Goal: Task Accomplishment & Management: Complete application form

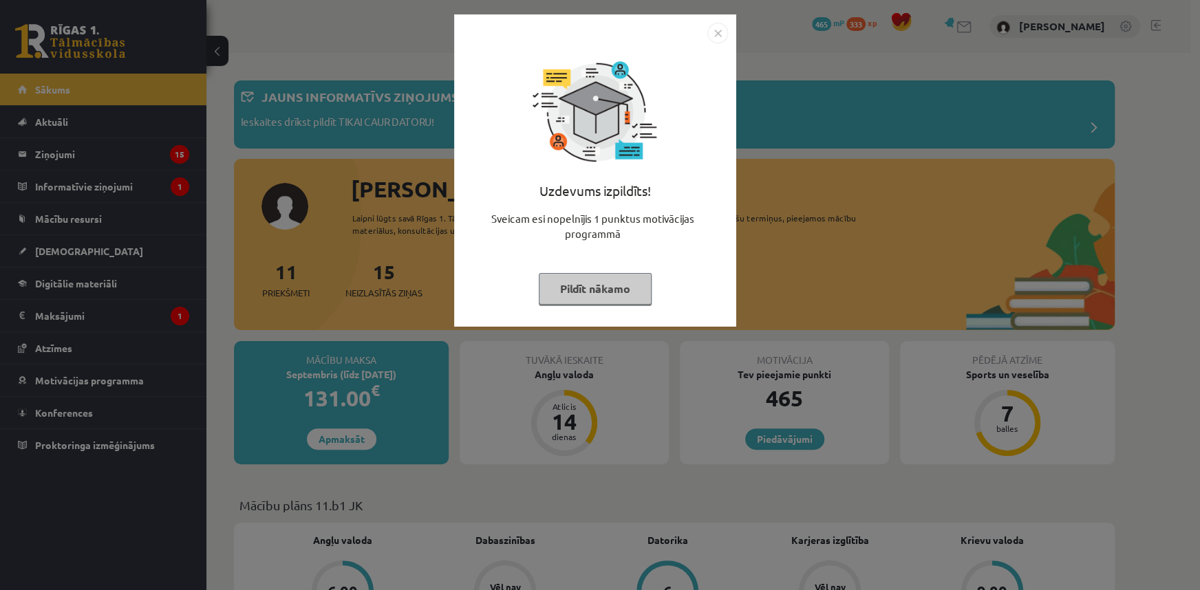
click at [604, 291] on button "Pildīt nākamo" at bounding box center [595, 289] width 113 height 32
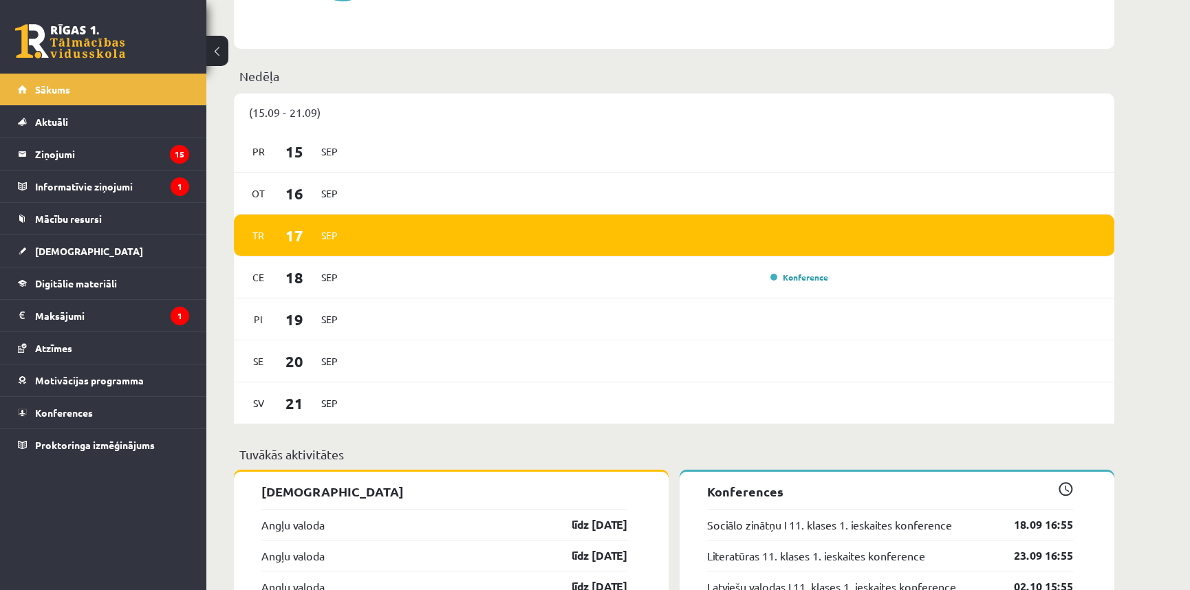
scroll to position [1084, 0]
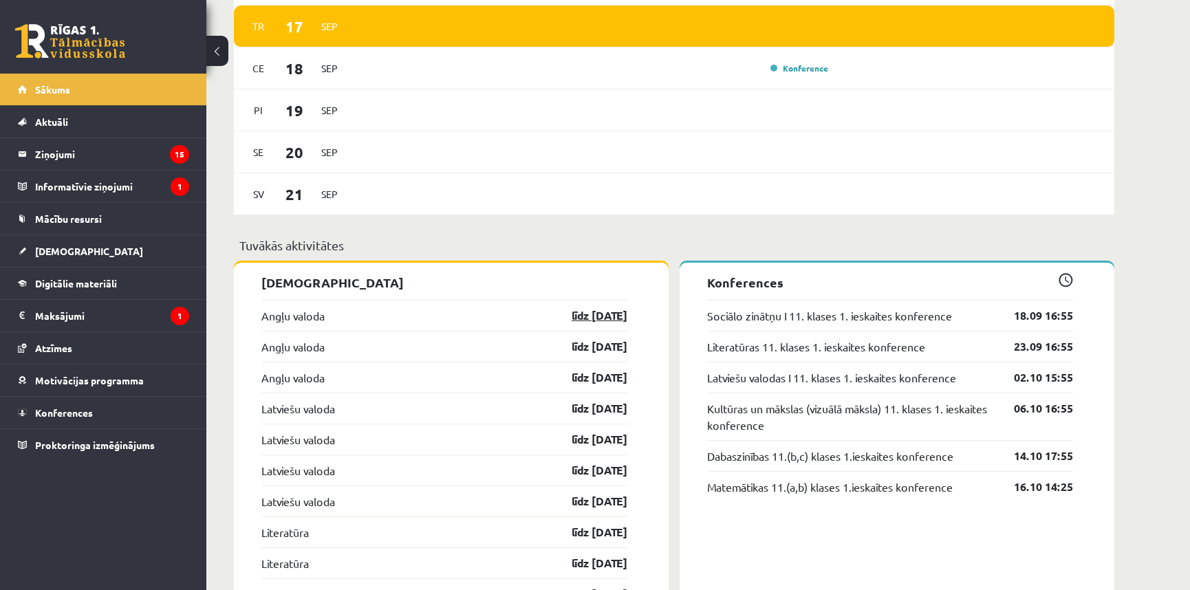
click at [568, 313] on link "līdz 30.09.25" at bounding box center [588, 316] width 80 height 17
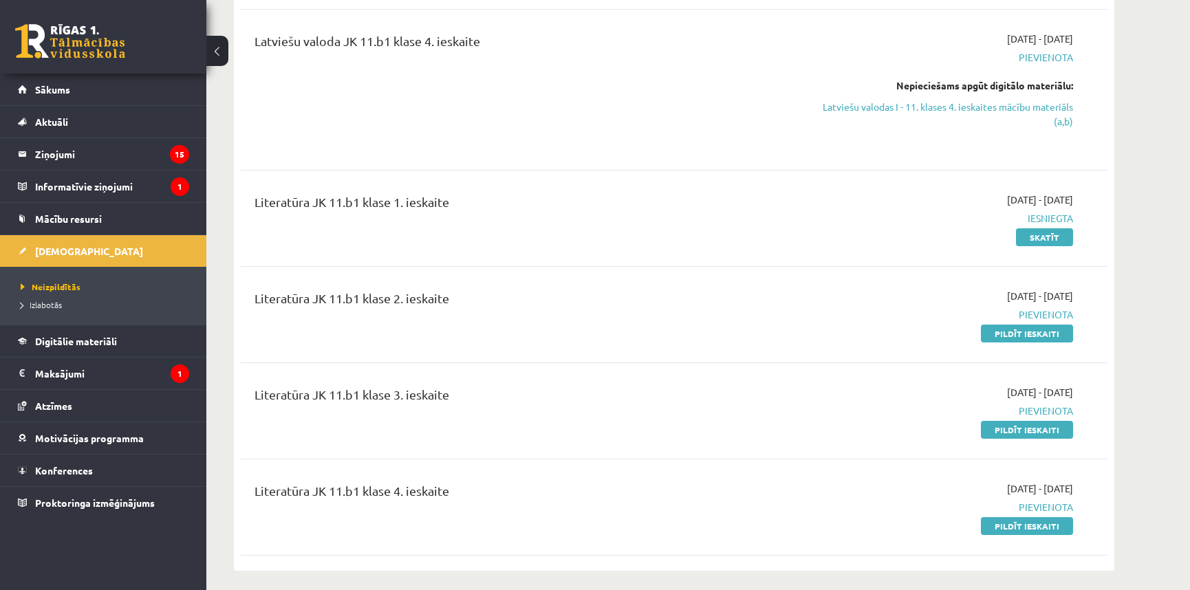
scroll to position [1418, 0]
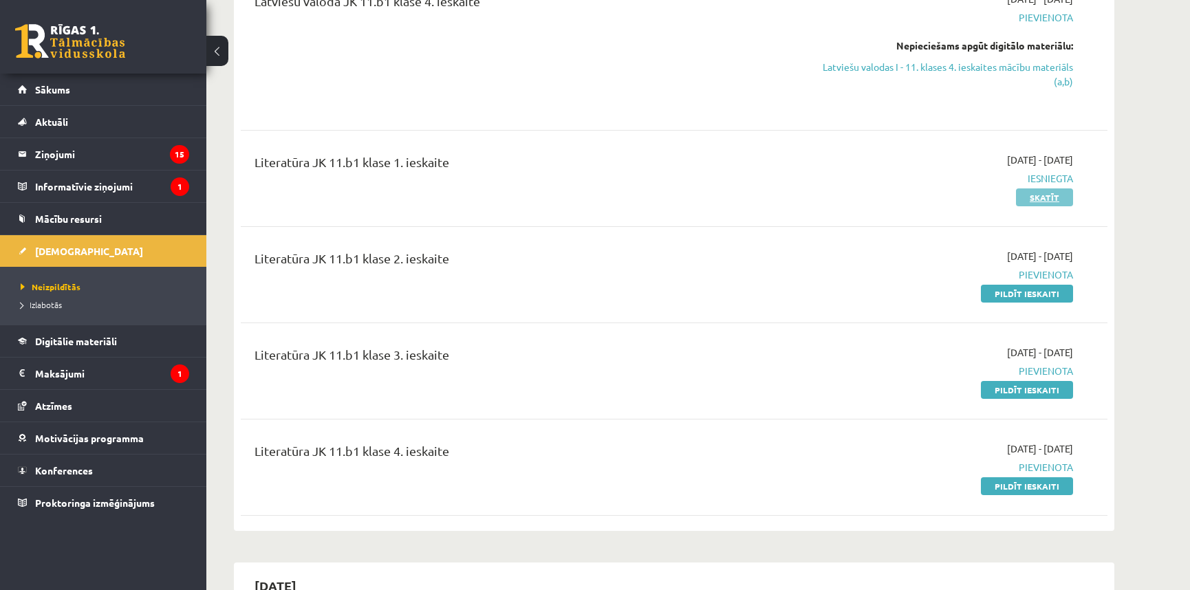
click at [1037, 206] on link "Skatīt" at bounding box center [1044, 198] width 57 height 18
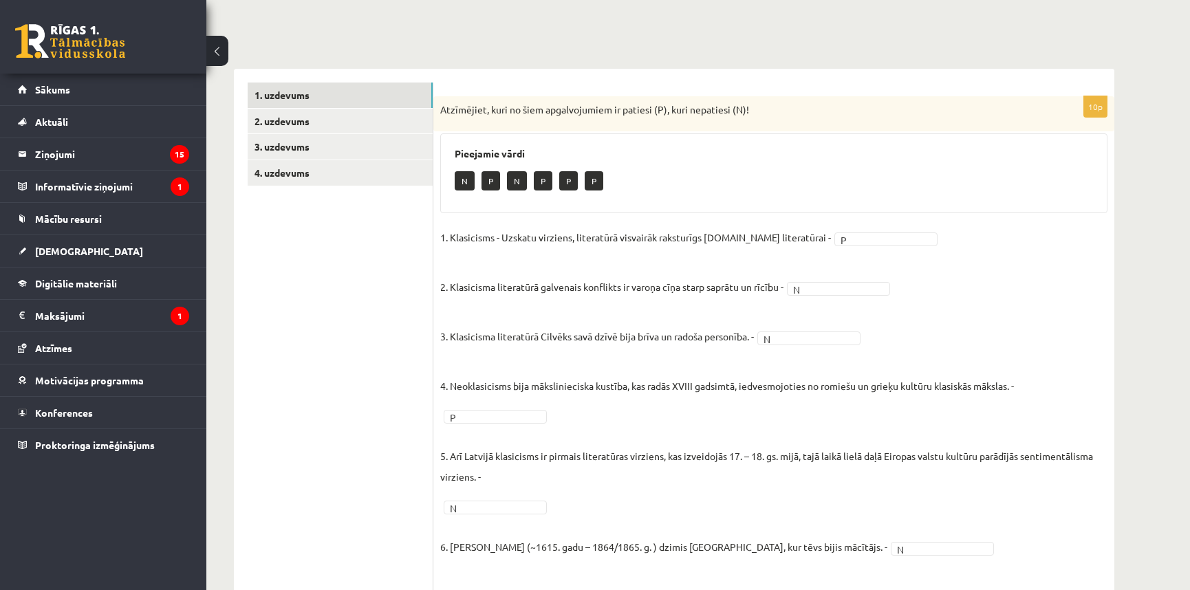
scroll to position [83, 0]
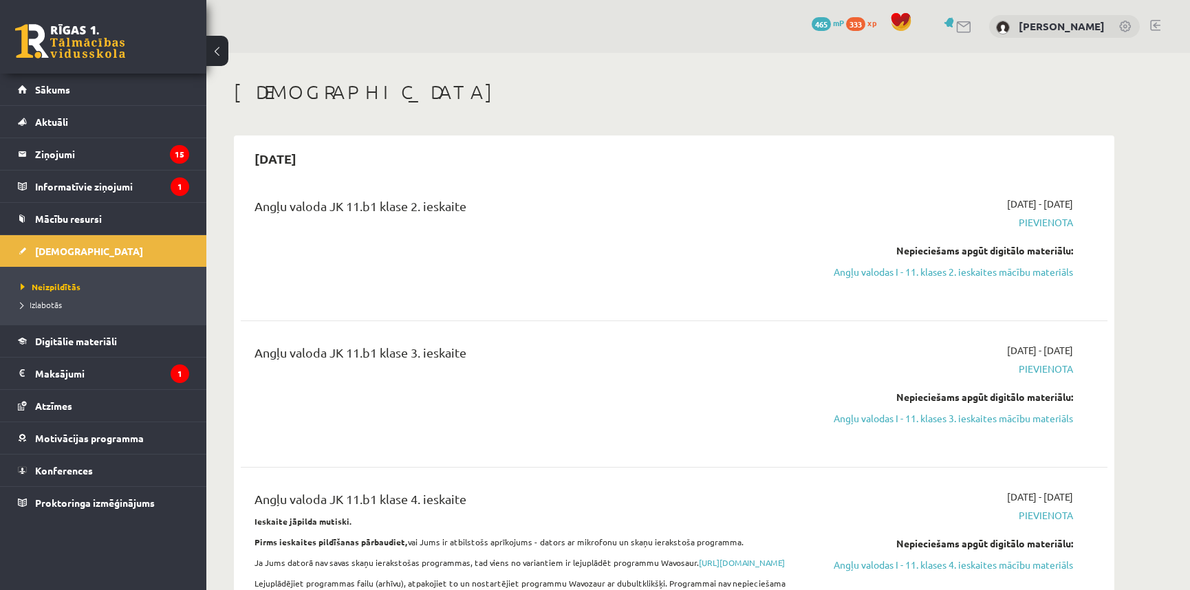
scroll to position [1418, 0]
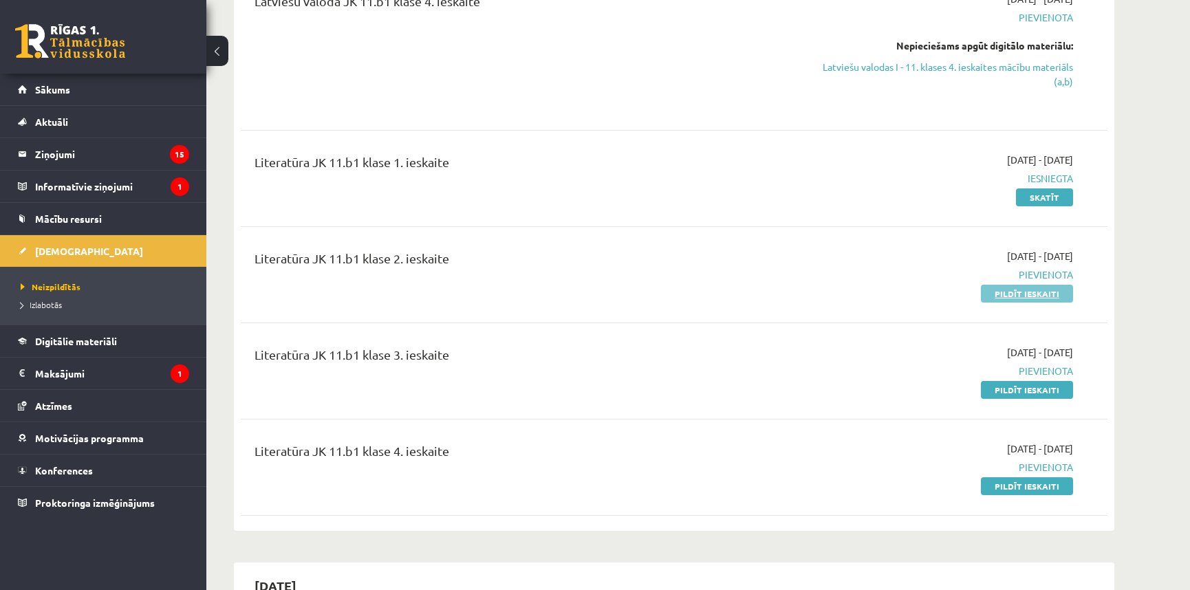
click at [1056, 303] on link "Pildīt ieskaiti" at bounding box center [1027, 294] width 92 height 18
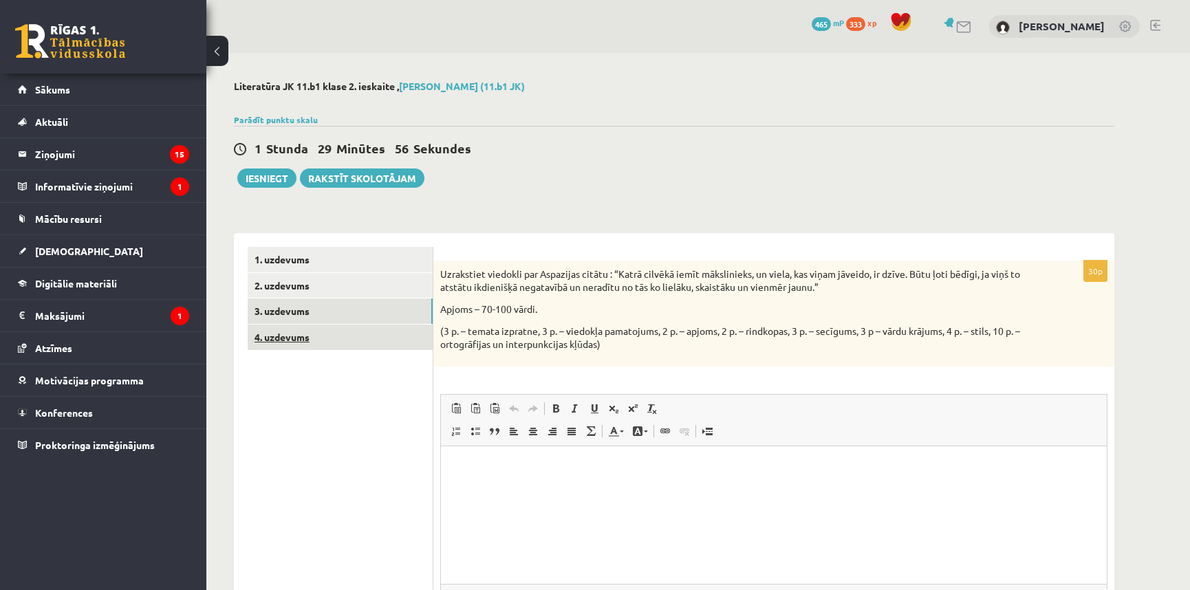
click at [307, 342] on link "4. uzdevums" at bounding box center [340, 337] width 185 height 25
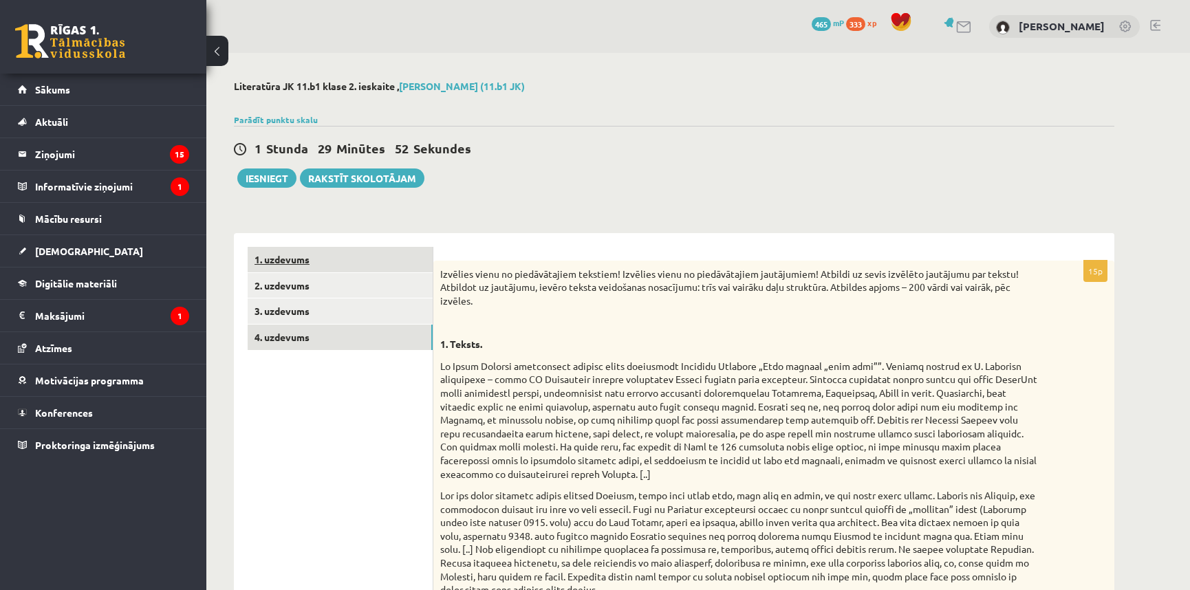
click at [292, 261] on link "1. uzdevums" at bounding box center [340, 259] width 185 height 25
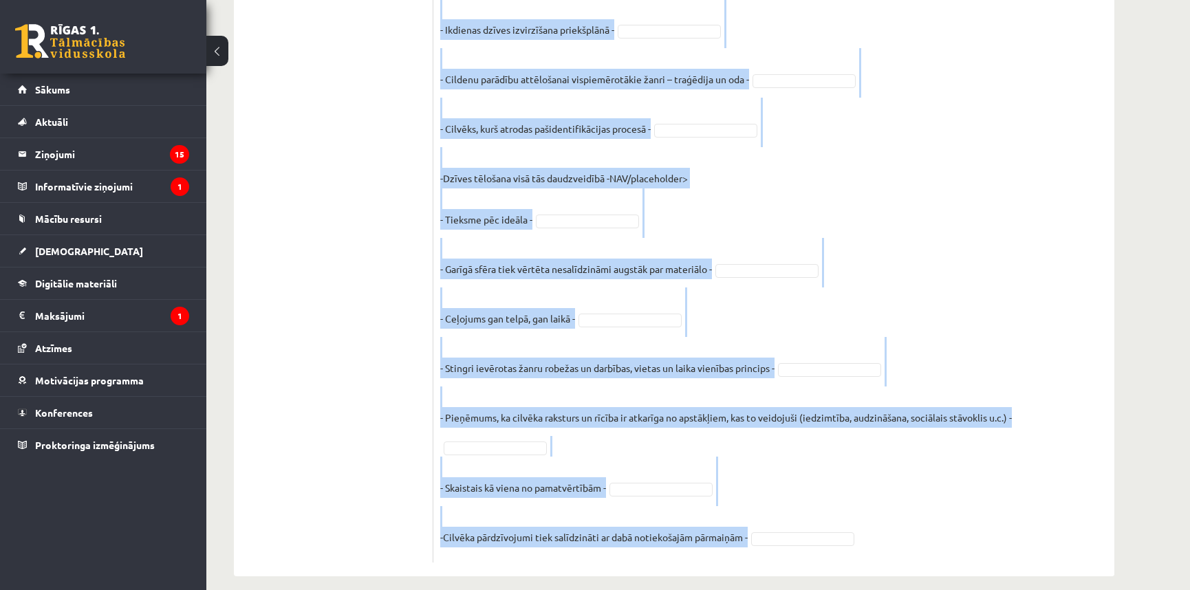
scroll to position [914, 0]
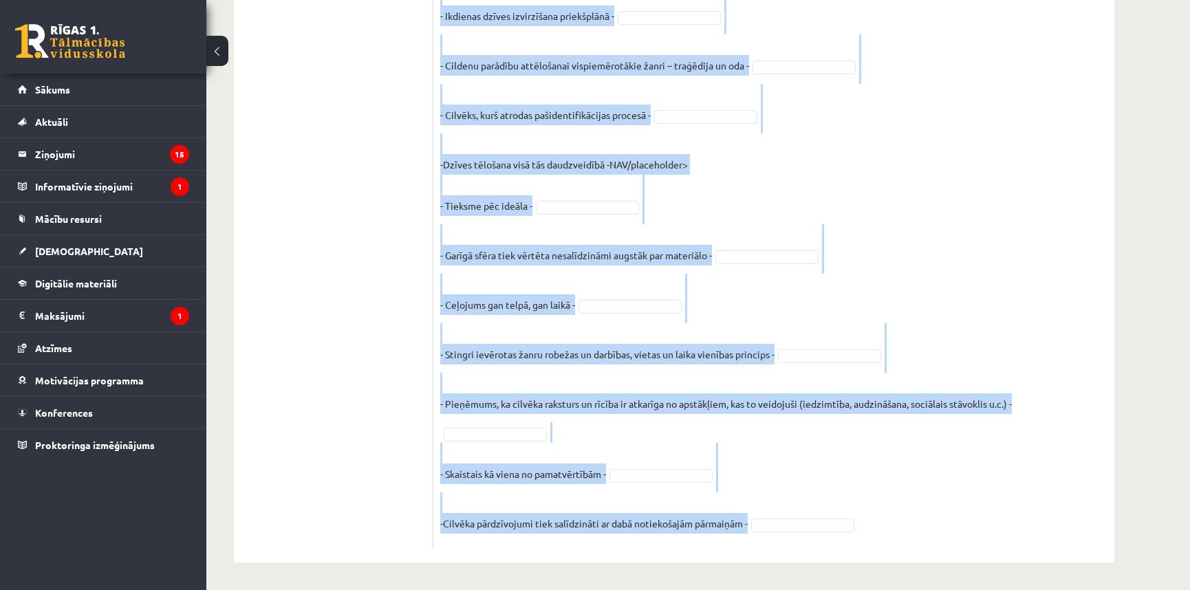
drag, startPoint x: 439, startPoint y: 276, endPoint x: 760, endPoint y: 514, distance: 400.0
copy div "Atzīmējiet, kuras IR vai NAV romantisma pazīmes! Pieejamie vārdi NAV NAV NAV NA…"
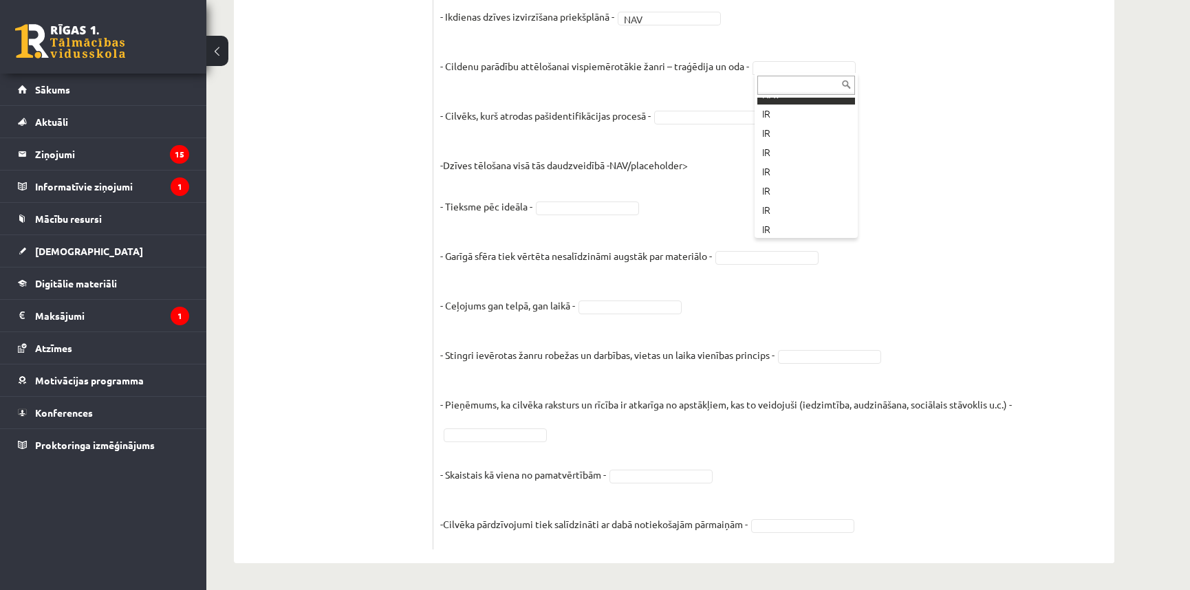
scroll to position [189, 0]
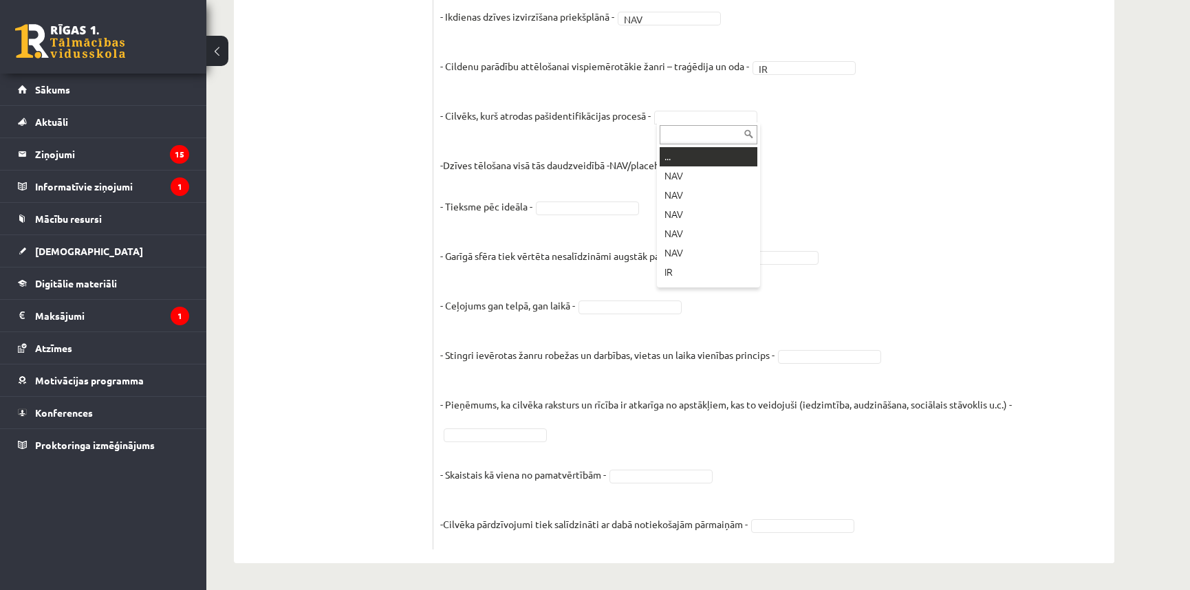
drag, startPoint x: 667, startPoint y: 114, endPoint x: 670, endPoint y: 127, distance: 14.2
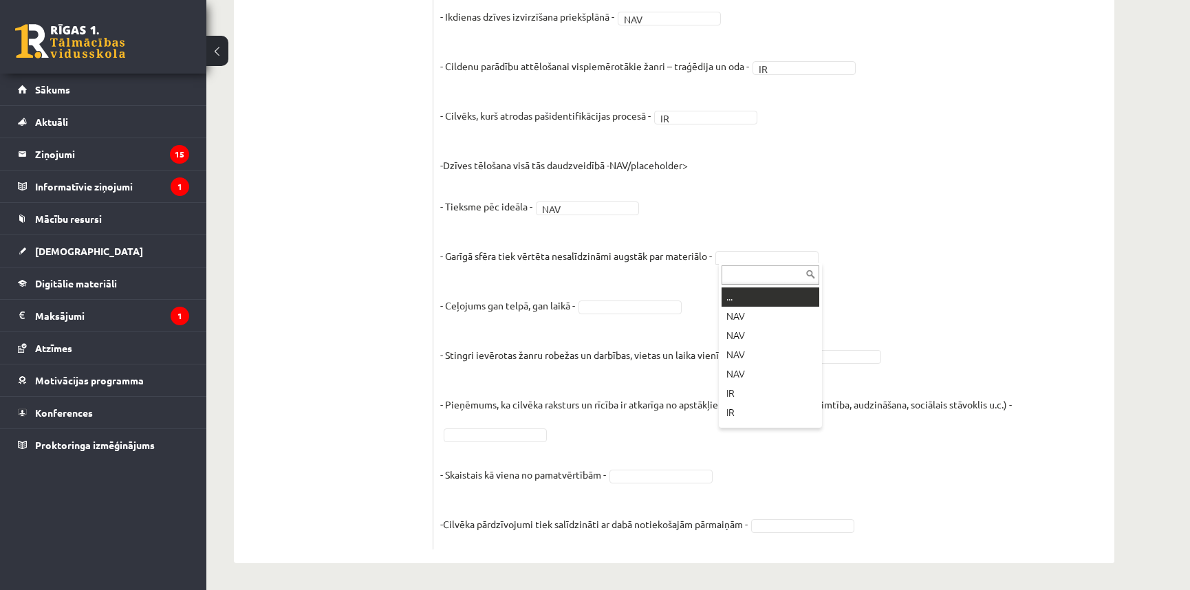
drag, startPoint x: 749, startPoint y: 250, endPoint x: 746, endPoint y: 265, distance: 15.5
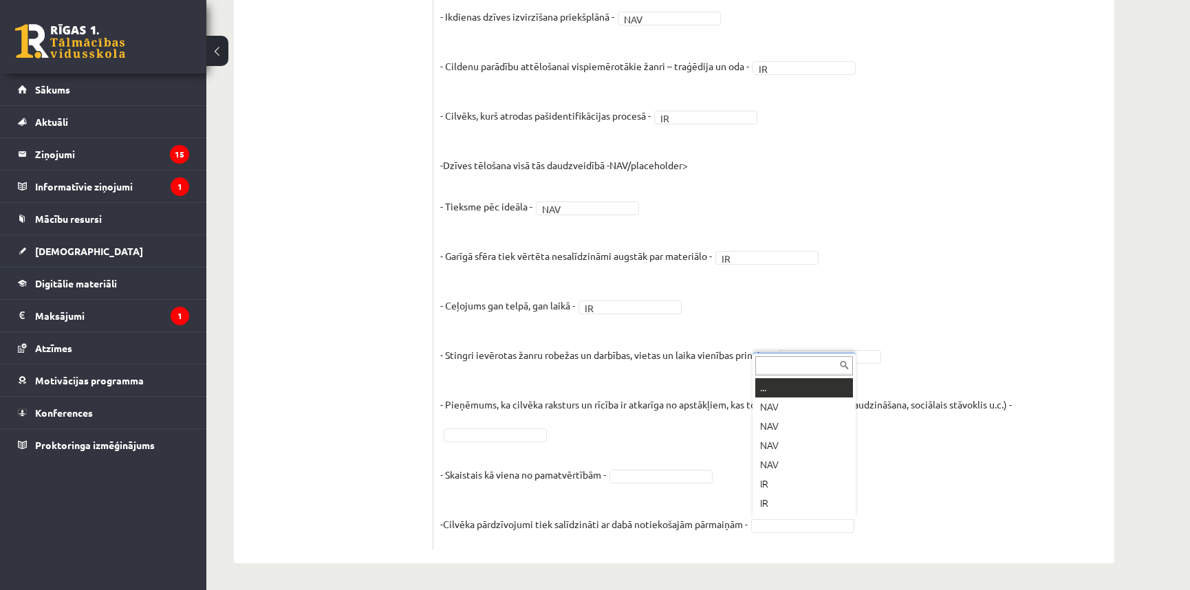
scroll to position [16, 0]
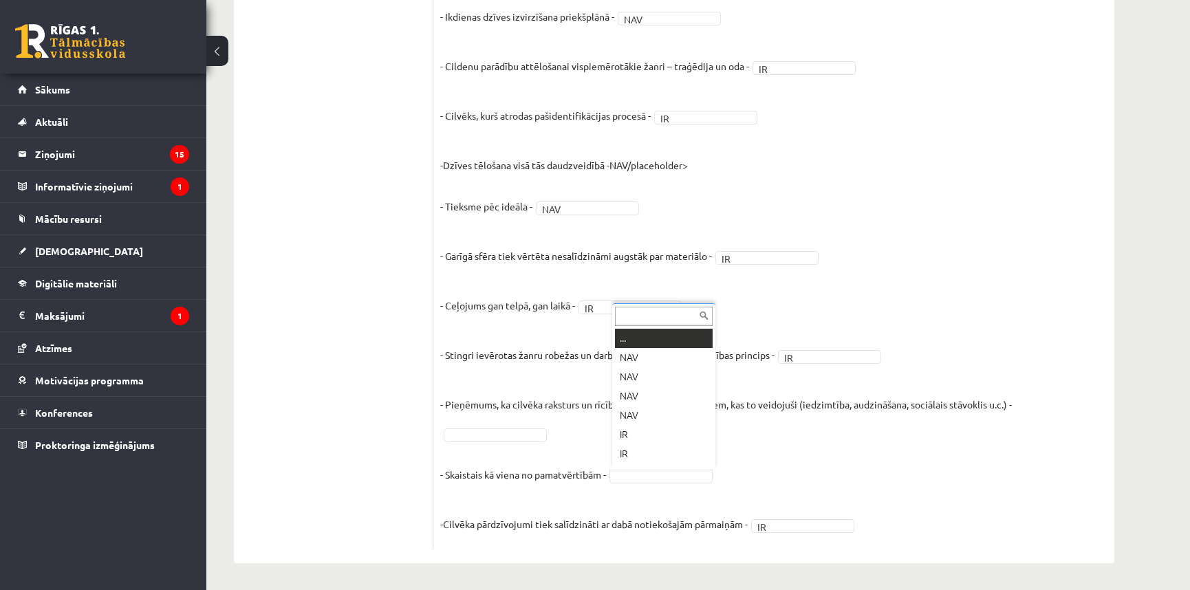
drag, startPoint x: 659, startPoint y: 475, endPoint x: 664, endPoint y: 493, distance: 19.2
click at [662, 467] on fieldset "- Objektīvs skatījums uz attēlotajiem notikumiem - NAV *** - Pasaule tiek skatī…" at bounding box center [774, 27] width 668 height 1032
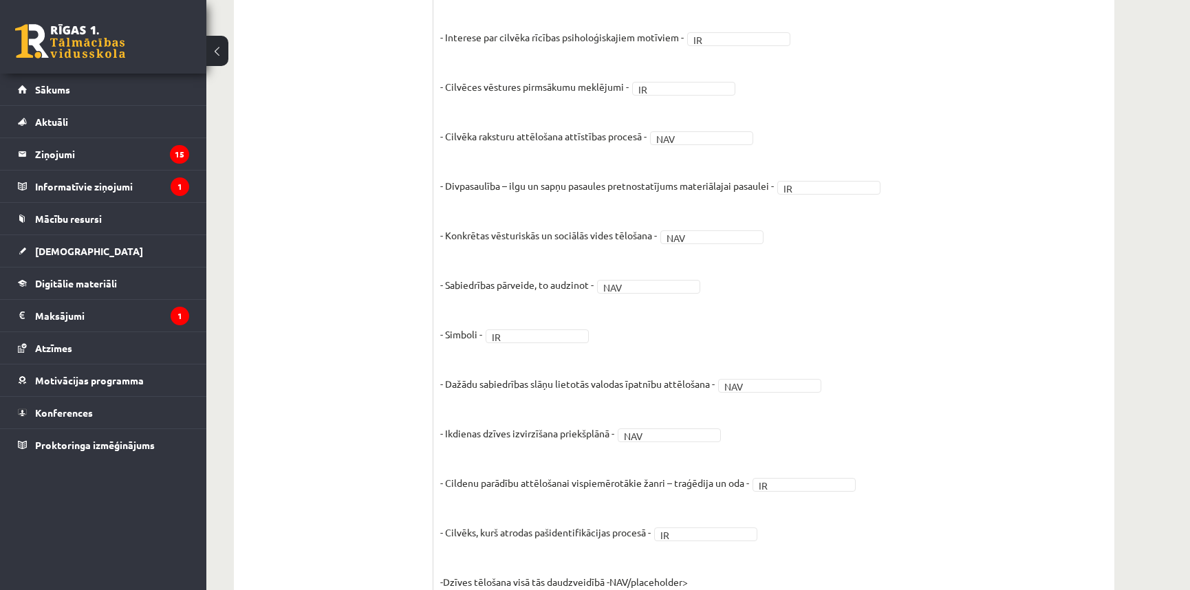
scroll to position [0, 0]
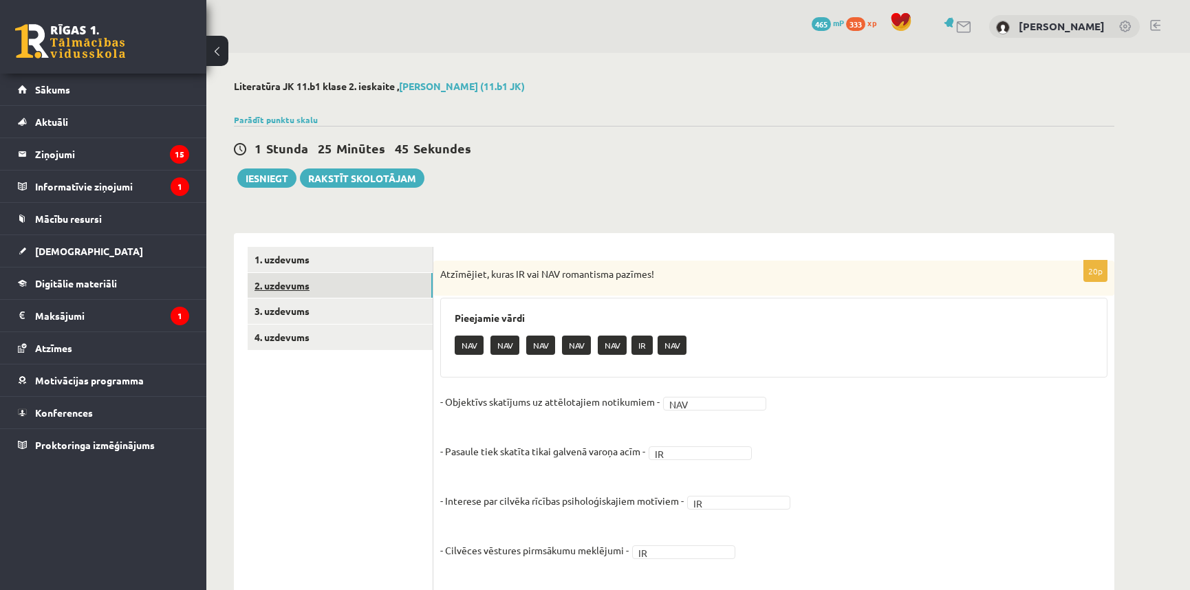
click at [321, 293] on link "2. uzdevums" at bounding box center [340, 285] width 185 height 25
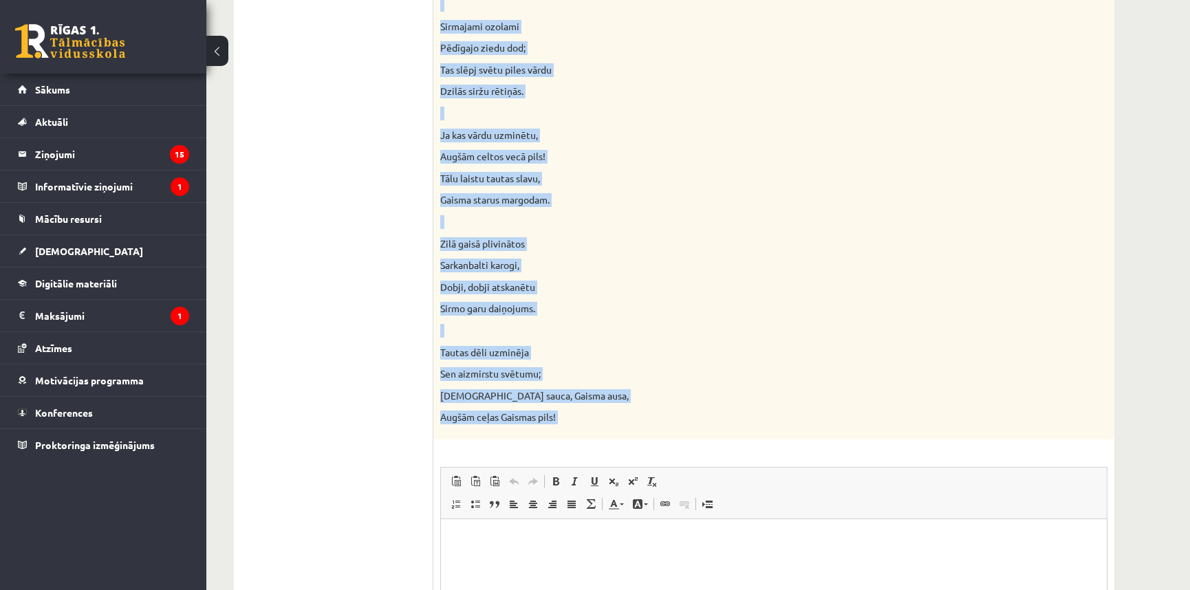
scroll to position [904, 0]
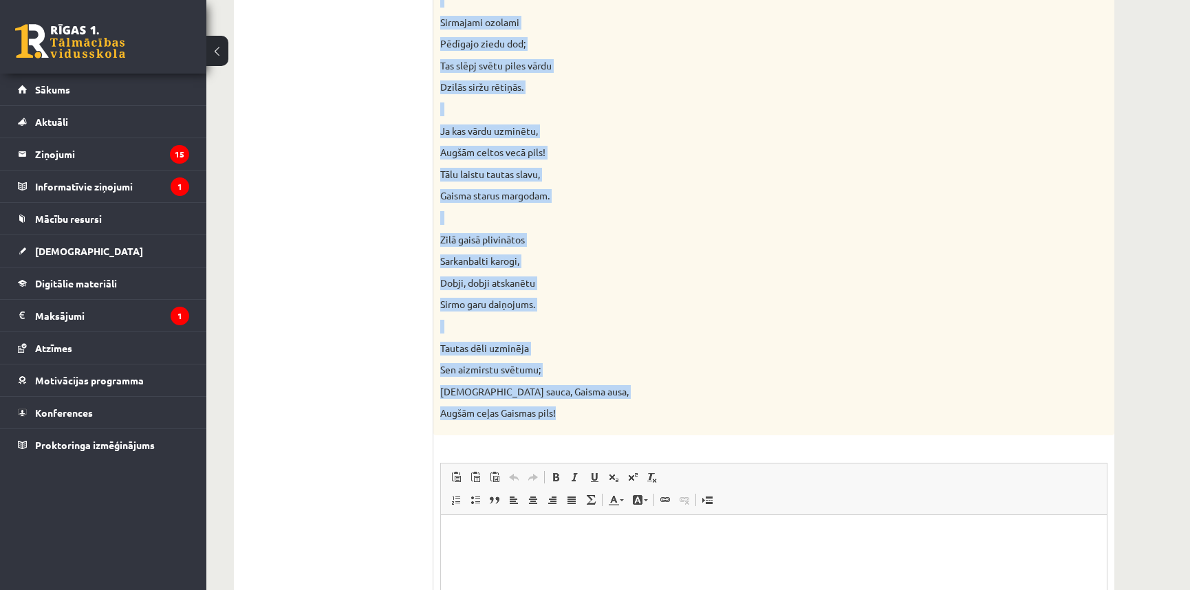
drag, startPoint x: 438, startPoint y: 274, endPoint x: 578, endPoint y: 415, distance: 198.5
copy div "Izlasiet Ausekļa dzejoli! Pamatojiet, kā dzejolī izpaužas romantisma pazīmes! N…"
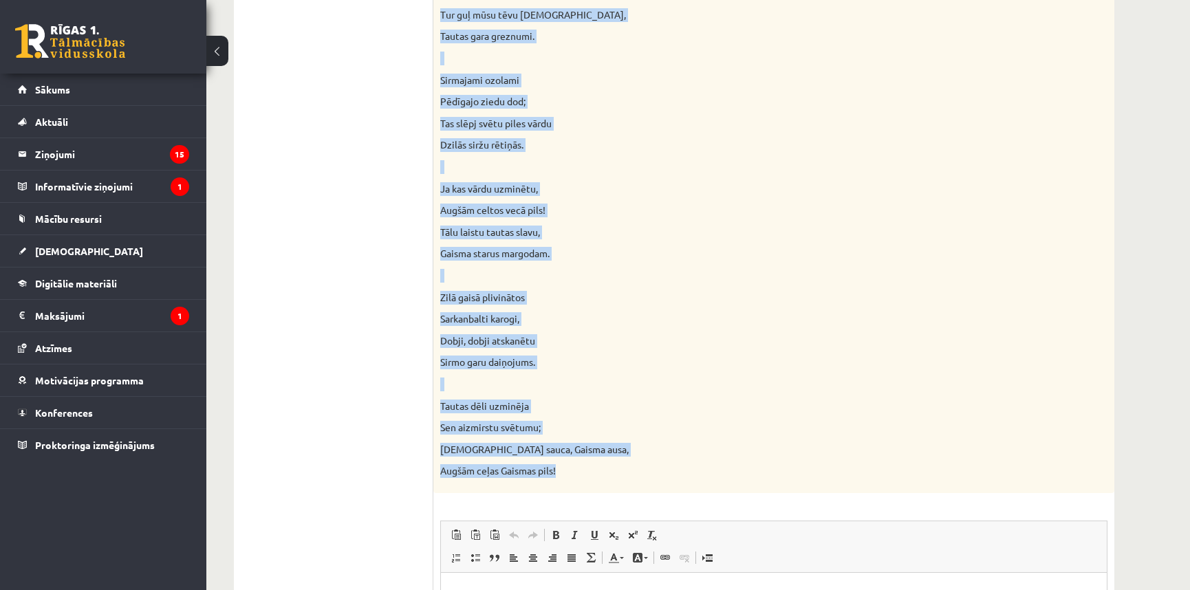
scroll to position [654, 0]
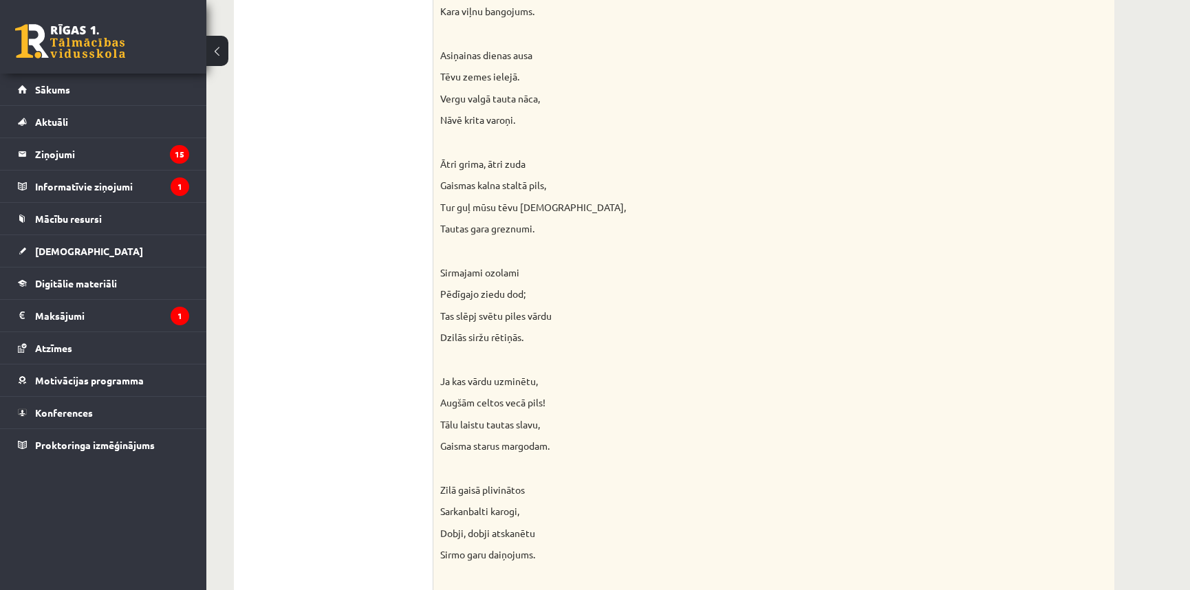
click at [350, 231] on ul "1. uzdevums 2. uzdevums 3. uzdevums 4. uzdevums" at bounding box center [341, 296] width 186 height 1407
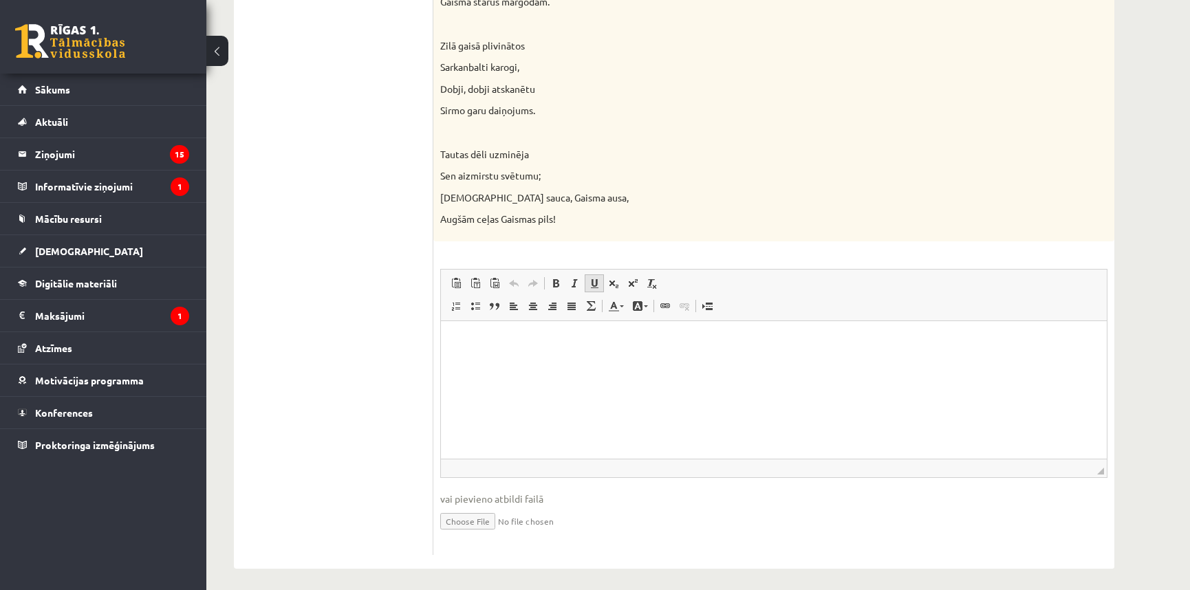
scroll to position [1104, 0]
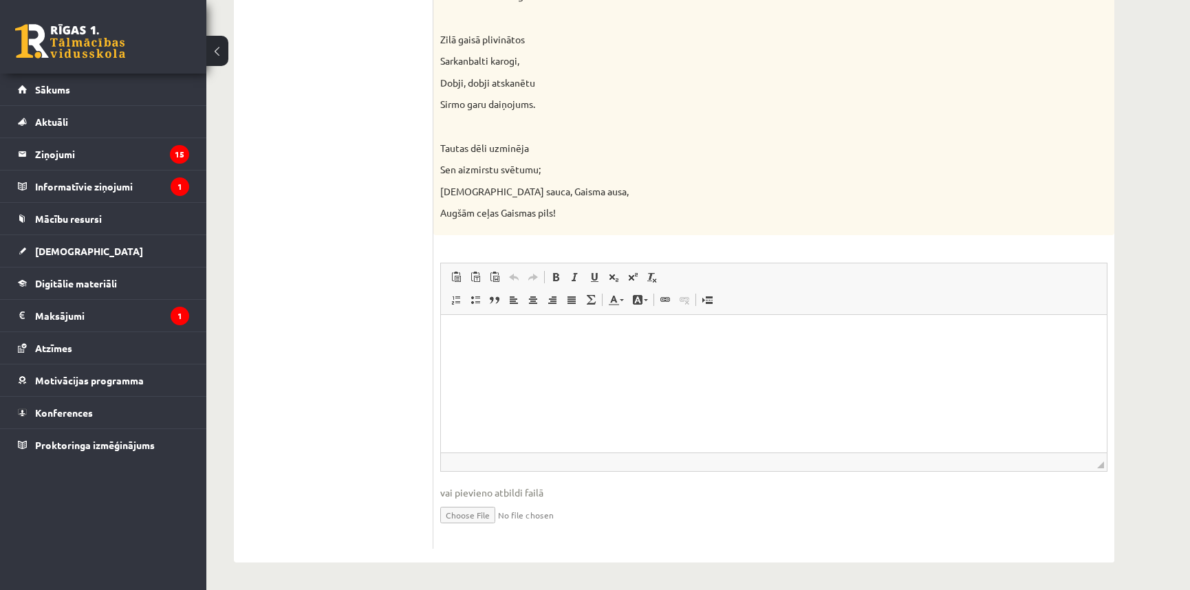
click at [483, 516] on input "file" at bounding box center [774, 514] width 668 height 28
type input "**********"
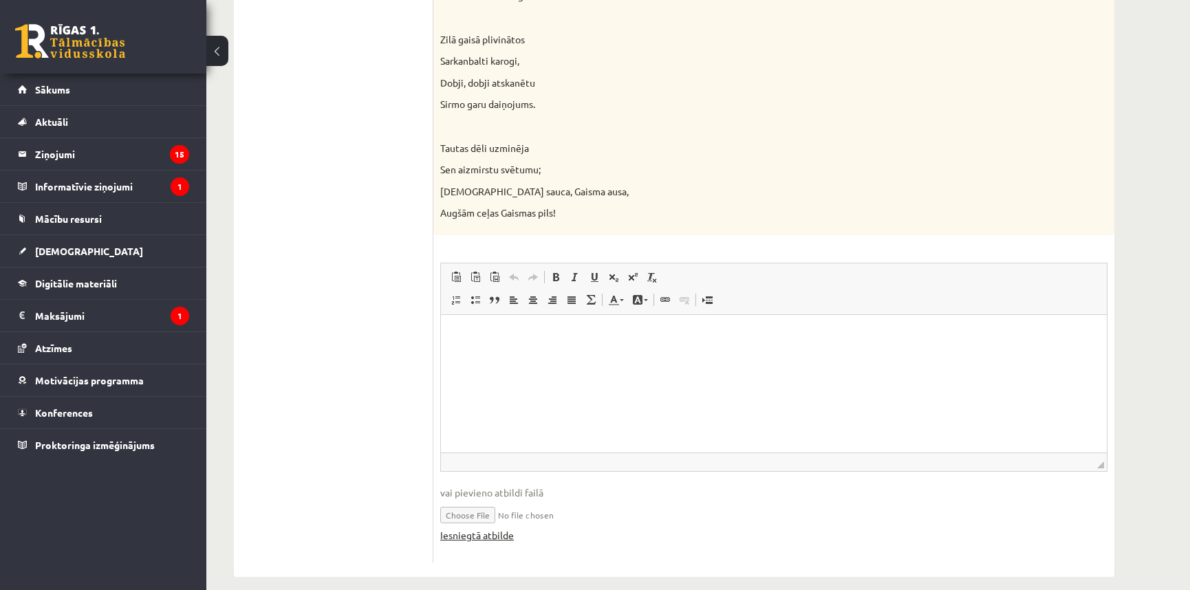
click at [492, 539] on link "Iesniegtā atbilde" at bounding box center [477, 535] width 74 height 14
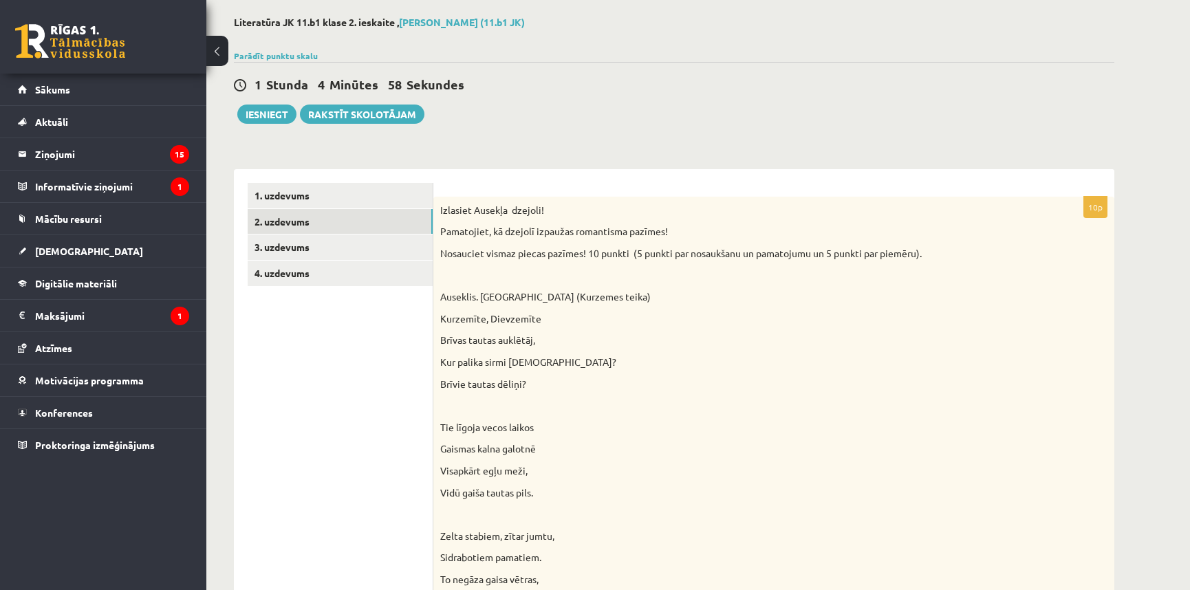
scroll to position [0, 0]
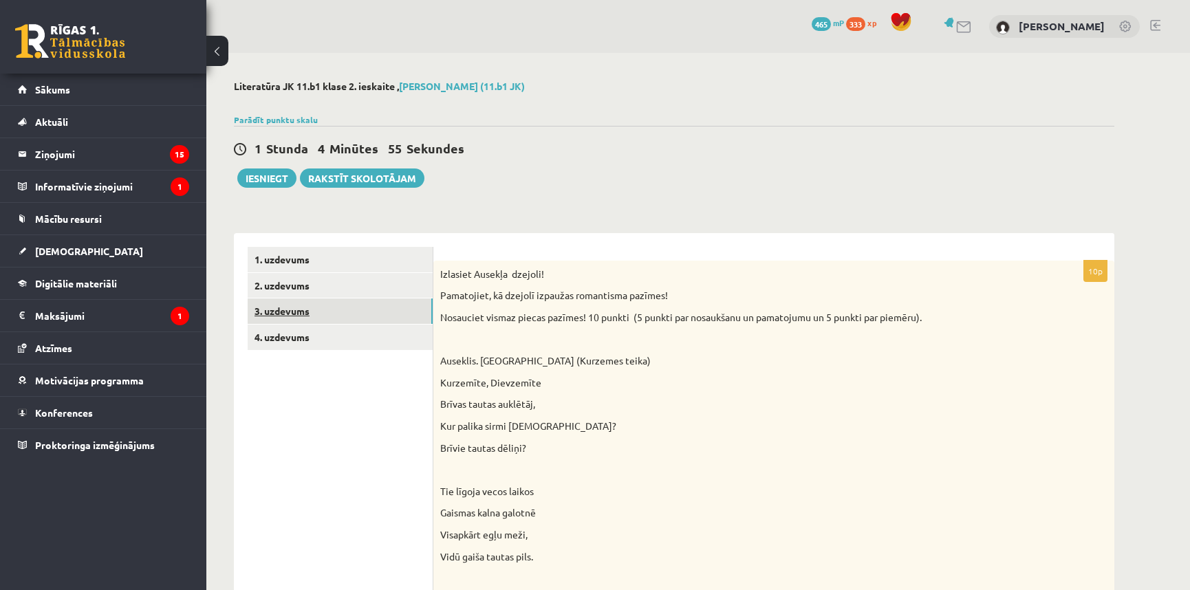
click at [300, 312] on link "3. uzdevums" at bounding box center [340, 311] width 185 height 25
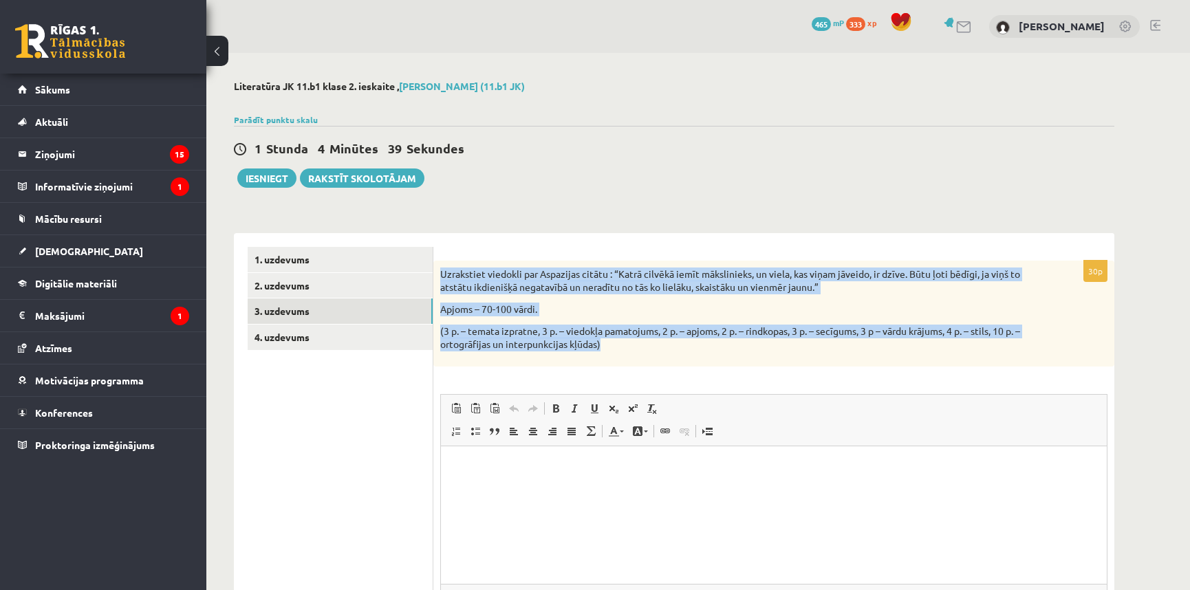
drag, startPoint x: 441, startPoint y: 274, endPoint x: 616, endPoint y: 348, distance: 189.9
click at [616, 348] on div "Uzrakstiet viedokli par Aspazijas citātu : “Katrā cilvēkā iemīt mākslinieks, un…" at bounding box center [774, 314] width 681 height 106
copy div "Uzrakstiet viedokli par Aspazijas citātu : “Katrā cilvēkā iemīt mākslinieks, un…"
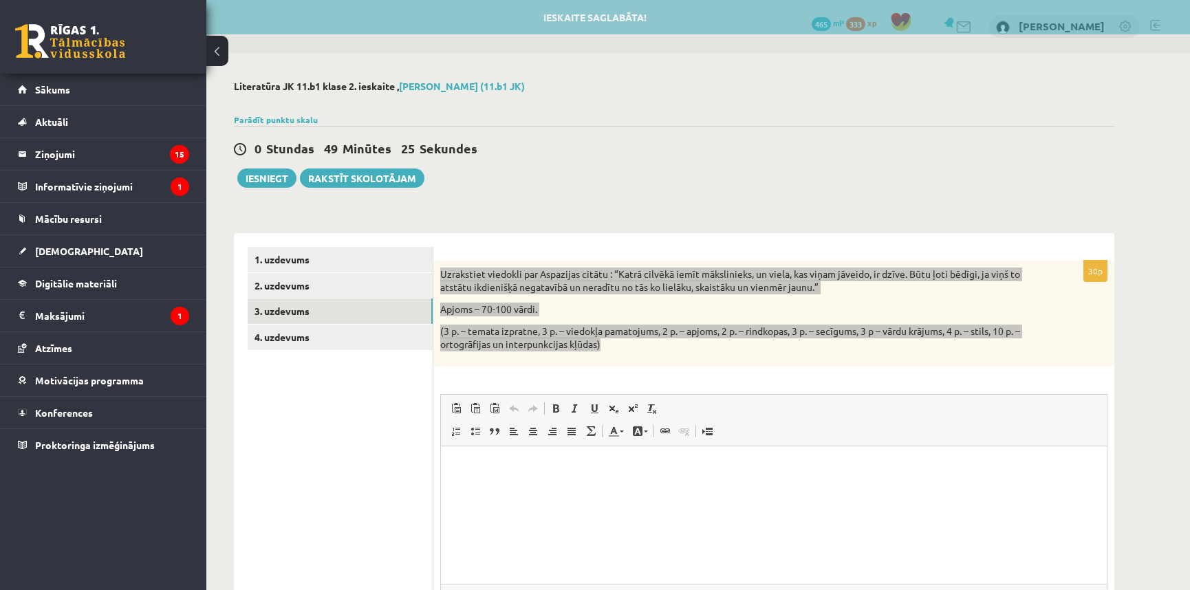
click at [537, 488] on html at bounding box center [774, 467] width 666 height 42
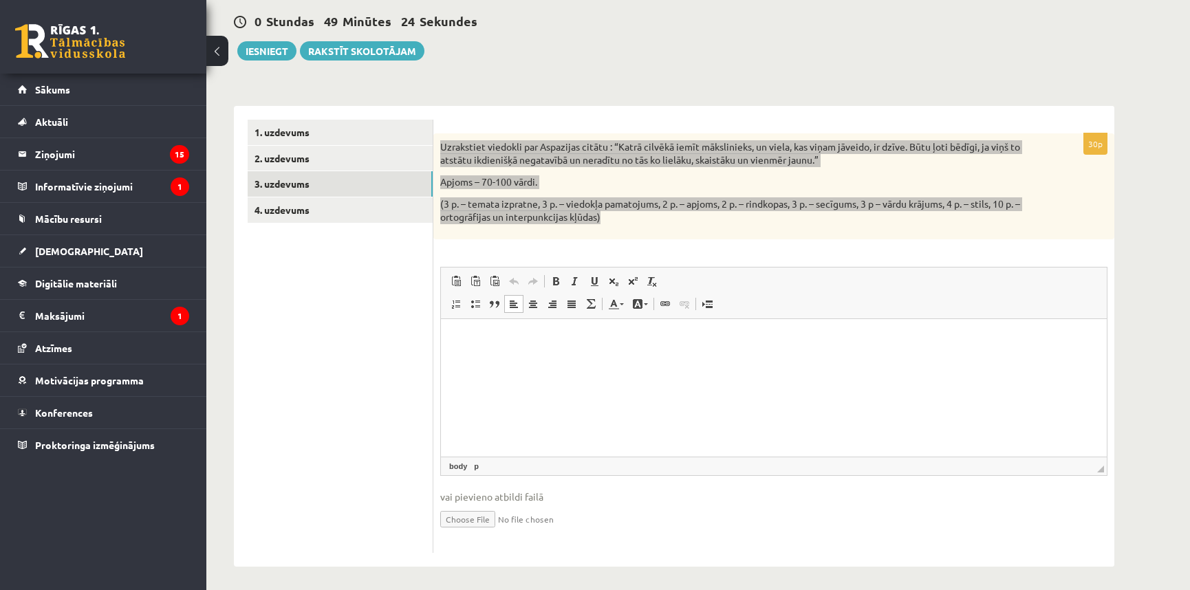
scroll to position [131, 0]
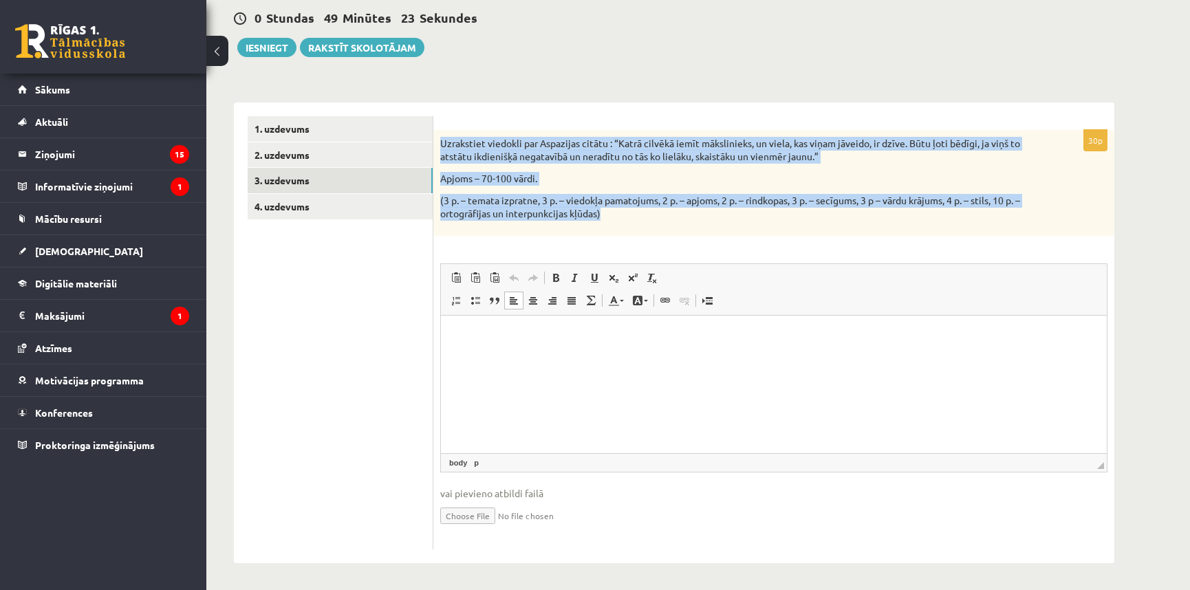
click at [491, 519] on input "file" at bounding box center [774, 515] width 668 height 28
type input "**********"
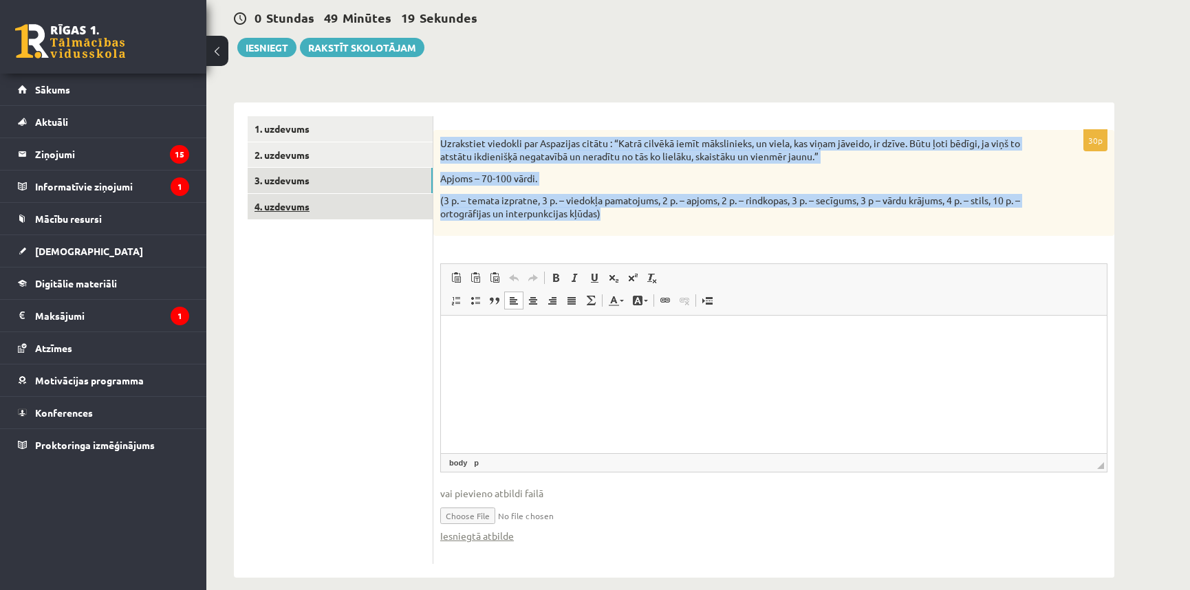
click at [305, 202] on link "4. uzdevums" at bounding box center [340, 206] width 185 height 25
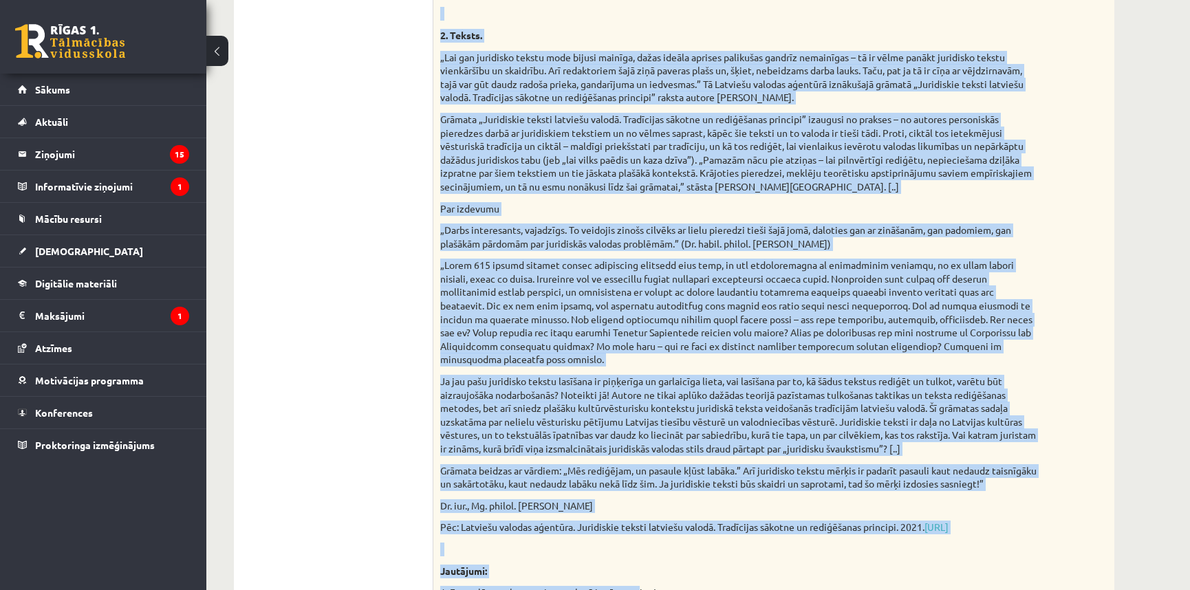
scroll to position [1173, 0]
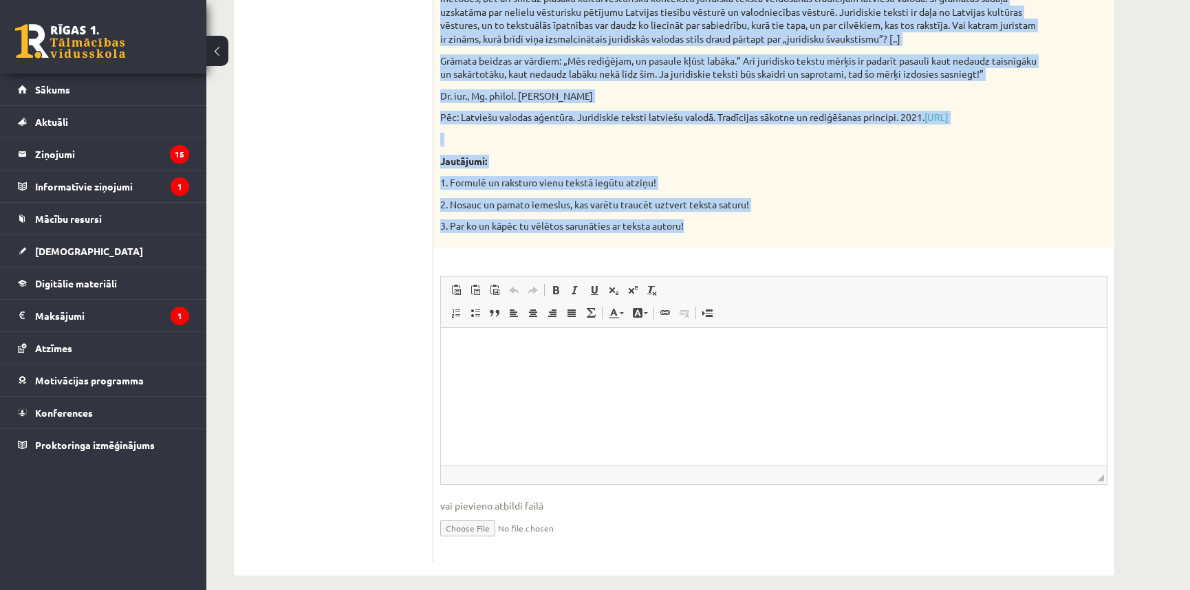
drag, startPoint x: 441, startPoint y: 223, endPoint x: 692, endPoint y: 223, distance: 251.2
copy div "Izvēlies vienu no piedāvātajiem tekstiem! Izvēlies vienu no piedāvātajiem jautā…"
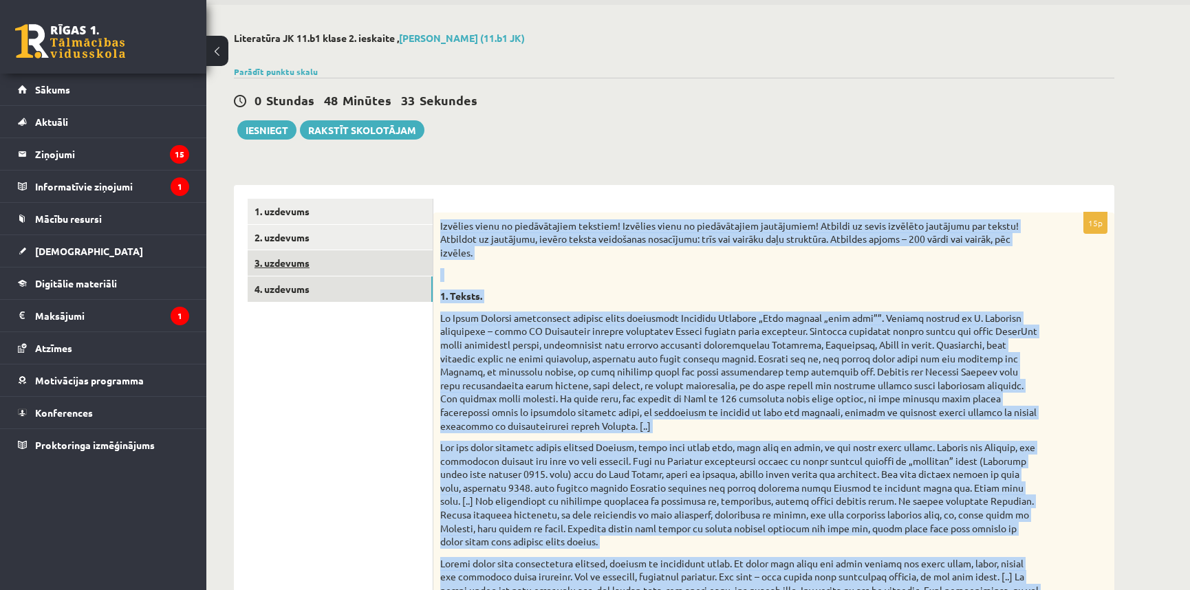
scroll to position [6, 0]
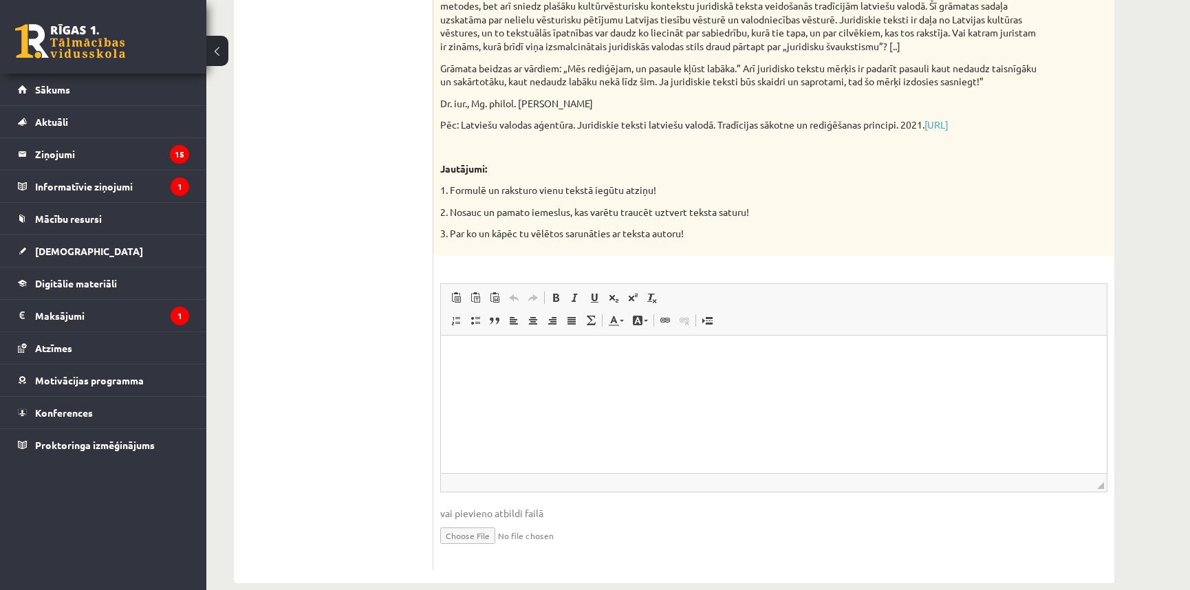
scroll to position [1173, 0]
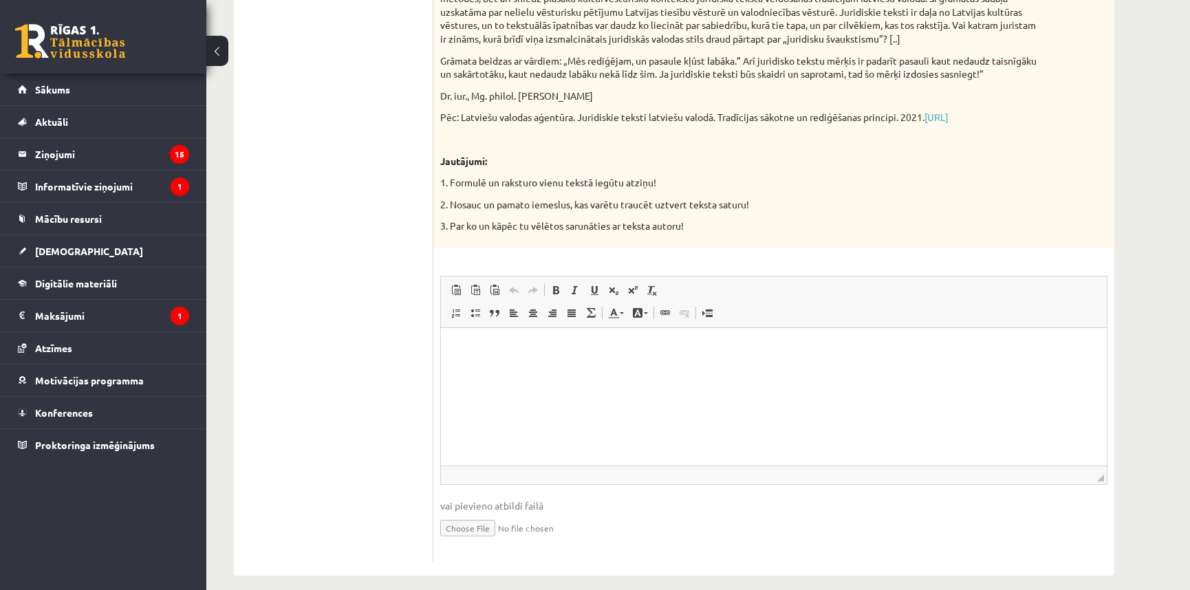
click at [489, 513] on input "file" at bounding box center [774, 527] width 668 height 28
type input "**********"
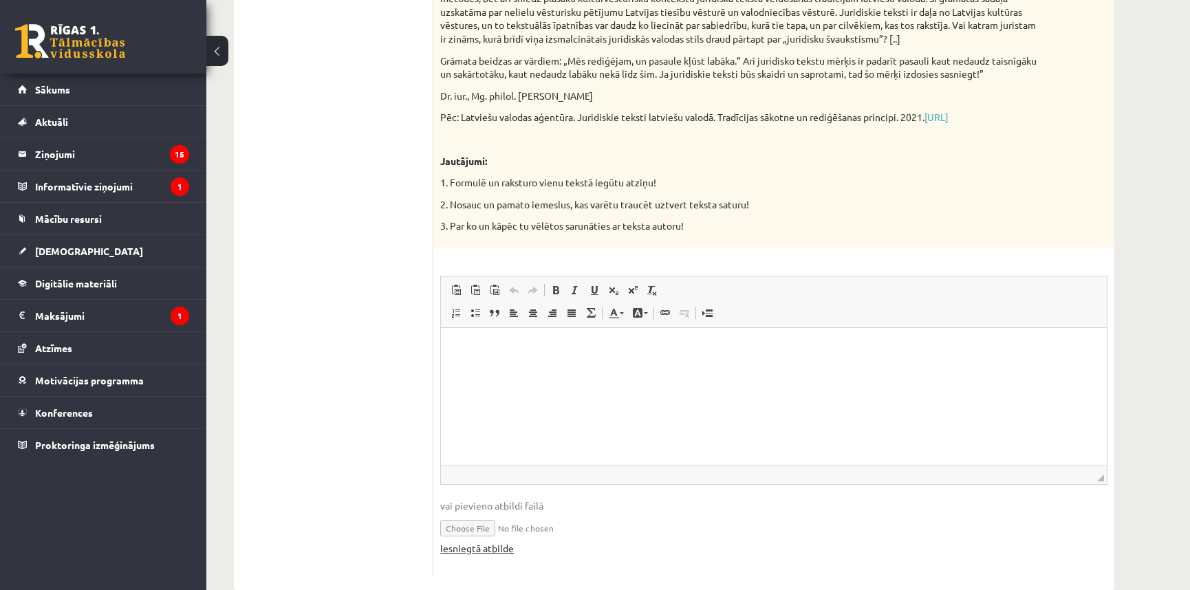
click at [491, 542] on link "Iesniegtā atbilde" at bounding box center [477, 549] width 74 height 14
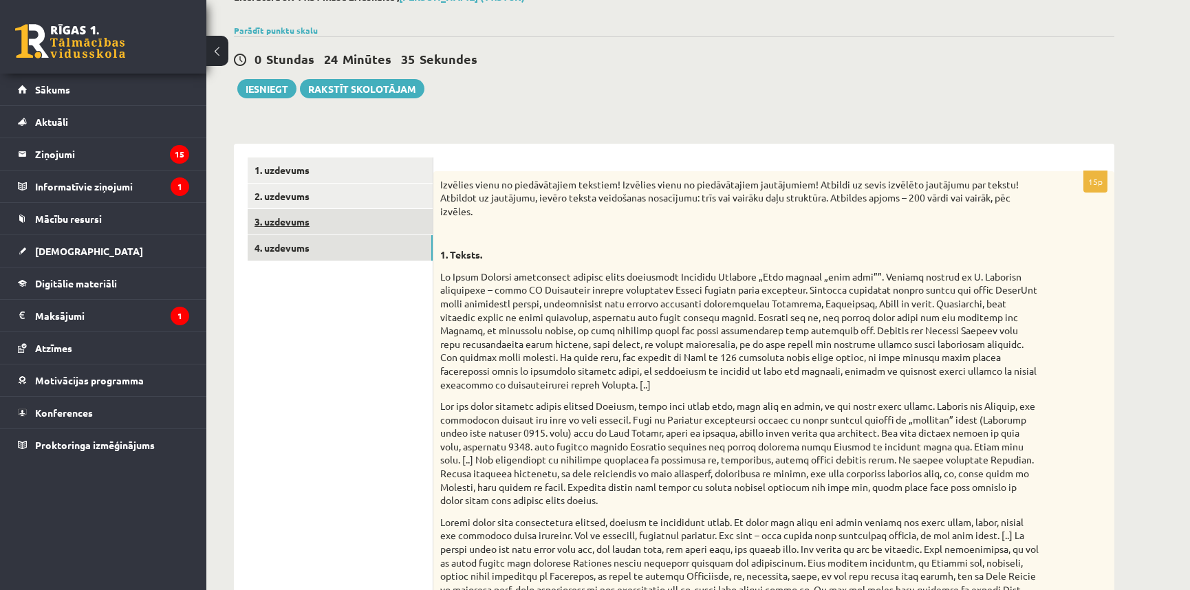
click at [332, 232] on link "3. uzdevums" at bounding box center [340, 221] width 185 height 25
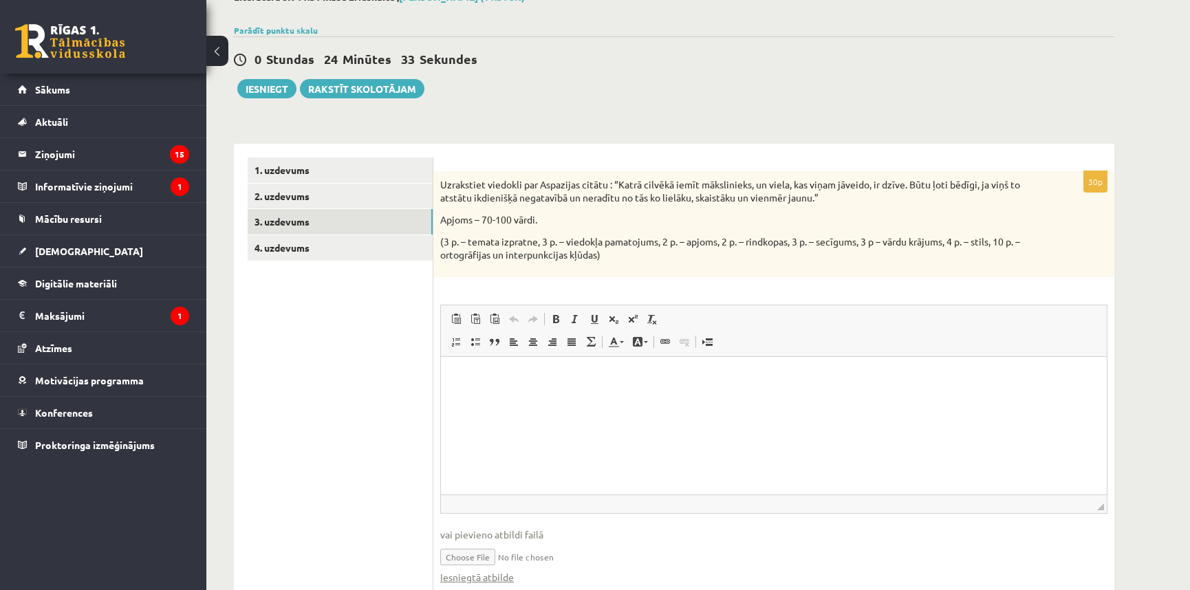
scroll to position [0, 0]
click at [286, 200] on link "2. uzdevums" at bounding box center [340, 196] width 185 height 25
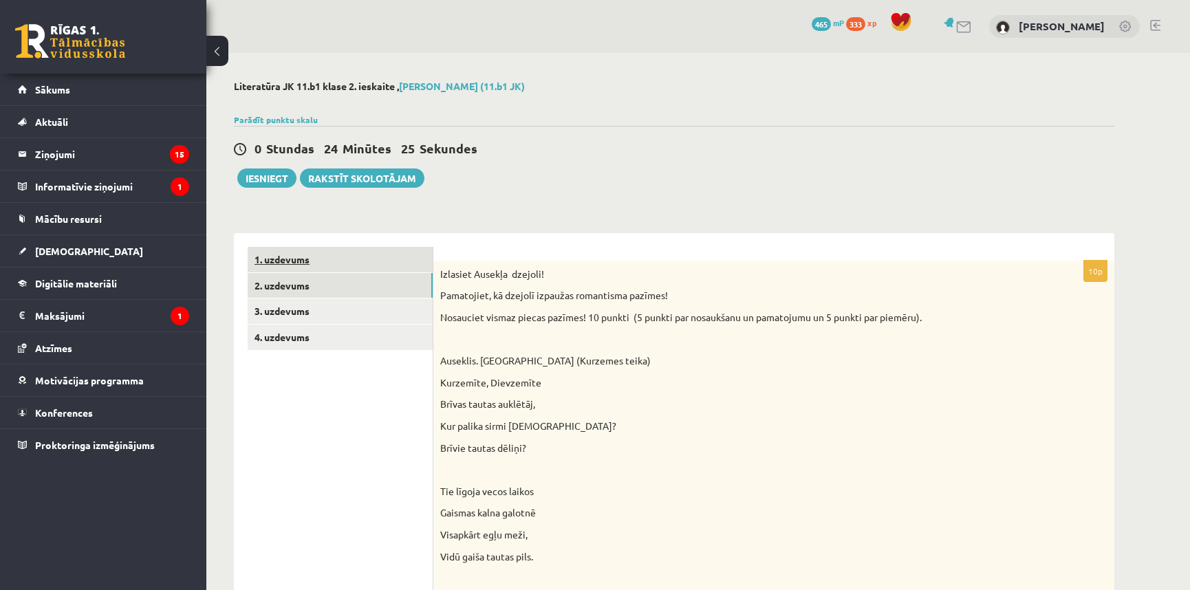
click at [307, 262] on link "1. uzdevums" at bounding box center [340, 259] width 185 height 25
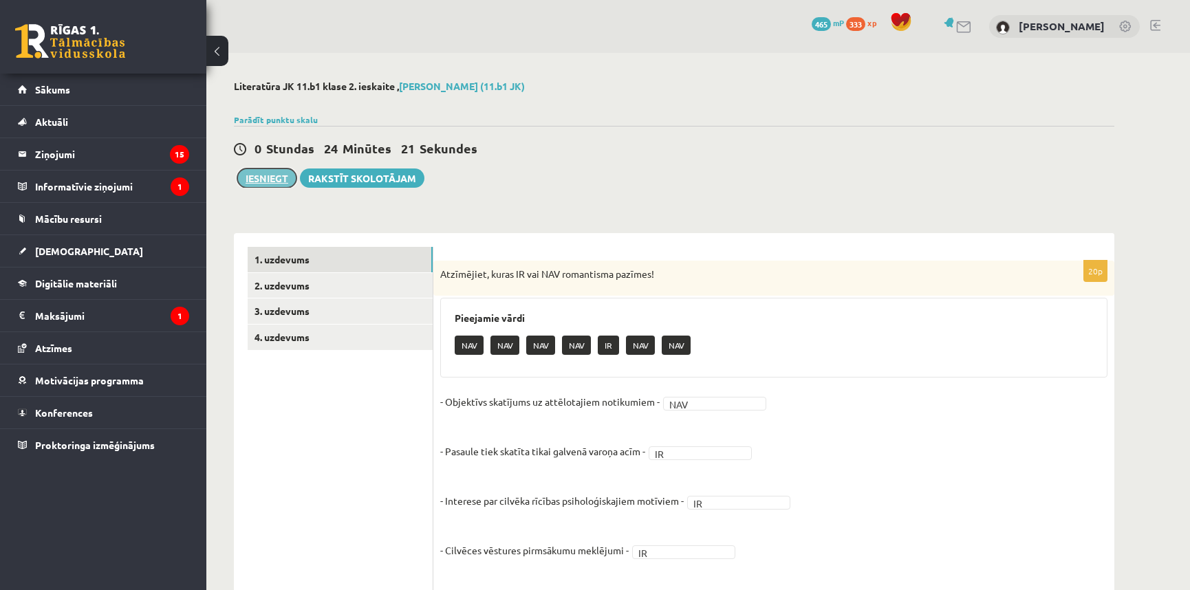
click at [277, 182] on button "Iesniegt" at bounding box center [266, 178] width 59 height 19
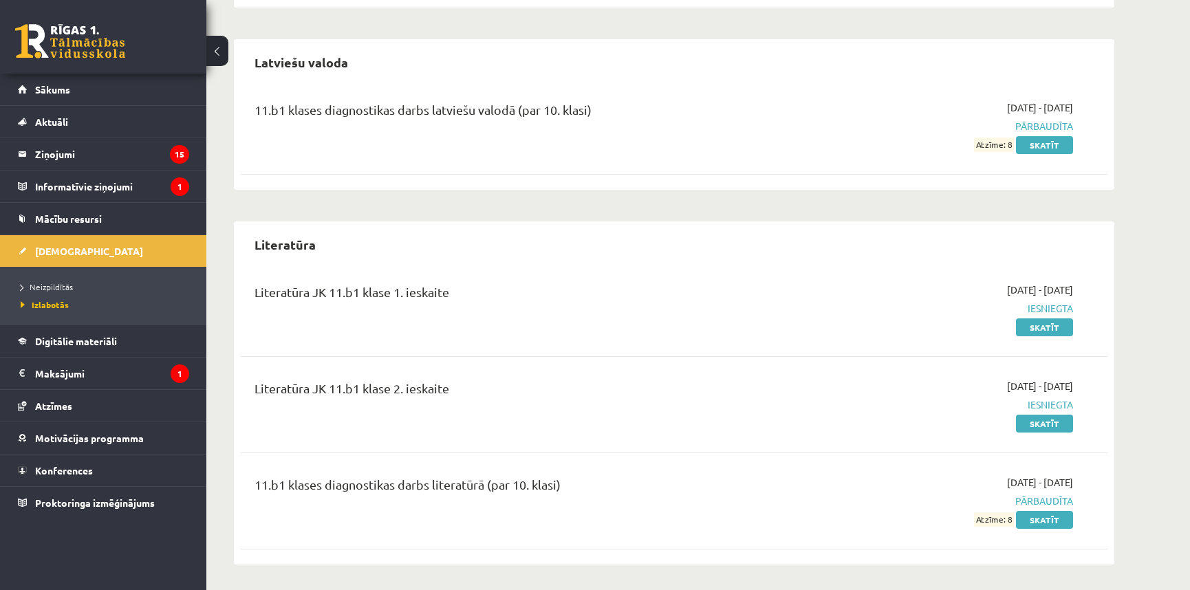
scroll to position [933, 0]
click at [1050, 328] on link "Skatīt" at bounding box center [1044, 327] width 57 height 18
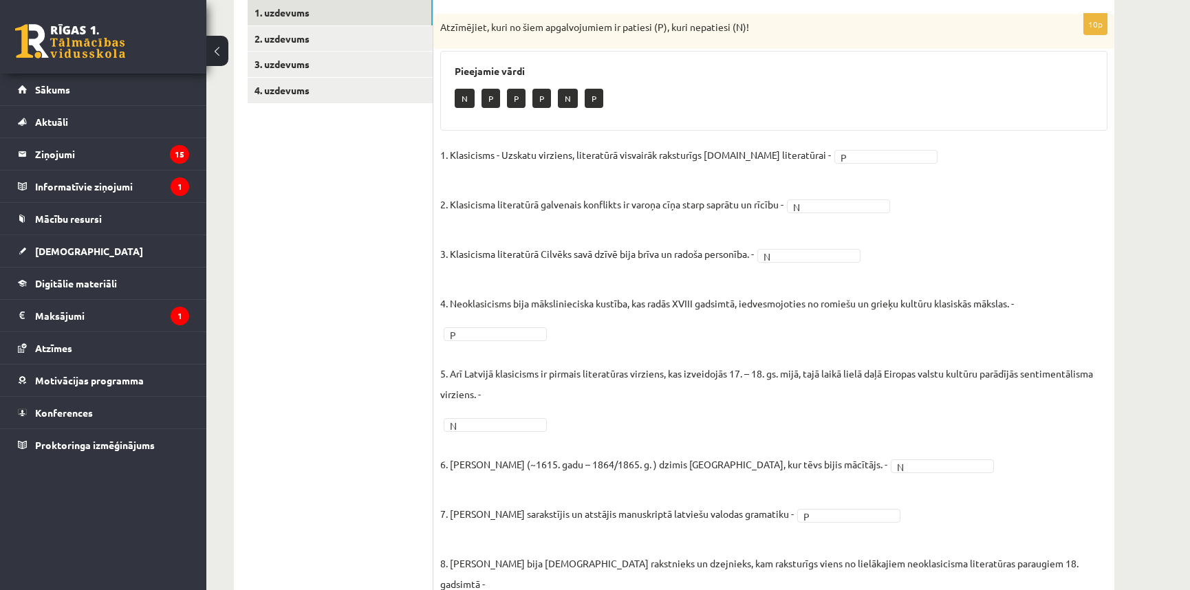
scroll to position [250, 0]
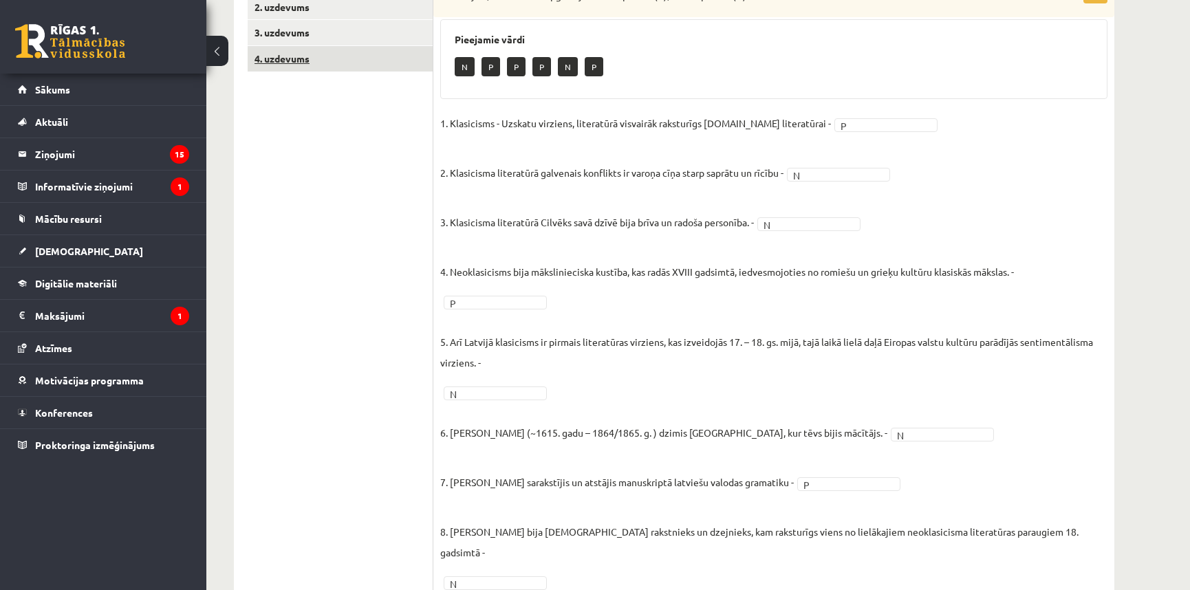
click at [310, 64] on link "4. uzdevums" at bounding box center [340, 58] width 185 height 25
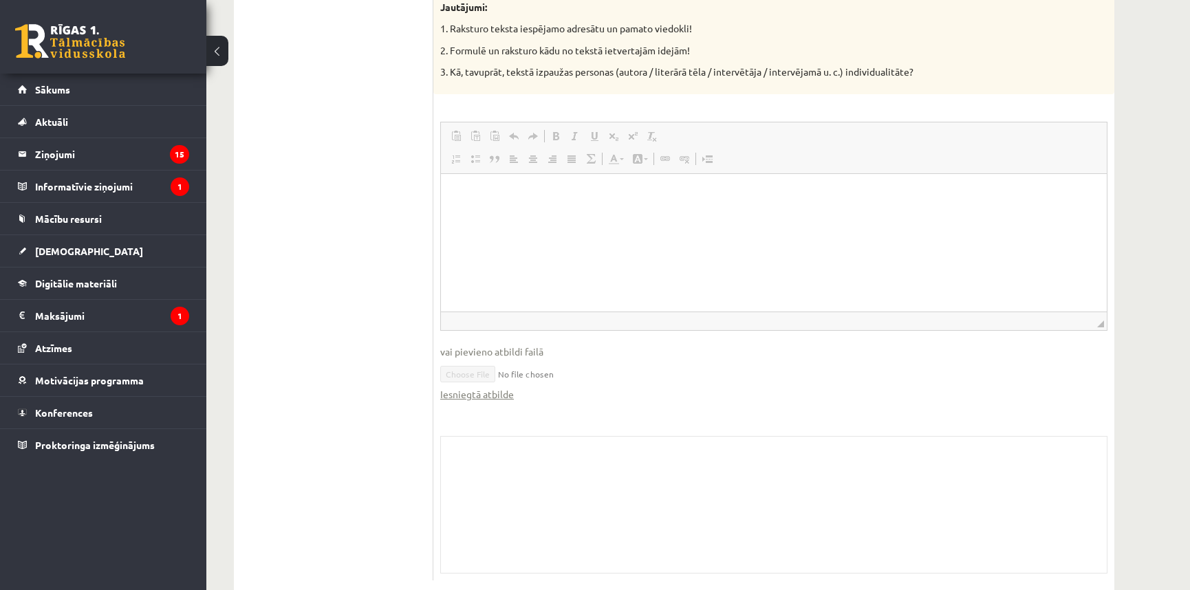
scroll to position [1445, 0]
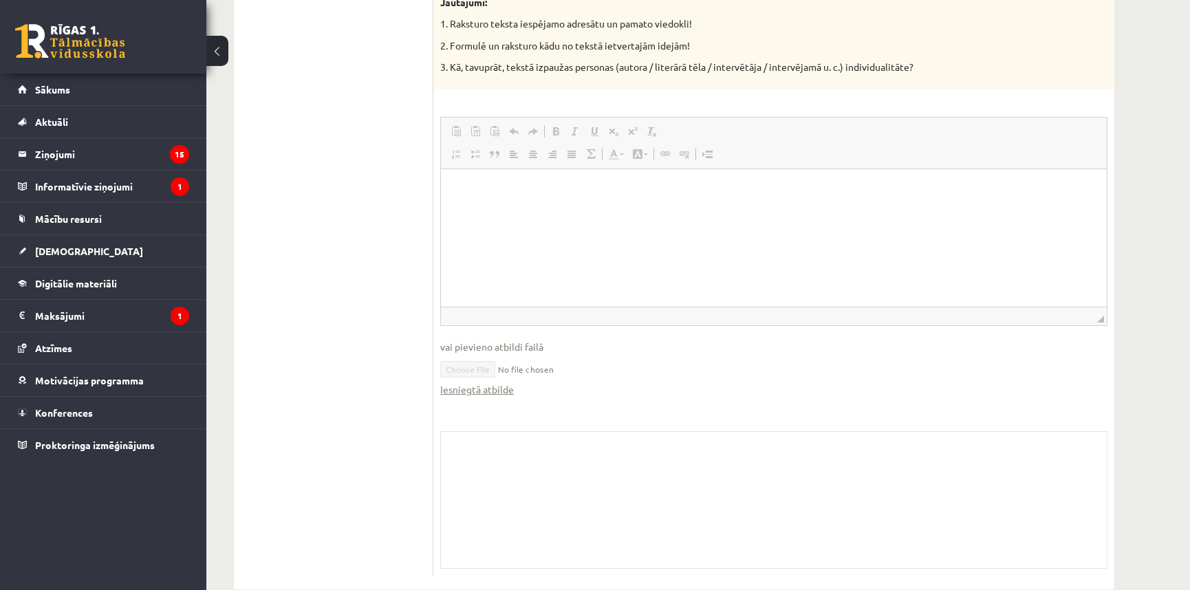
click at [591, 478] on div "Skolotāja pielikums" at bounding box center [774, 500] width 668 height 138
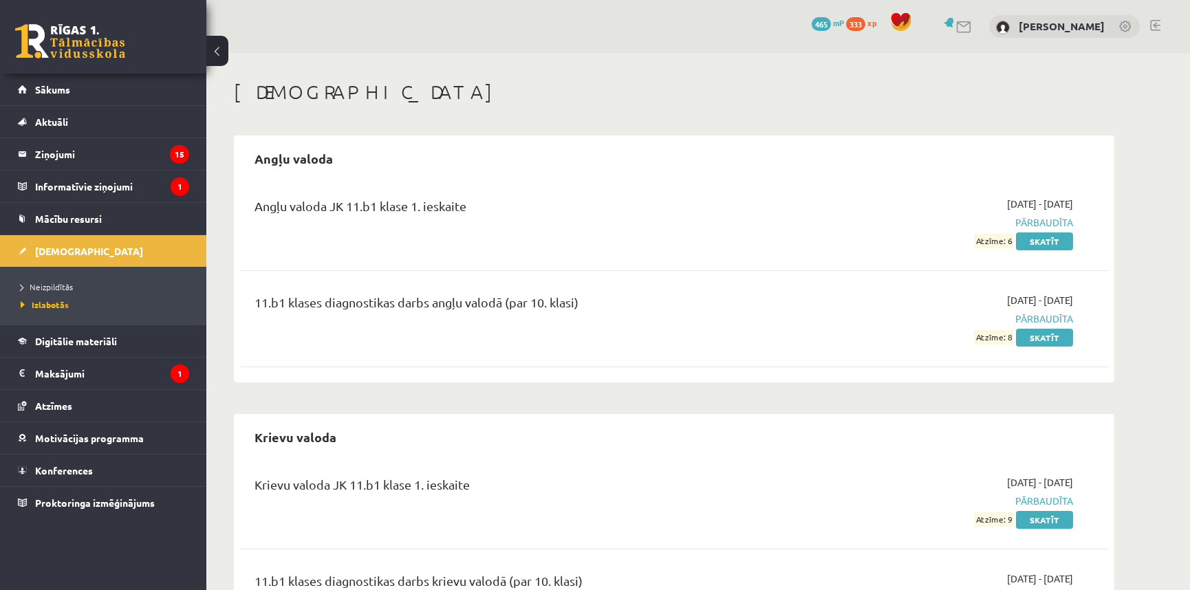
scroll to position [933, 0]
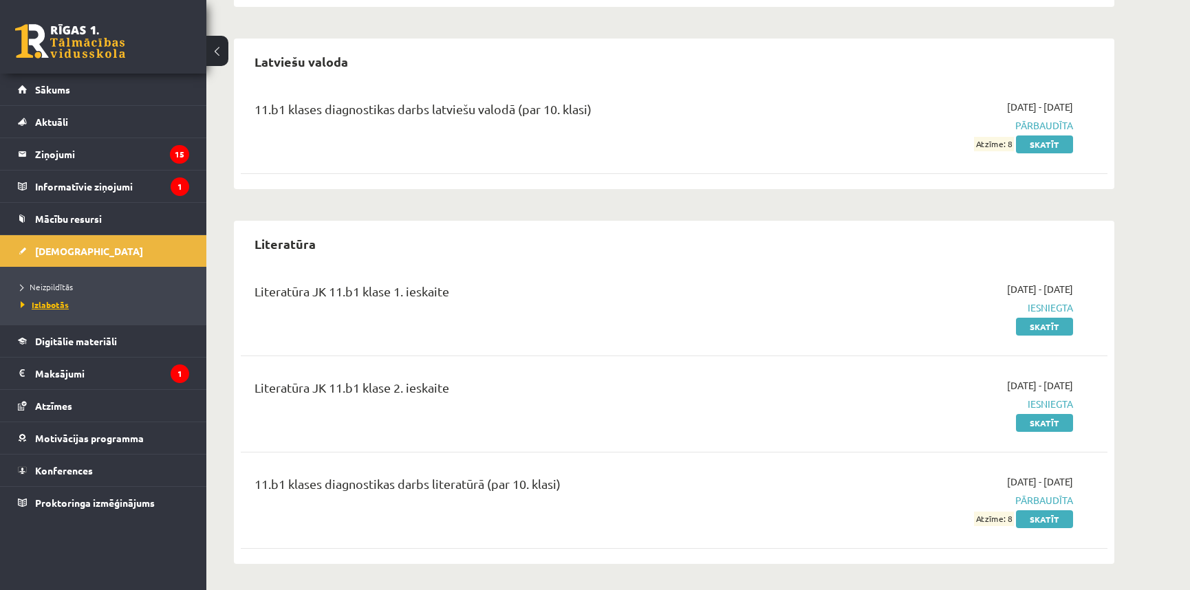
click at [41, 306] on span "Izlabotās" at bounding box center [45, 304] width 48 height 11
click at [39, 286] on span "Neizpildītās" at bounding box center [47, 286] width 52 height 11
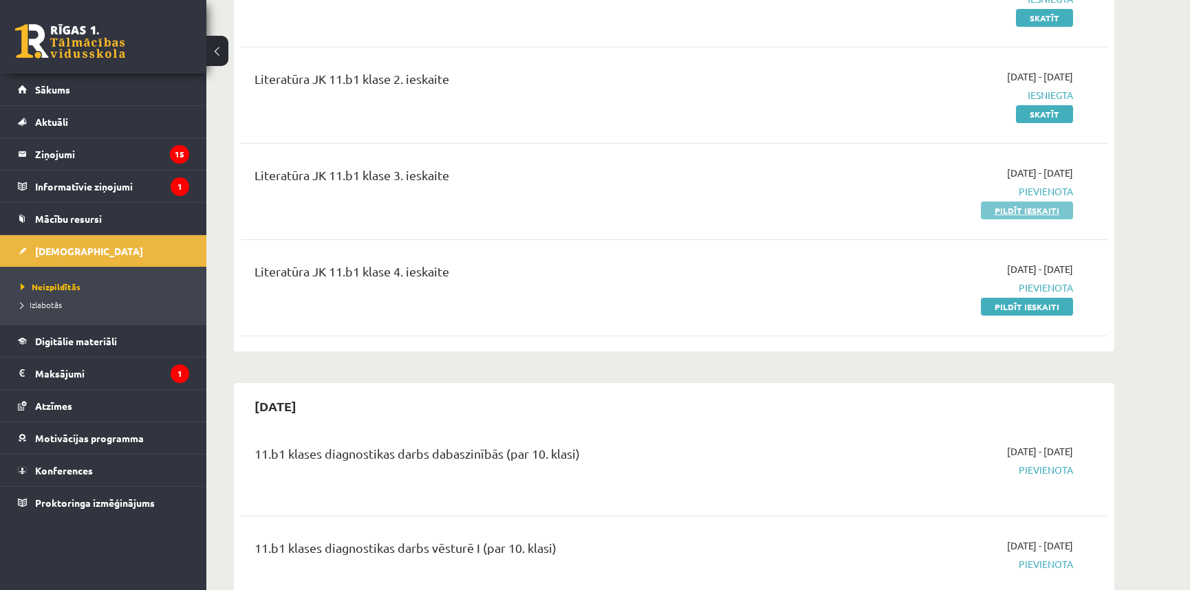
scroll to position [1601, 0]
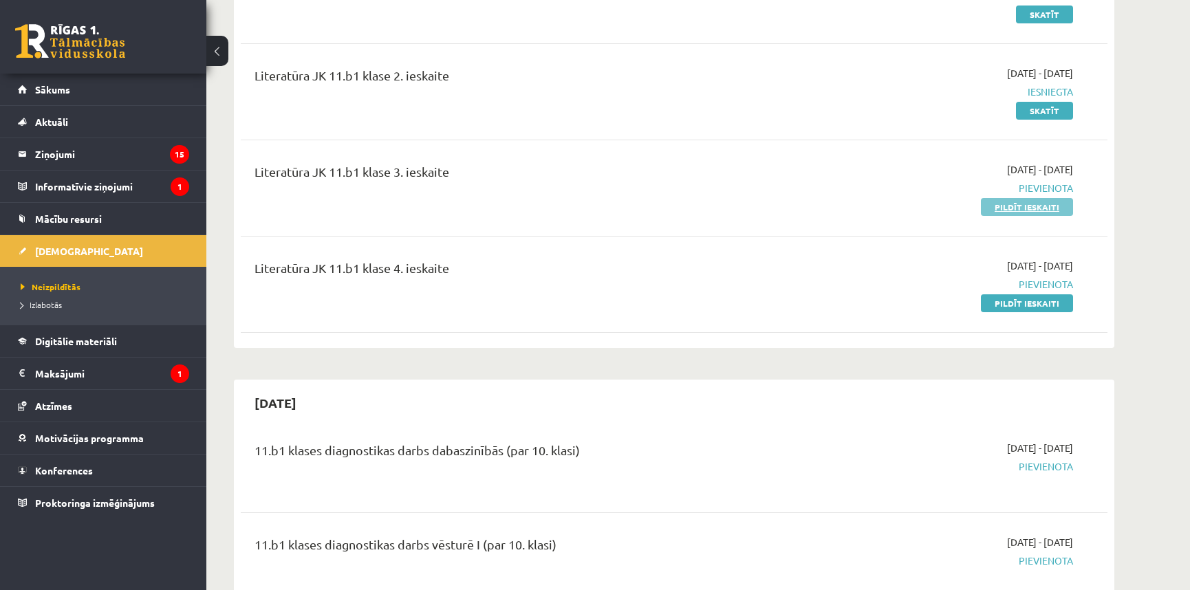
click at [1016, 216] on link "Pildīt ieskaiti" at bounding box center [1027, 207] width 92 height 18
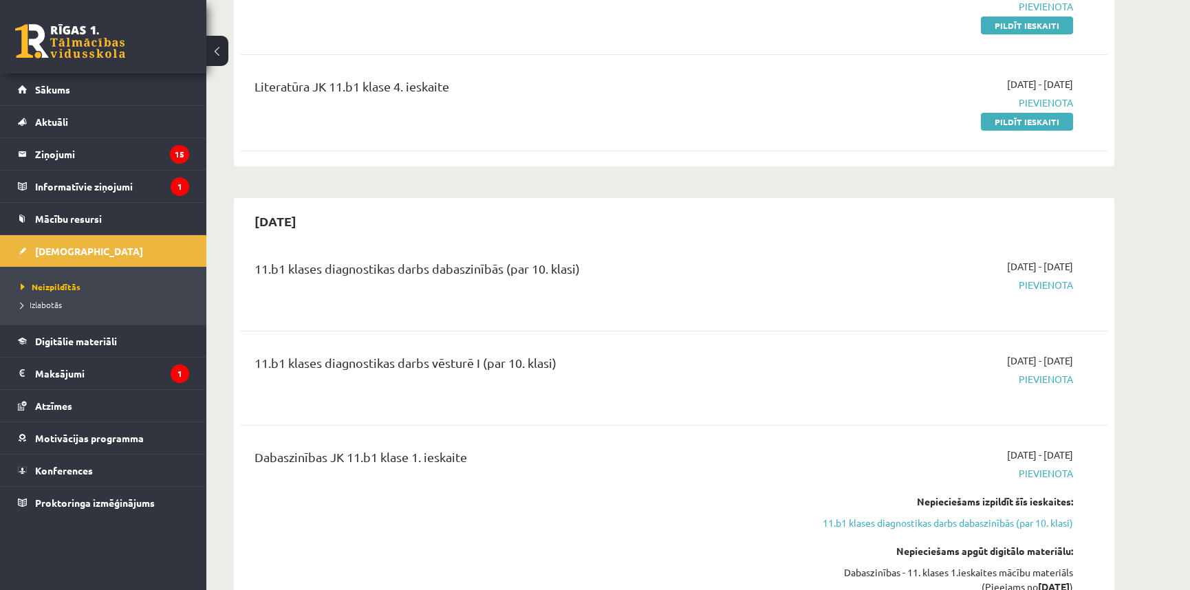
scroll to position [1584, 0]
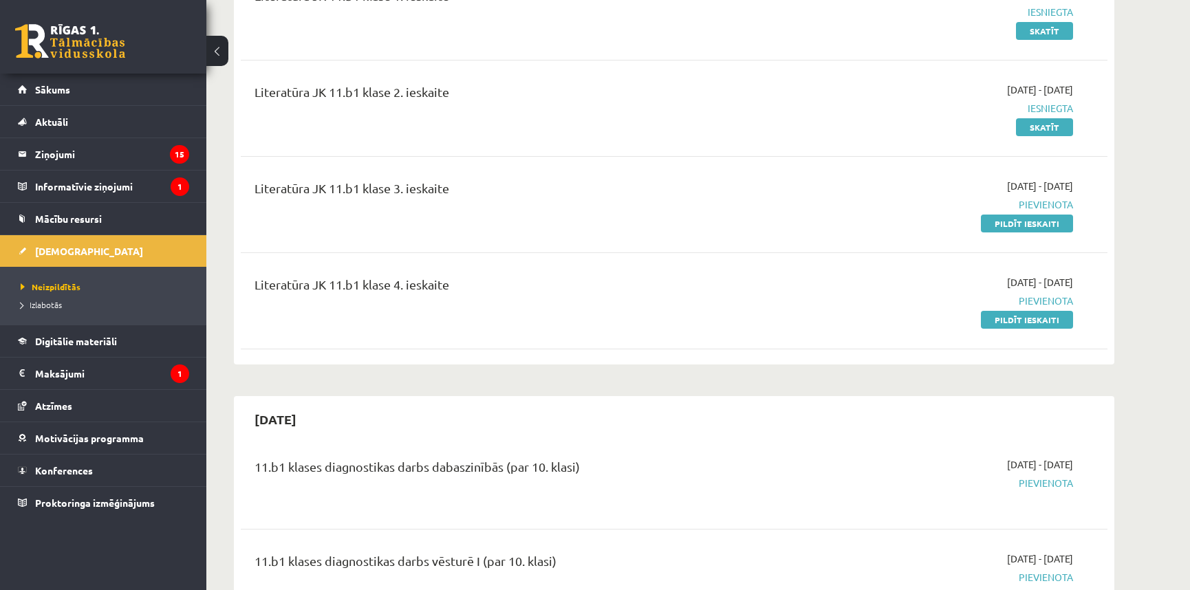
drag, startPoint x: 1063, startPoint y: 242, endPoint x: 645, endPoint y: 66, distance: 453.1
click at [1063, 233] on link "Pildīt ieskaiti" at bounding box center [1027, 224] width 92 height 18
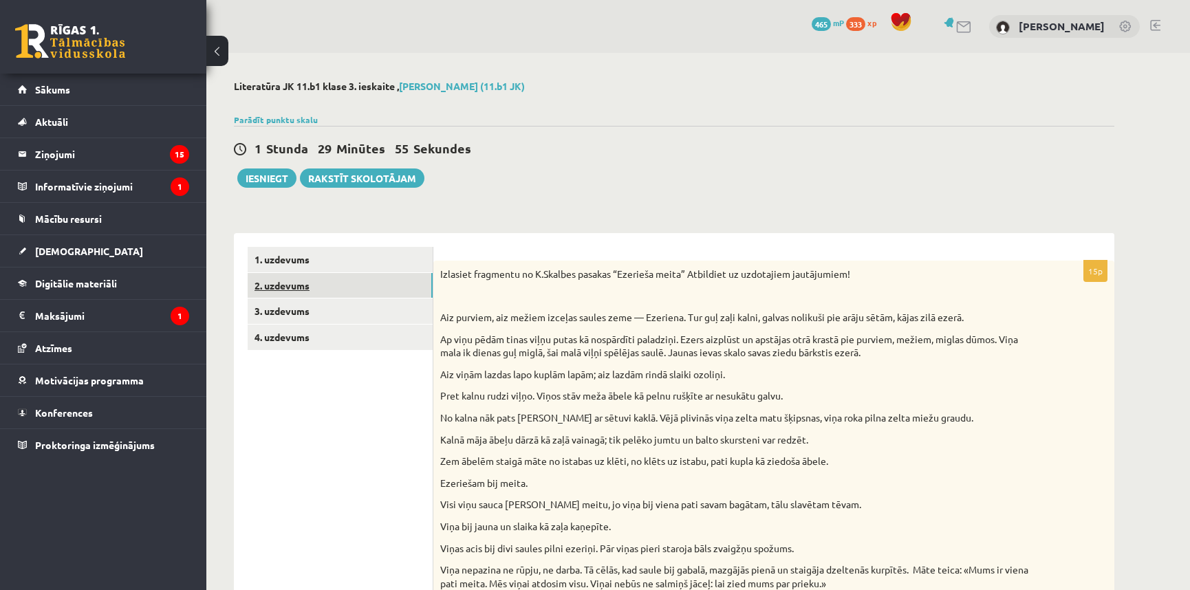
click at [303, 286] on link "2. uzdevums" at bounding box center [340, 285] width 185 height 25
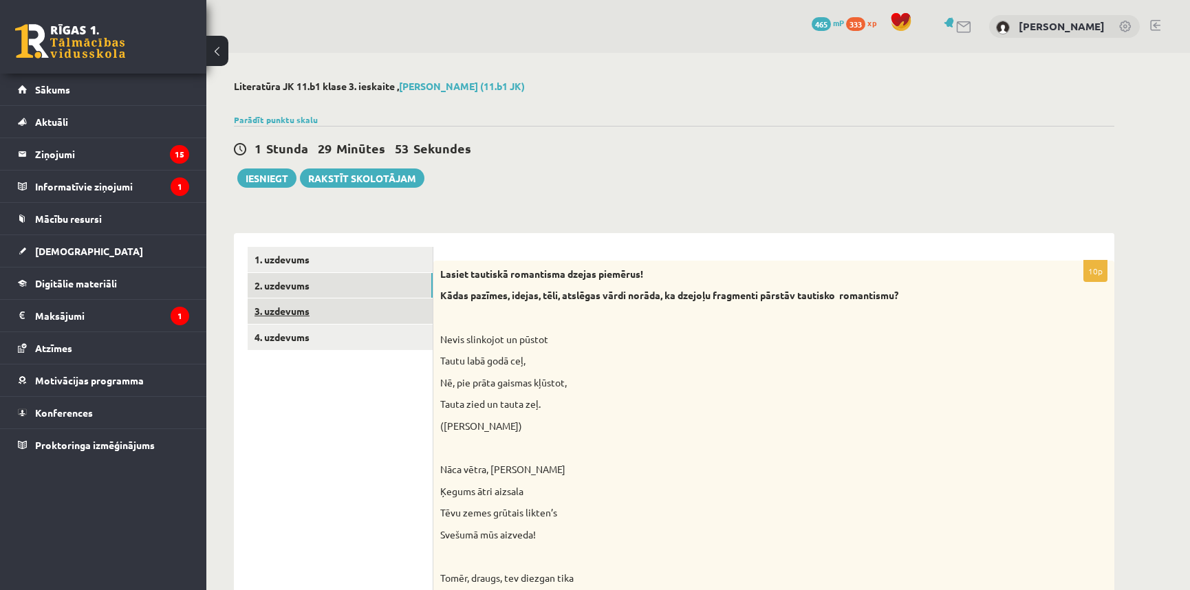
click at [334, 319] on link "3. uzdevums" at bounding box center [340, 311] width 185 height 25
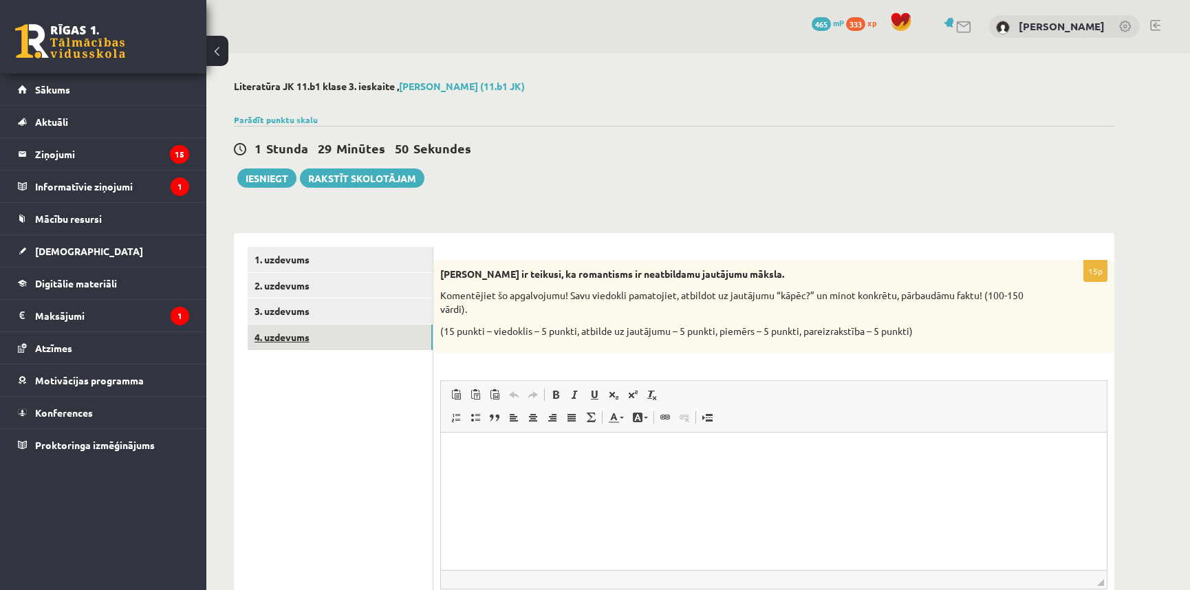
click at [314, 347] on link "4. uzdevums" at bounding box center [340, 337] width 185 height 25
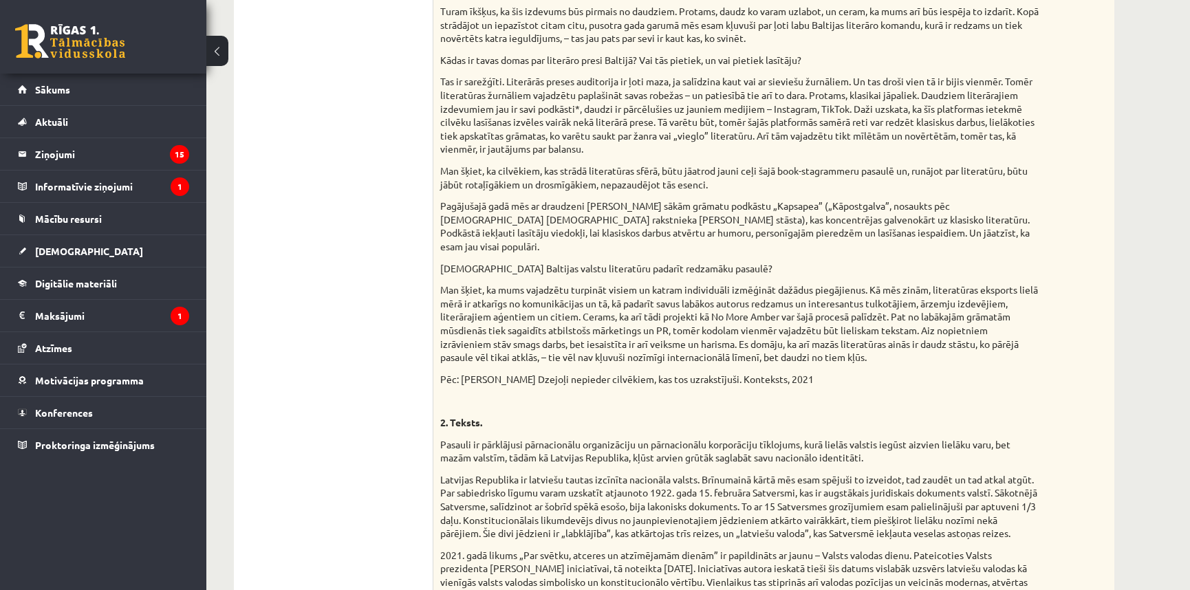
scroll to position [68, 0]
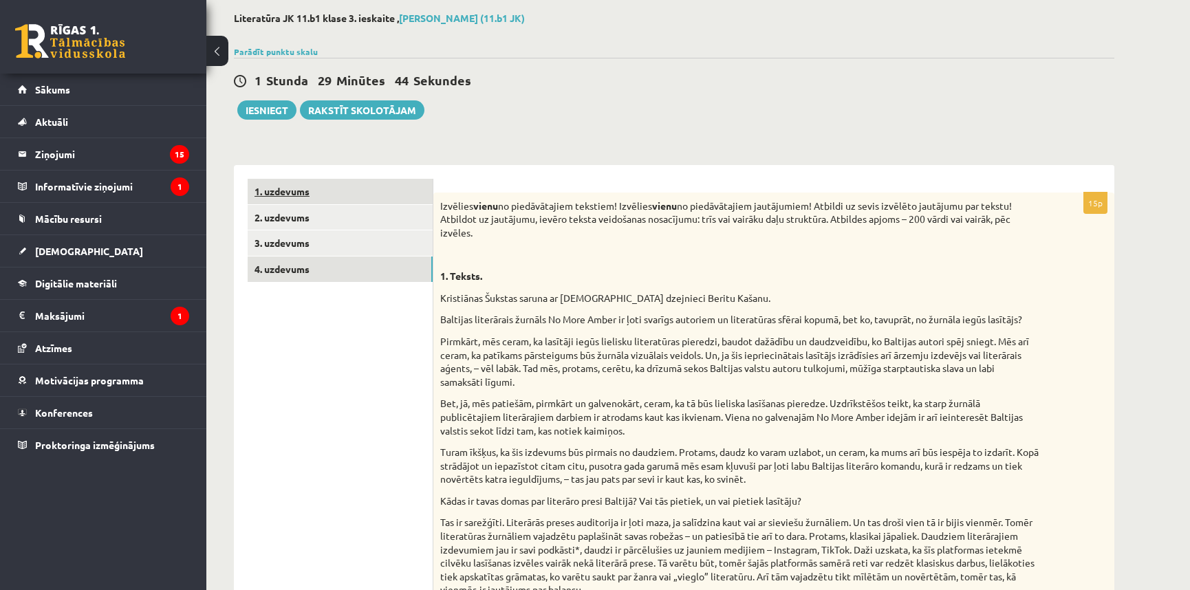
click at [326, 193] on link "1. uzdevums" at bounding box center [340, 191] width 185 height 25
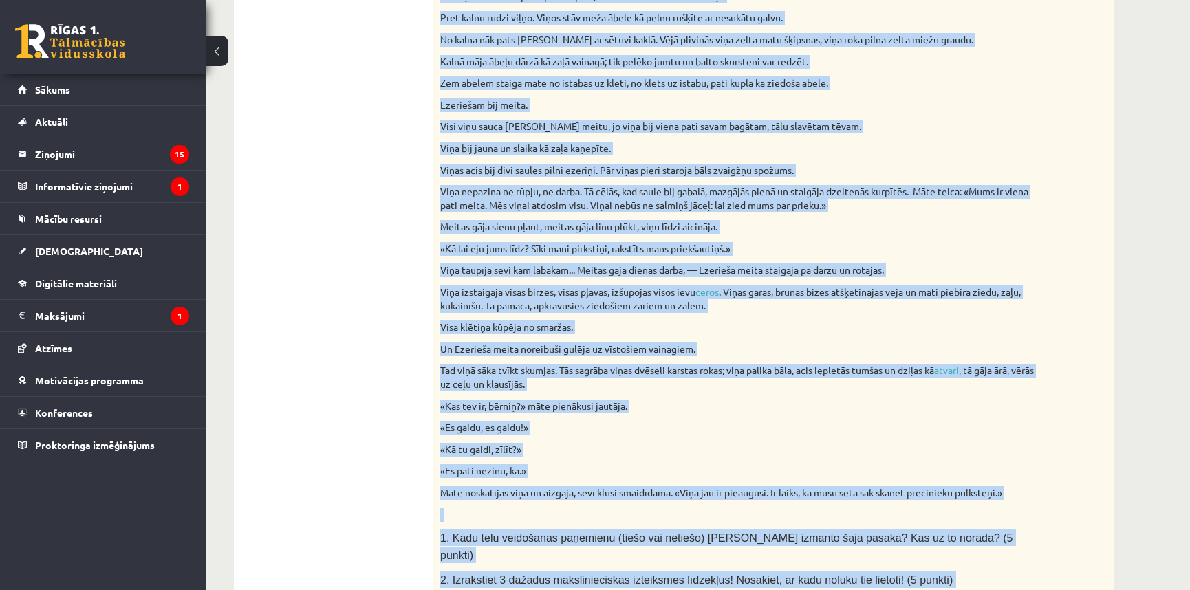
scroll to position [460, 0]
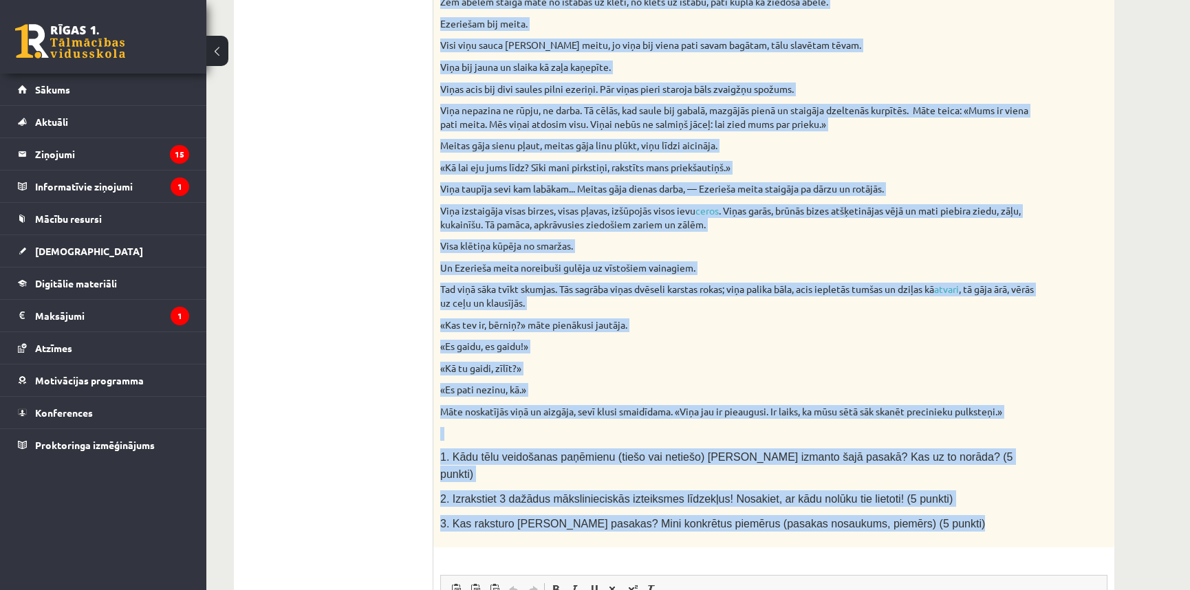
drag, startPoint x: 441, startPoint y: 158, endPoint x: 1043, endPoint y: 522, distance: 703.4
click at [1043, 522] on div "Izlasiet fragmentu no K.Skalbes pasakas “Ezerieša meita” Atbildiet uz uzdotajie…" at bounding box center [774, 174] width 681 height 747
copy div "Loremips dolorsita co A.Elitsed doeiusm “Temporin utlab” Etdolorem al enimadmin…"
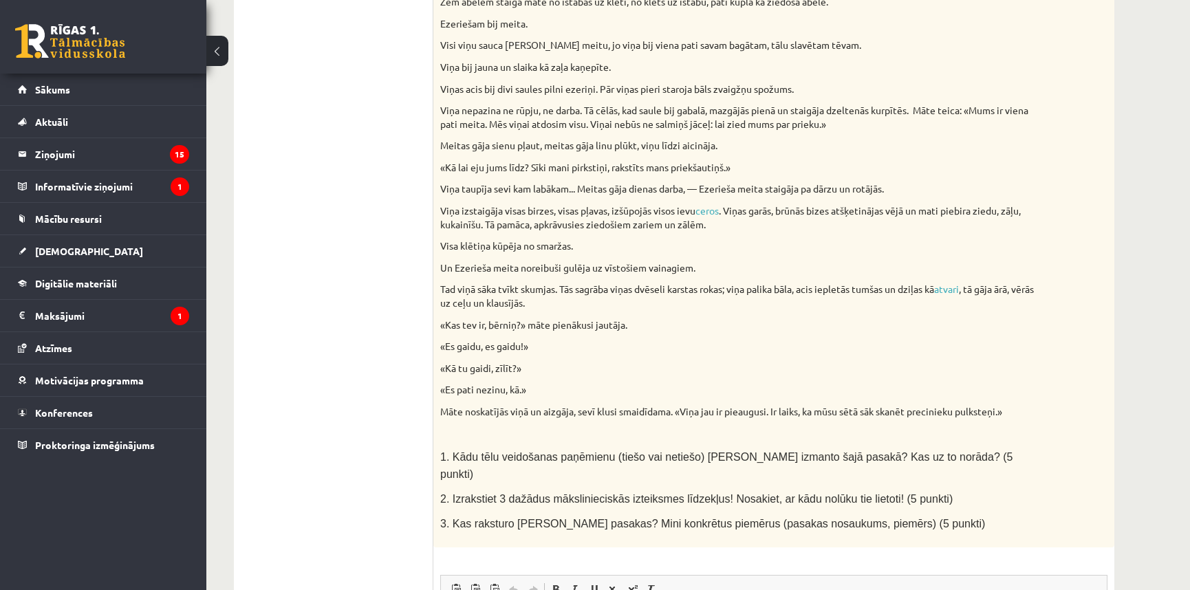
click at [328, 198] on ul "1. uzdevums 2. uzdevums 3. uzdevums 4. uzdevums" at bounding box center [341, 324] width 186 height 1074
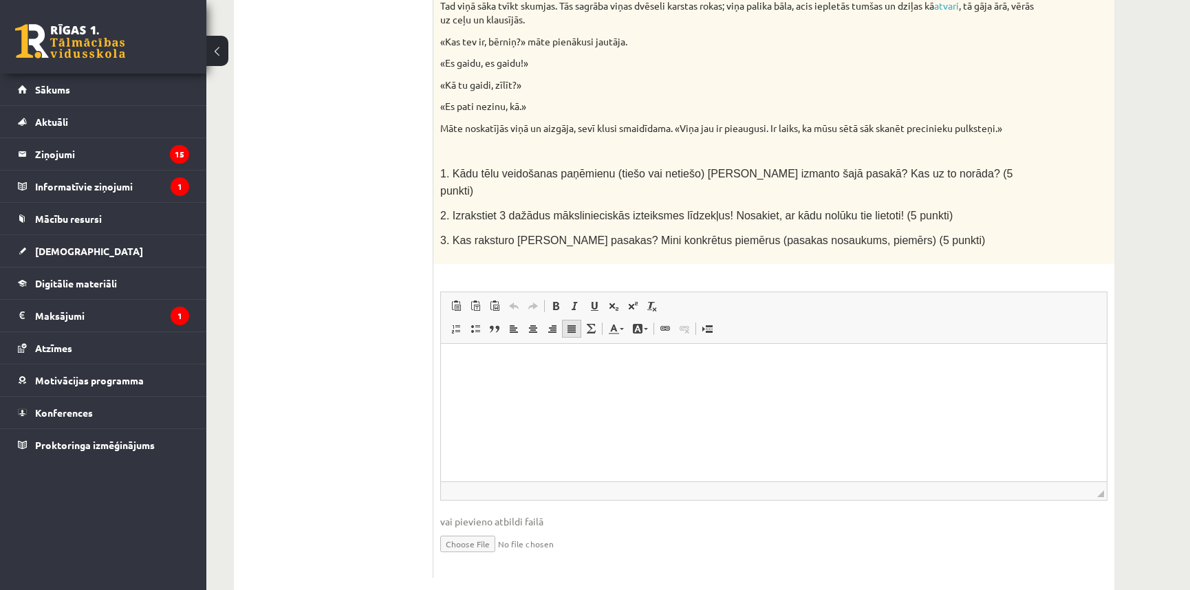
scroll to position [751, 0]
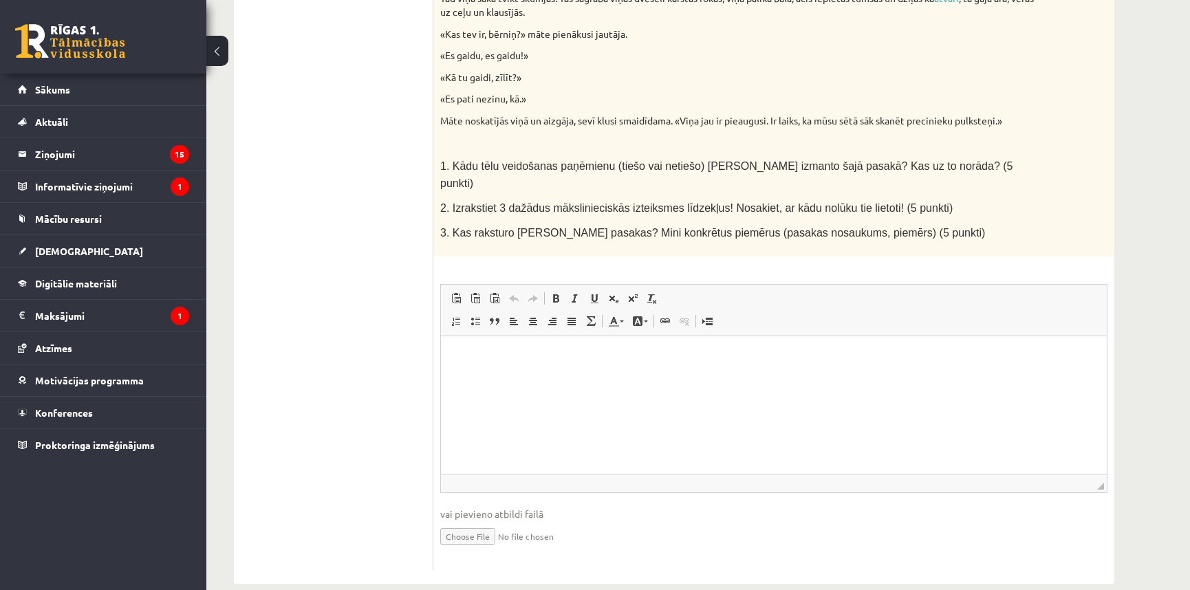
click at [491, 522] on input "file" at bounding box center [774, 536] width 668 height 28
type input "**********"
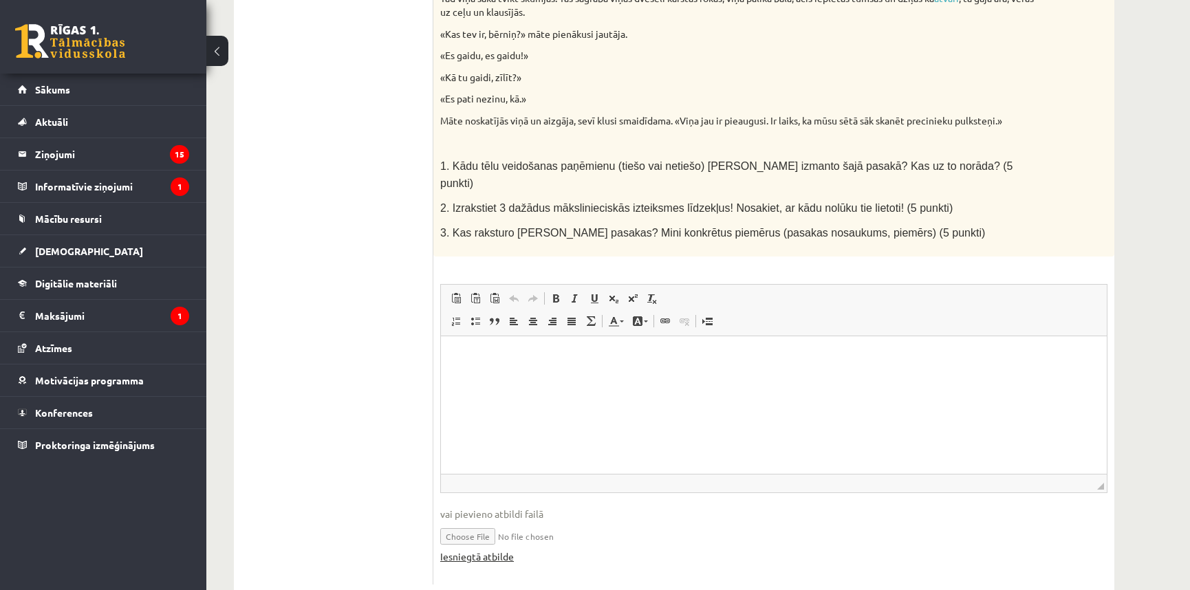
click at [487, 550] on link "Iesniegtā atbilde" at bounding box center [477, 557] width 74 height 14
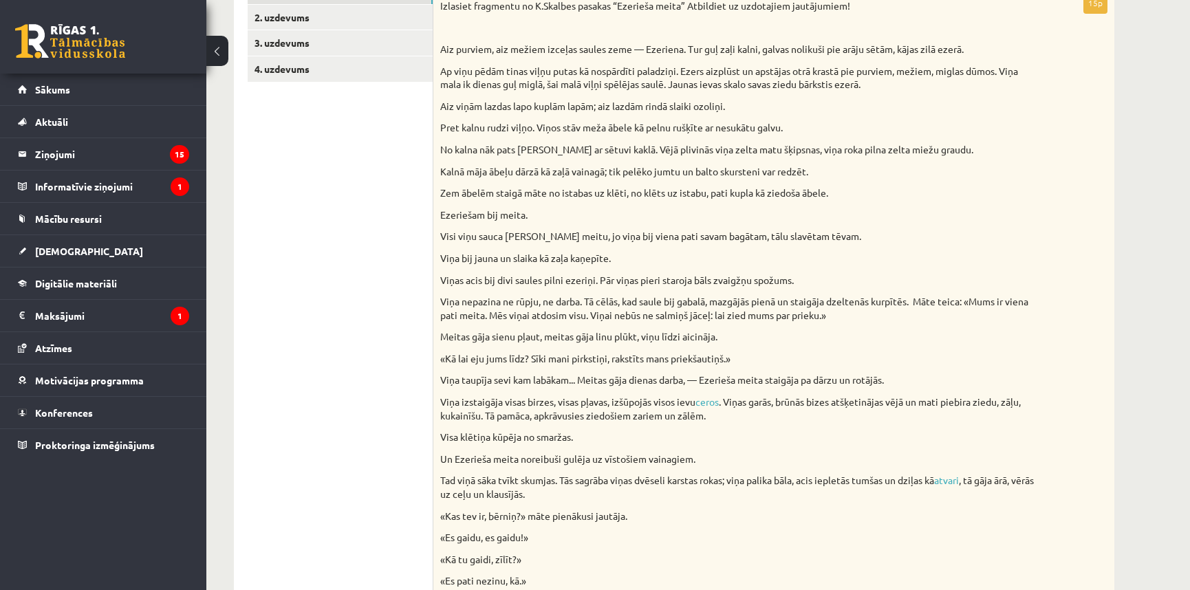
scroll to position [83, 0]
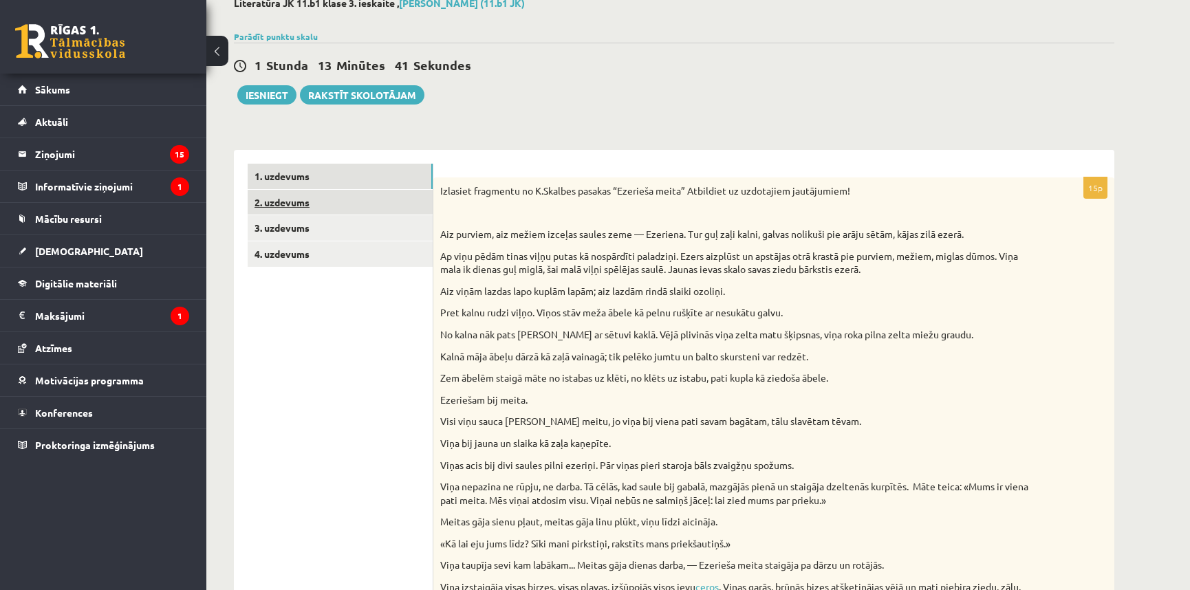
click at [306, 196] on link "2. uzdevums" at bounding box center [340, 202] width 185 height 25
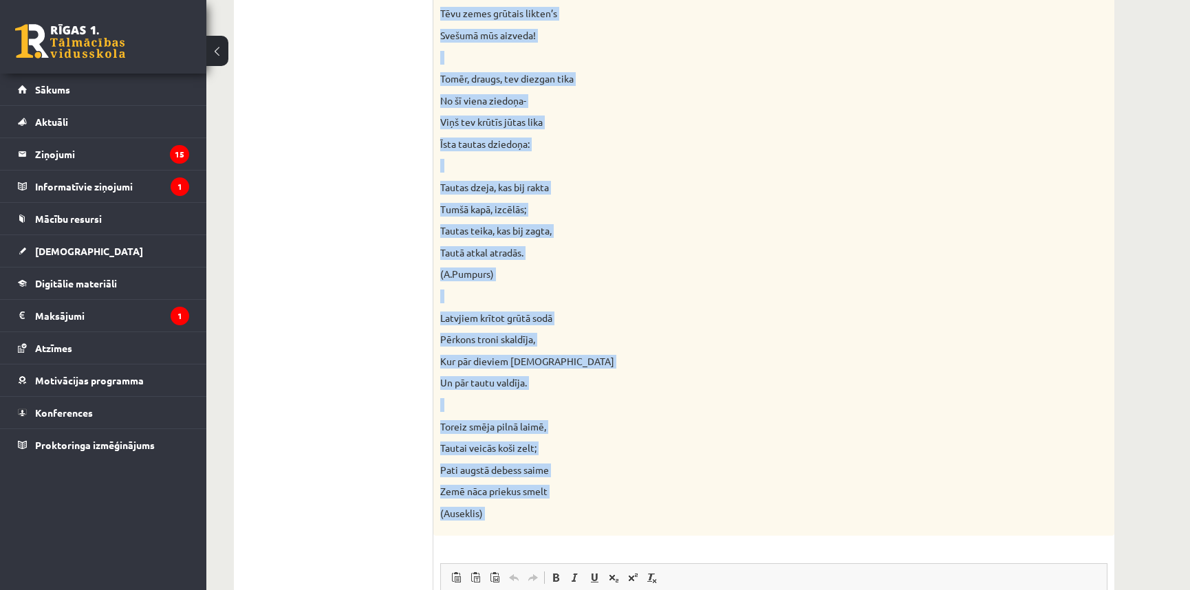
scroll to position [557, 0]
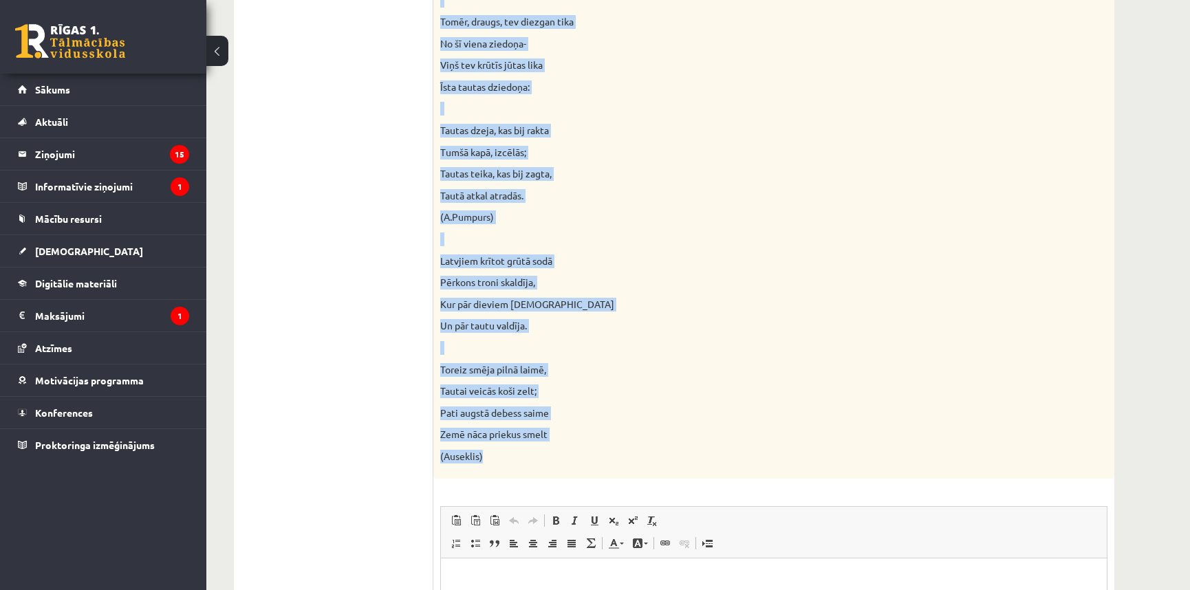
drag, startPoint x: 441, startPoint y: 273, endPoint x: 495, endPoint y: 451, distance: 186.8
click at [495, 451] on div "Lasiet tautiskā romantisma dzejas piemērus! Kādas pazīmes, idejas, tēli, atslēg…" at bounding box center [774, 91] width 681 height 775
copy div "Lasiet tautiskā romantisma dzejas piemērus! Kādas pazīmes, idejas, tēli, atslēg…"
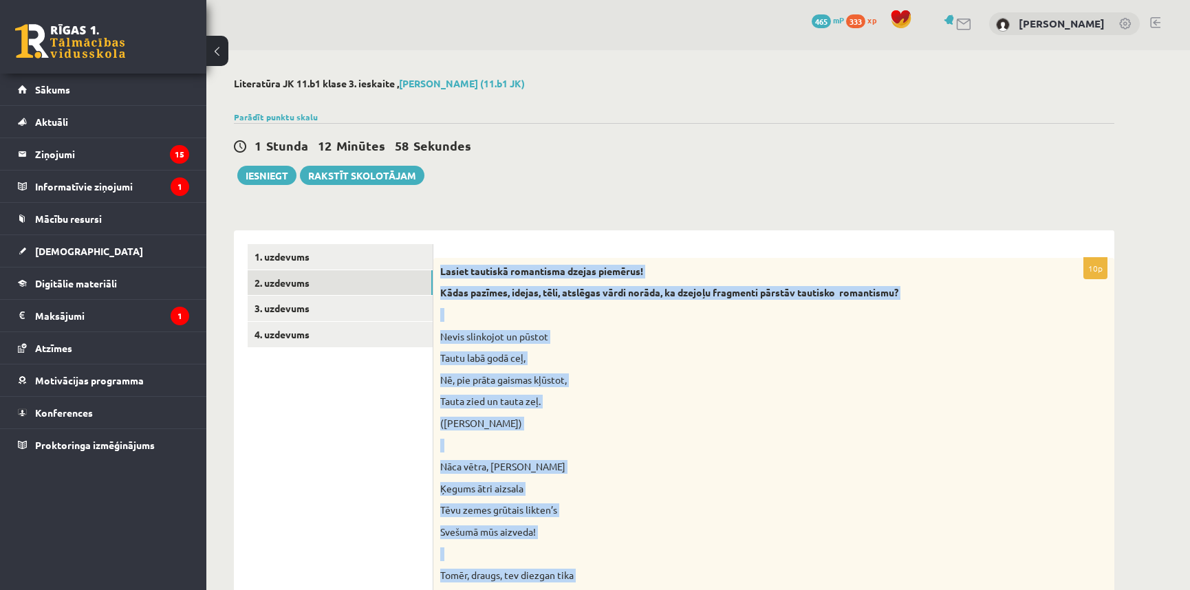
scroll to position [0, 0]
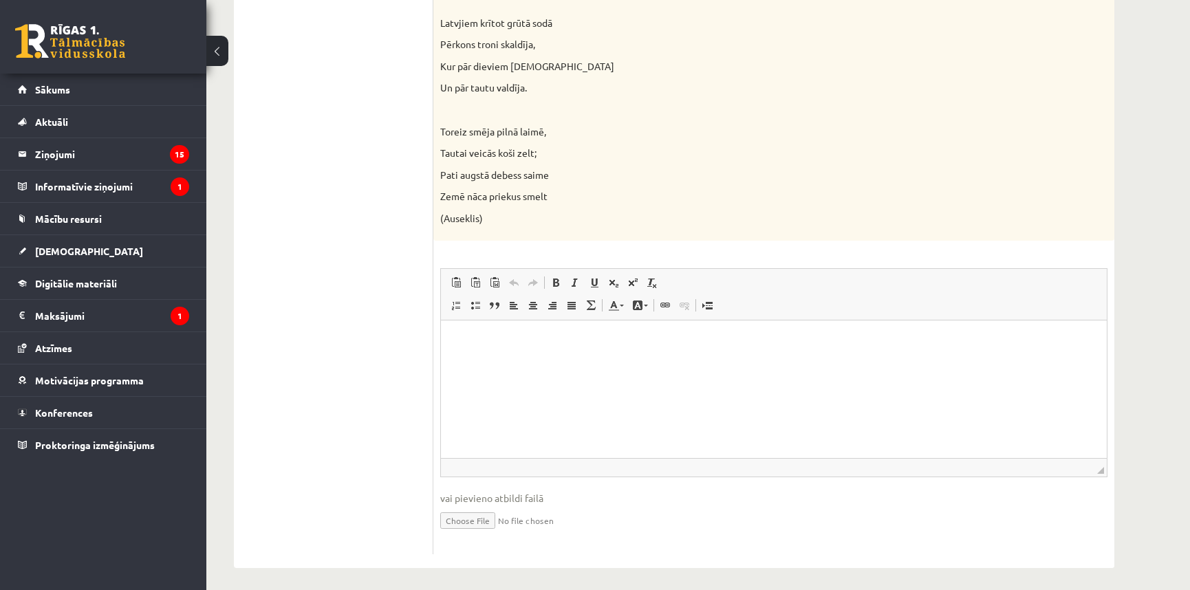
scroll to position [800, 0]
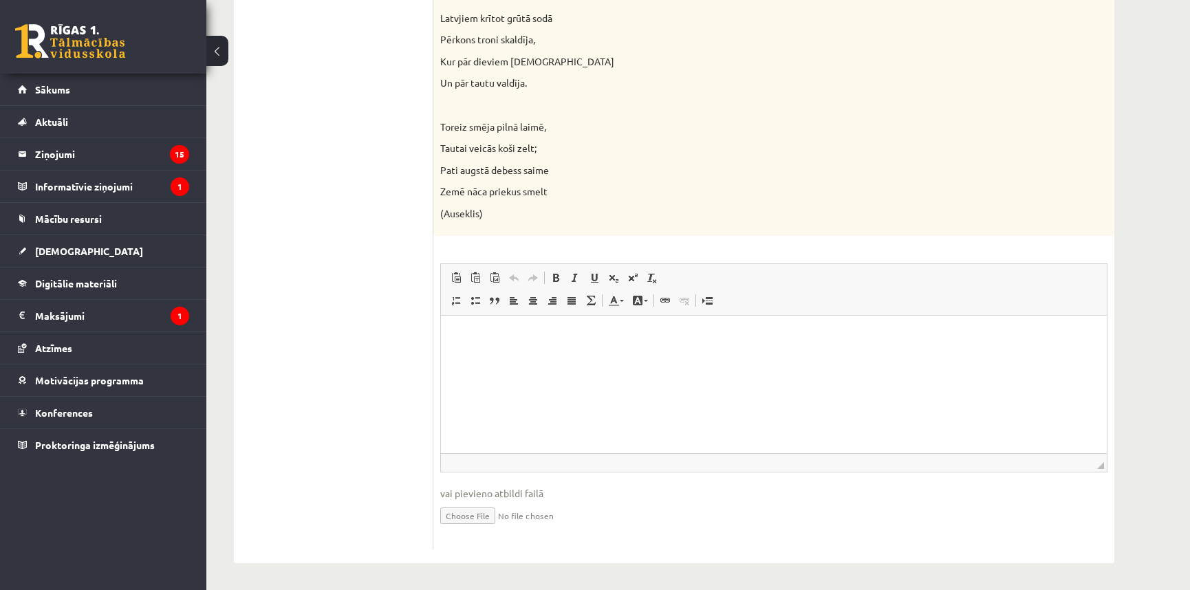
click at [487, 523] on input "file" at bounding box center [774, 515] width 668 height 28
type input "**********"
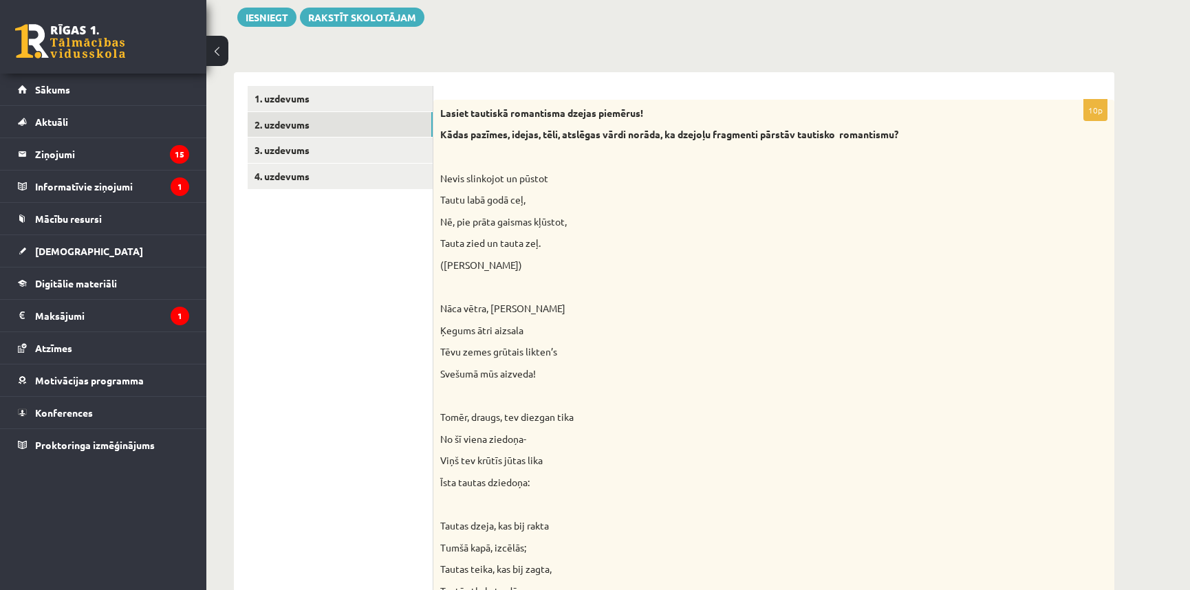
scroll to position [0, 0]
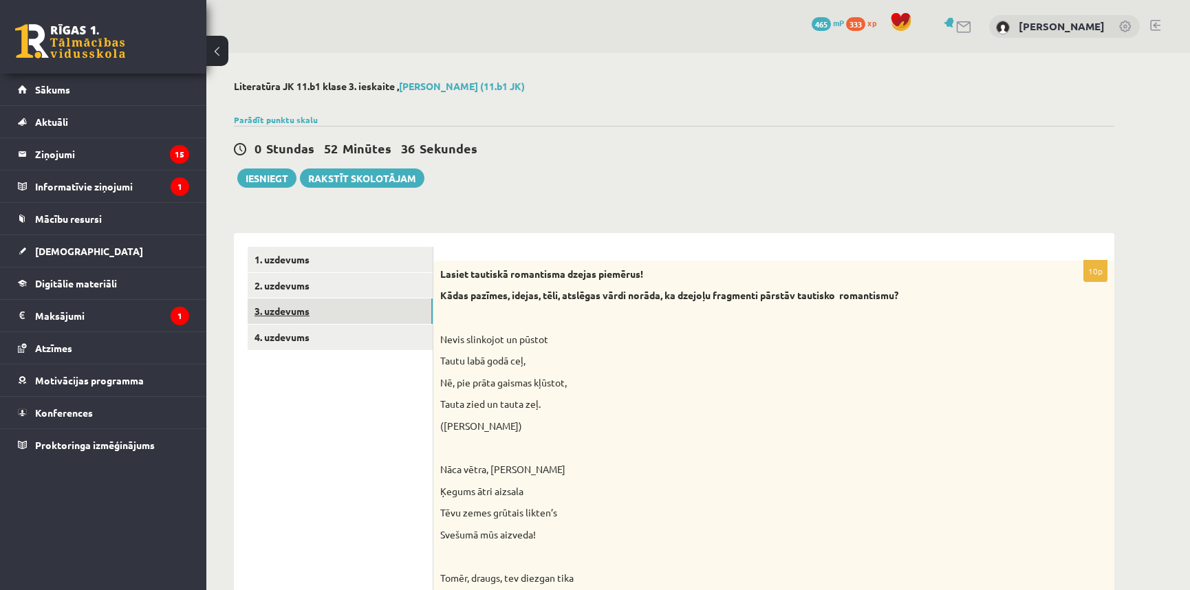
click at [311, 313] on link "3. uzdevums" at bounding box center [340, 311] width 185 height 25
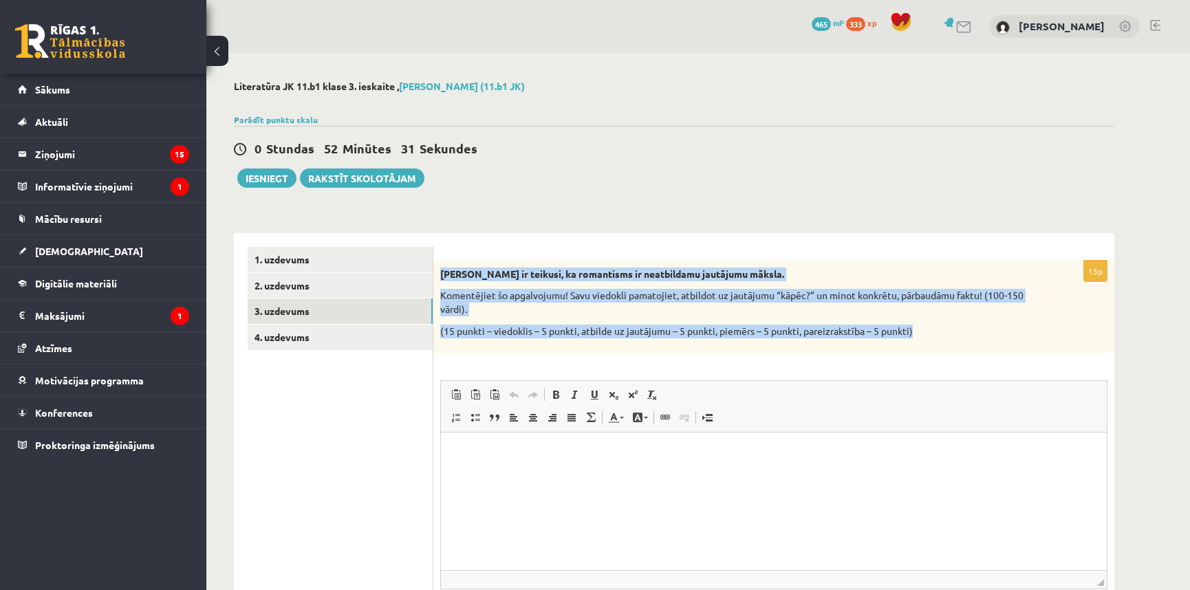
drag, startPoint x: 442, startPoint y: 271, endPoint x: 924, endPoint y: 341, distance: 487.5
click at [924, 341] on div "[PERSON_NAME] ir teikusi, ka romantisms ir neatbildamu jautājumu māksla. Koment…" at bounding box center [774, 307] width 681 height 92
click at [323, 339] on link "4. uzdevums" at bounding box center [340, 337] width 185 height 25
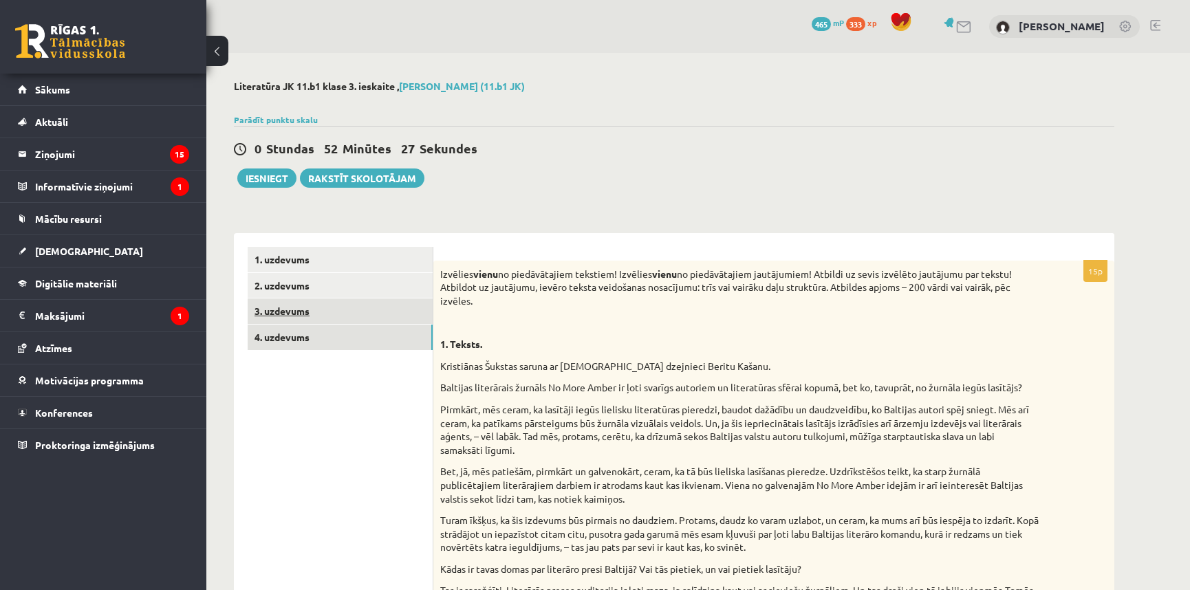
click at [352, 311] on link "3. uzdevums" at bounding box center [340, 311] width 185 height 25
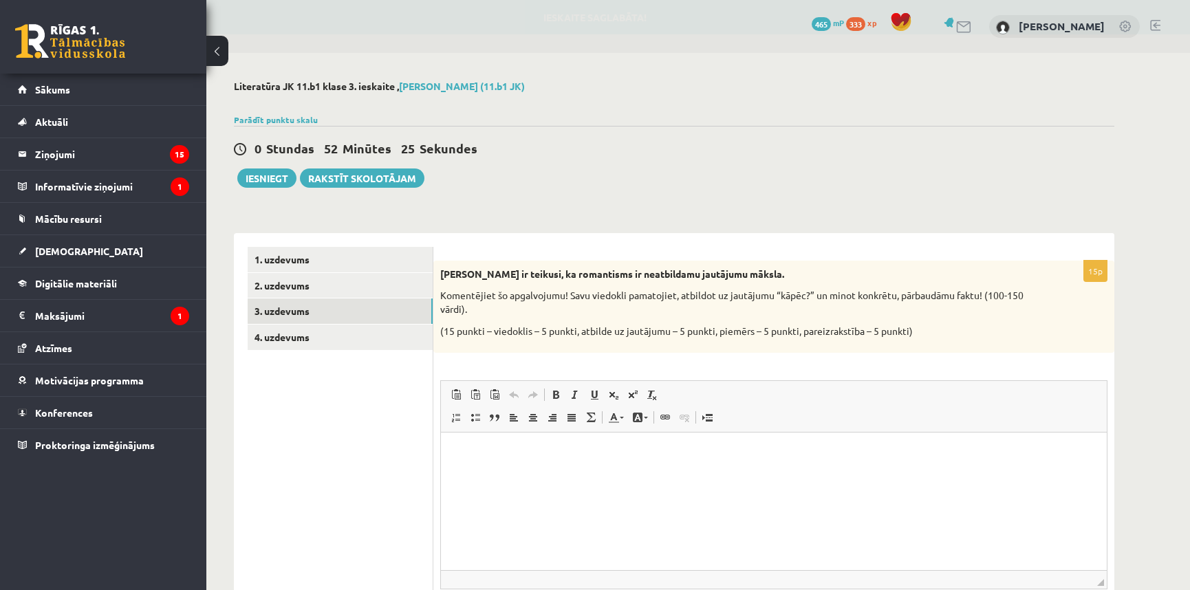
drag, startPoint x: 436, startPoint y: 273, endPoint x: 912, endPoint y: 323, distance: 478.8
click at [912, 323] on div "**********" at bounding box center [674, 456] width 881 height 447
click at [923, 319] on div "Zenta Mauriņa ir teikusi, ka romantisms ir neatbildamu jautājumu māksla. Koment…" at bounding box center [774, 307] width 681 height 92
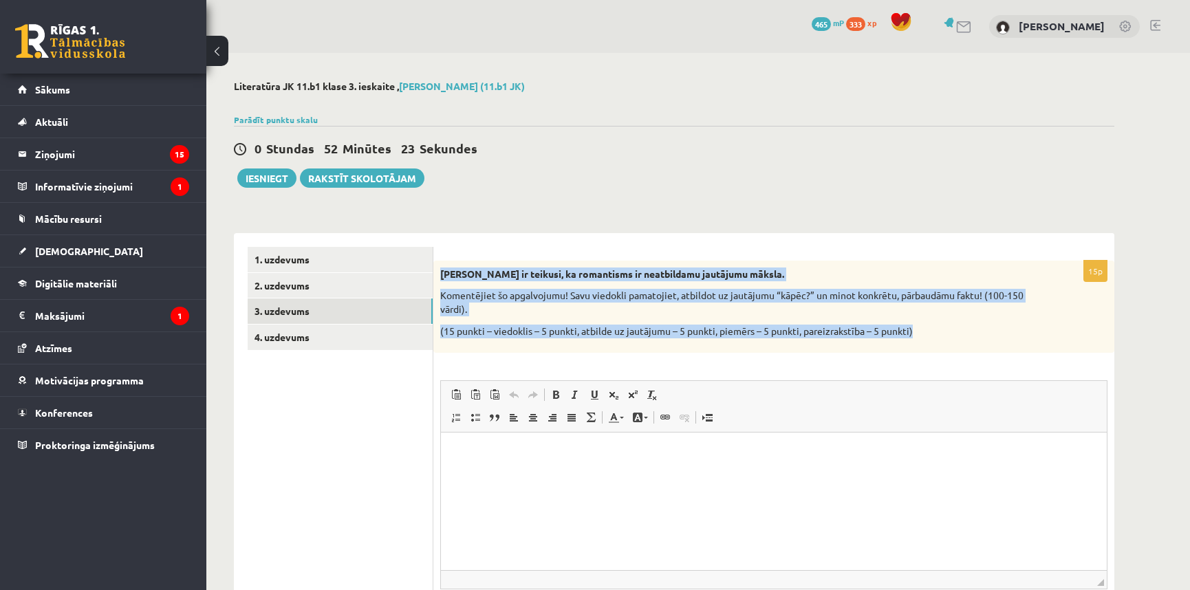
drag, startPoint x: 441, startPoint y: 270, endPoint x: 939, endPoint y: 326, distance: 500.7
click at [939, 326] on div "Zenta Mauriņa ir teikusi, ka romantisms ir neatbildamu jautājumu māksla. Koment…" at bounding box center [774, 307] width 681 height 92
copy div "Zenta Mauriņa ir teikusi, ka romantisms ir neatbildamu jautājumu māksla. Koment…"
click at [986, 343] on div "Zenta Mauriņa ir teikusi, ka romantisms ir neatbildamu jautājumu māksla. Koment…" at bounding box center [774, 307] width 681 height 92
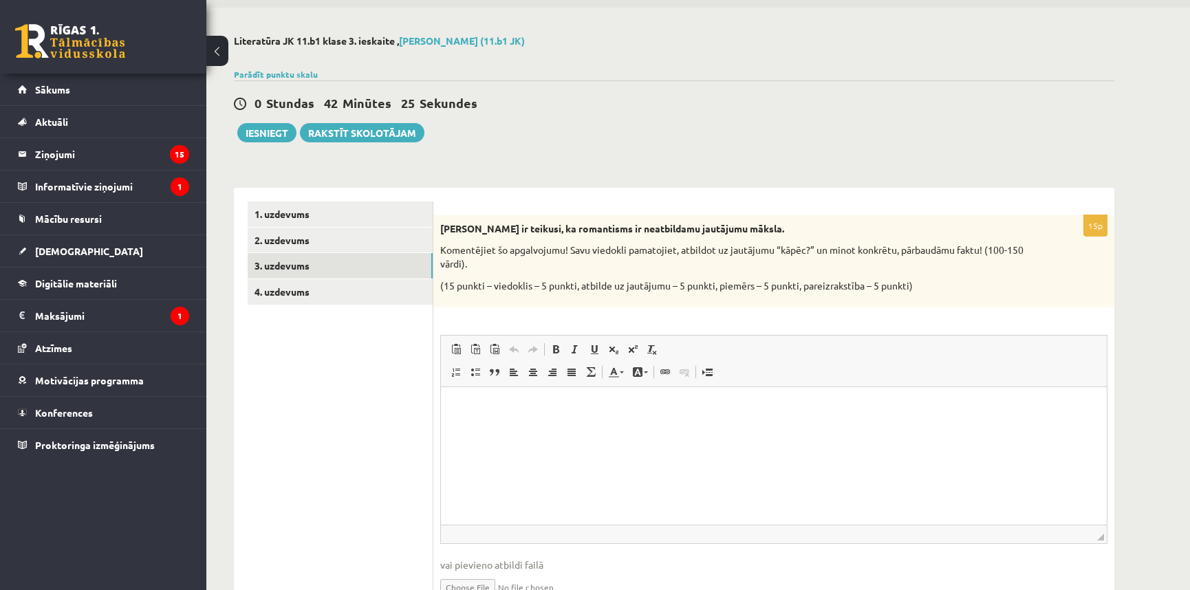
scroll to position [118, 0]
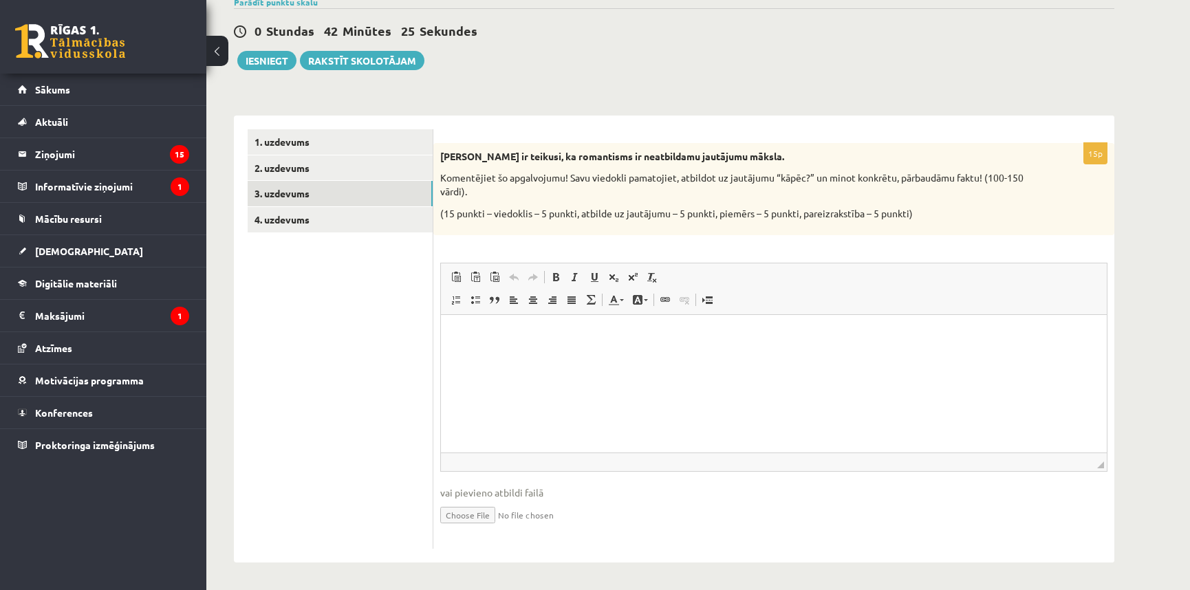
click at [495, 519] on input "file" at bounding box center [774, 514] width 668 height 28
type input "**********"
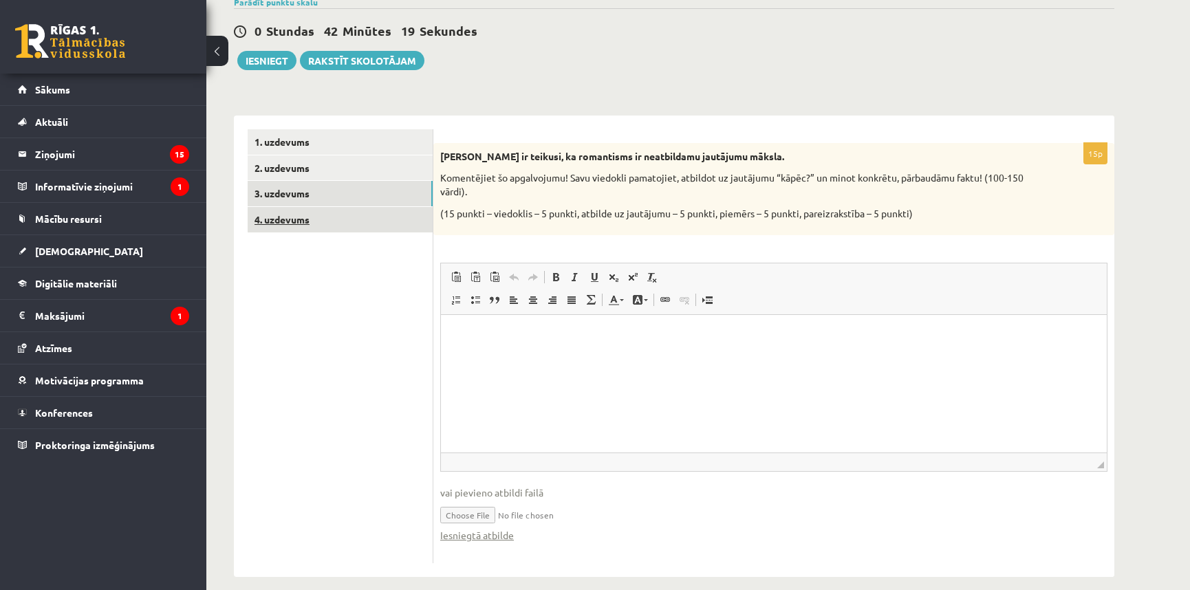
click at [304, 224] on link "4. uzdevums" at bounding box center [340, 219] width 185 height 25
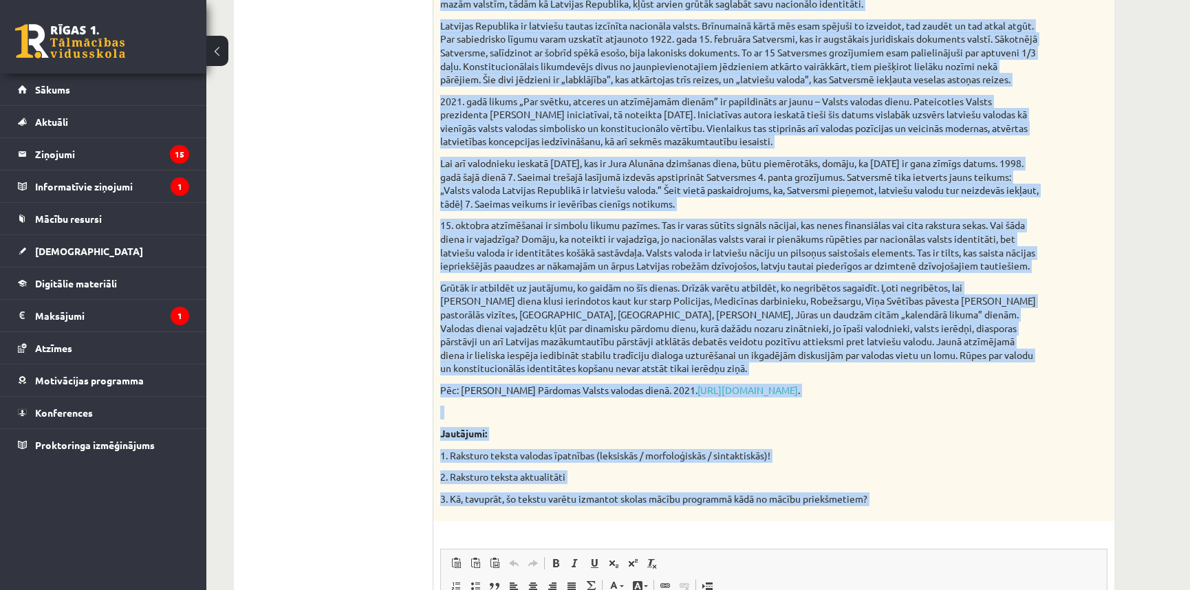
scroll to position [1100, 0]
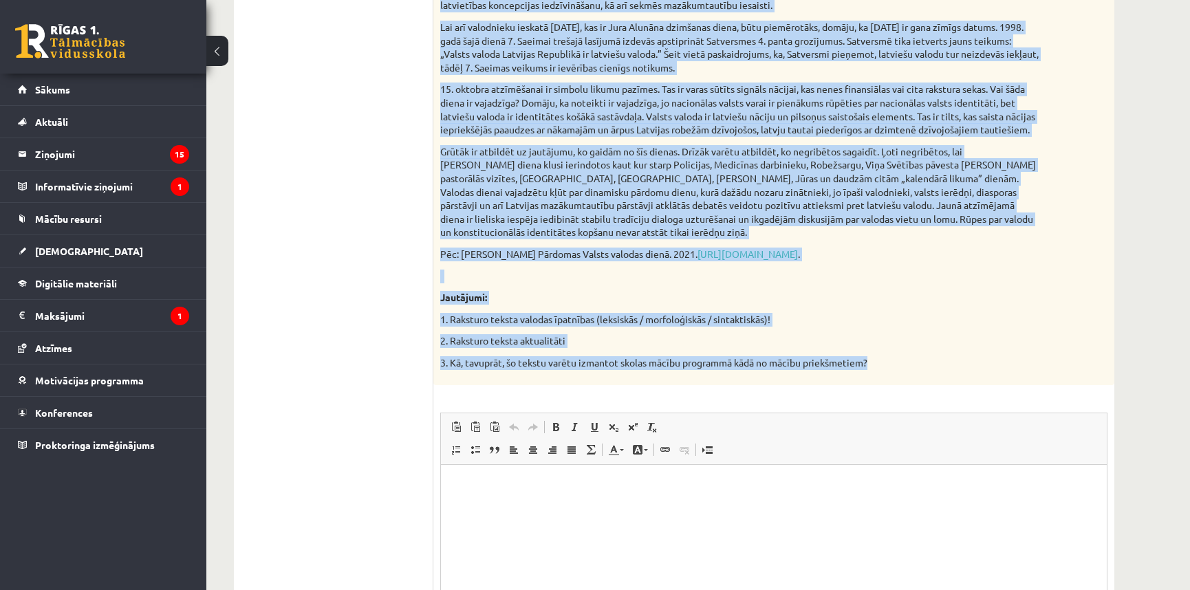
drag, startPoint x: 438, startPoint y: 74, endPoint x: 904, endPoint y: 352, distance: 543.1
copy div "Izvēlies vienu no piedāvātajiem tekstiem! Izvēlies vienu no piedāvātajiem jautā…"
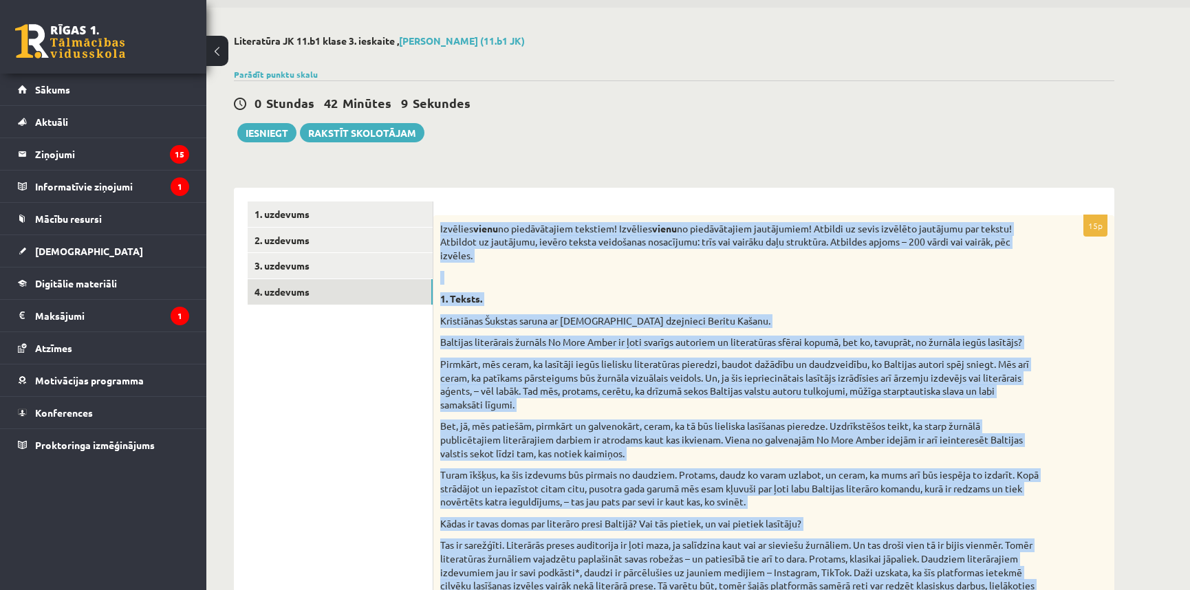
scroll to position [15, 0]
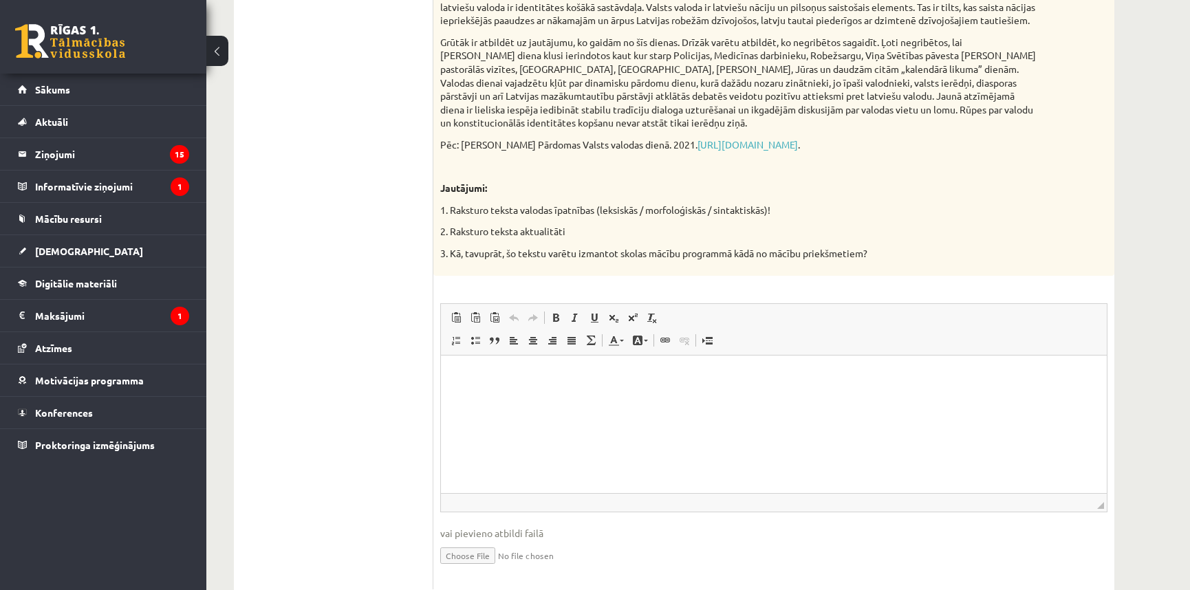
scroll to position [1236, 0]
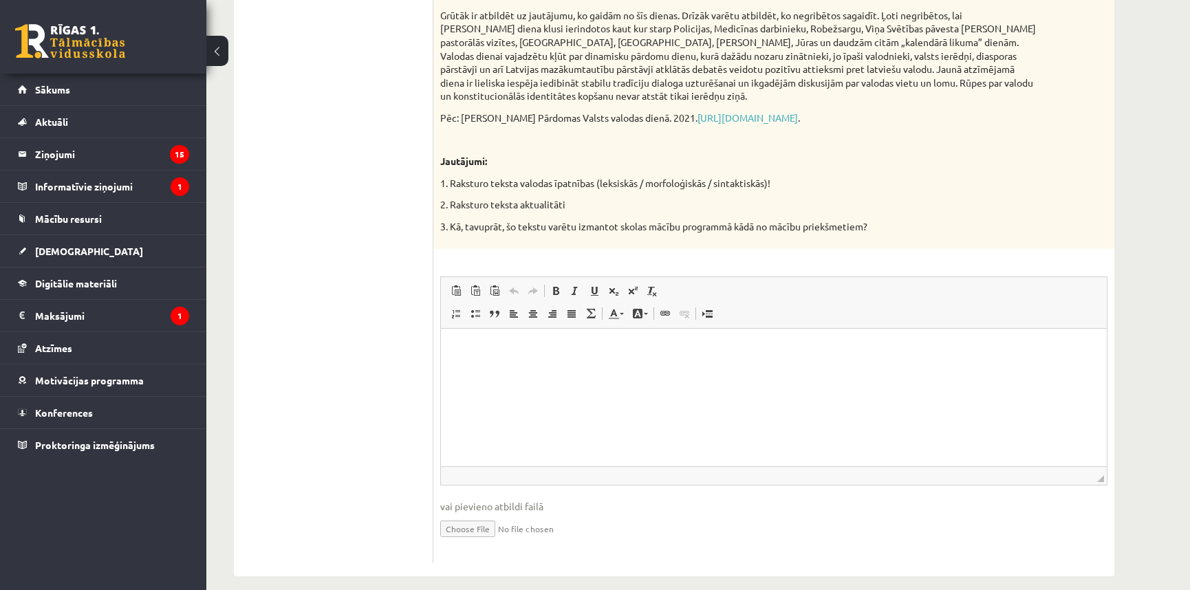
click at [478, 521] on input "file" at bounding box center [774, 528] width 668 height 28
type input "**********"
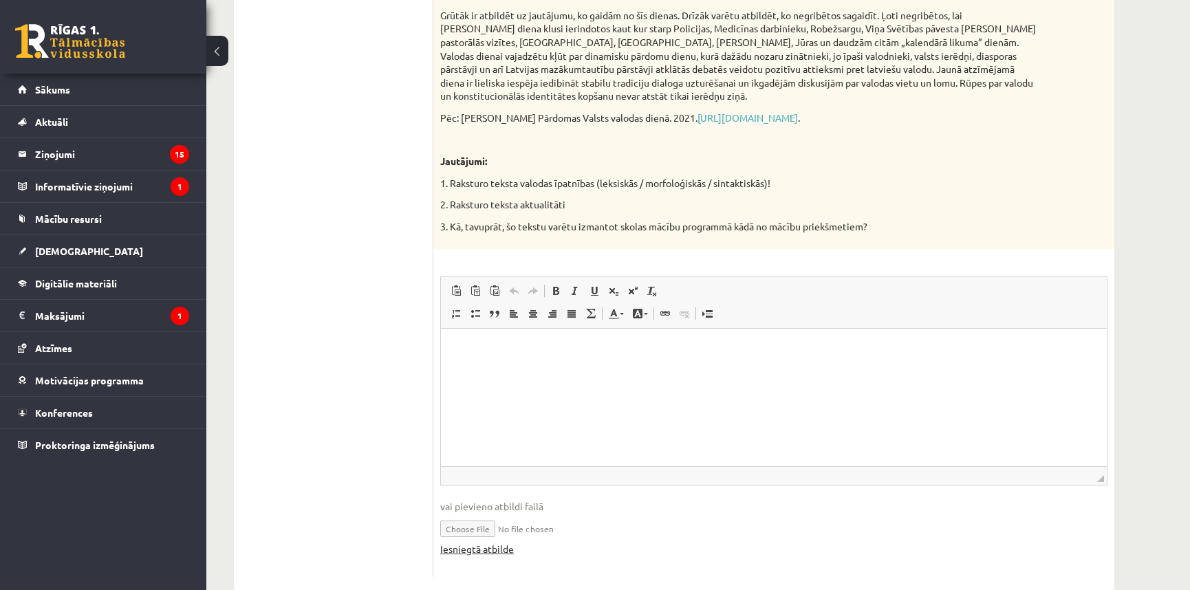
click at [492, 542] on link "Iesniegtā atbilde" at bounding box center [477, 549] width 74 height 14
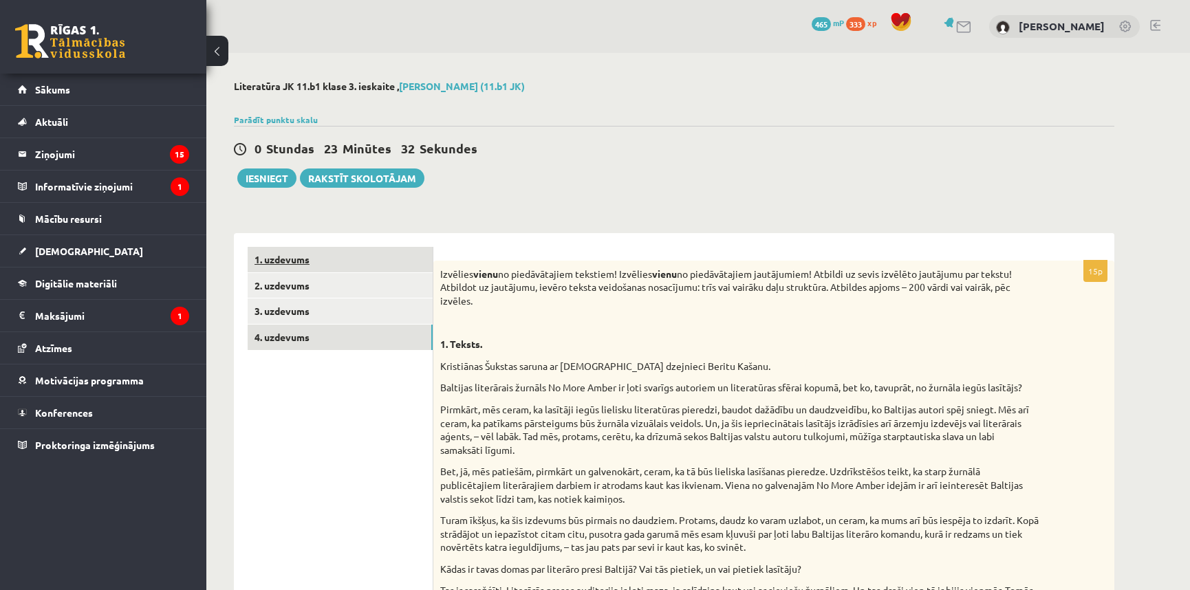
scroll to position [0, 0]
click at [306, 255] on link "1. uzdevums" at bounding box center [340, 259] width 185 height 25
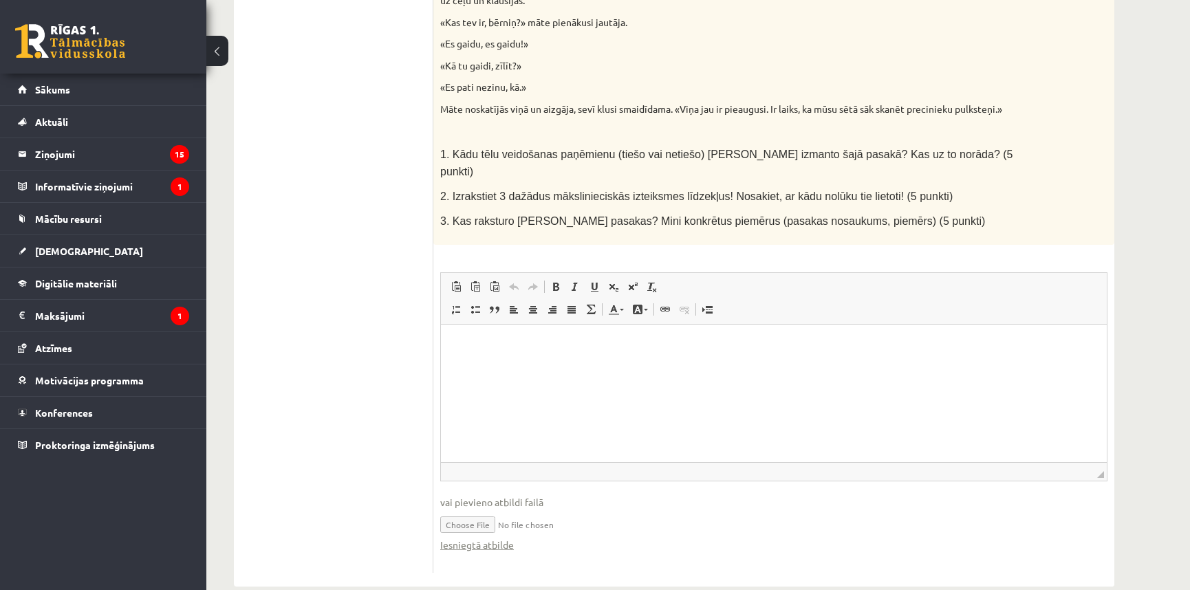
scroll to position [765, 0]
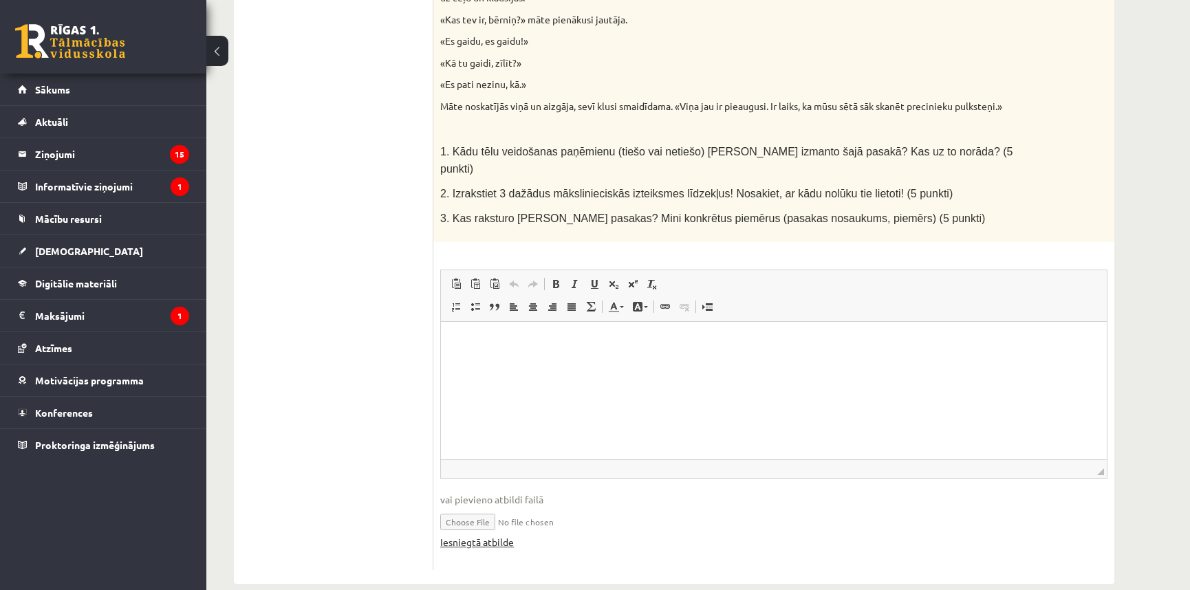
click at [495, 535] on link "Iesniegtā atbilde" at bounding box center [477, 542] width 74 height 14
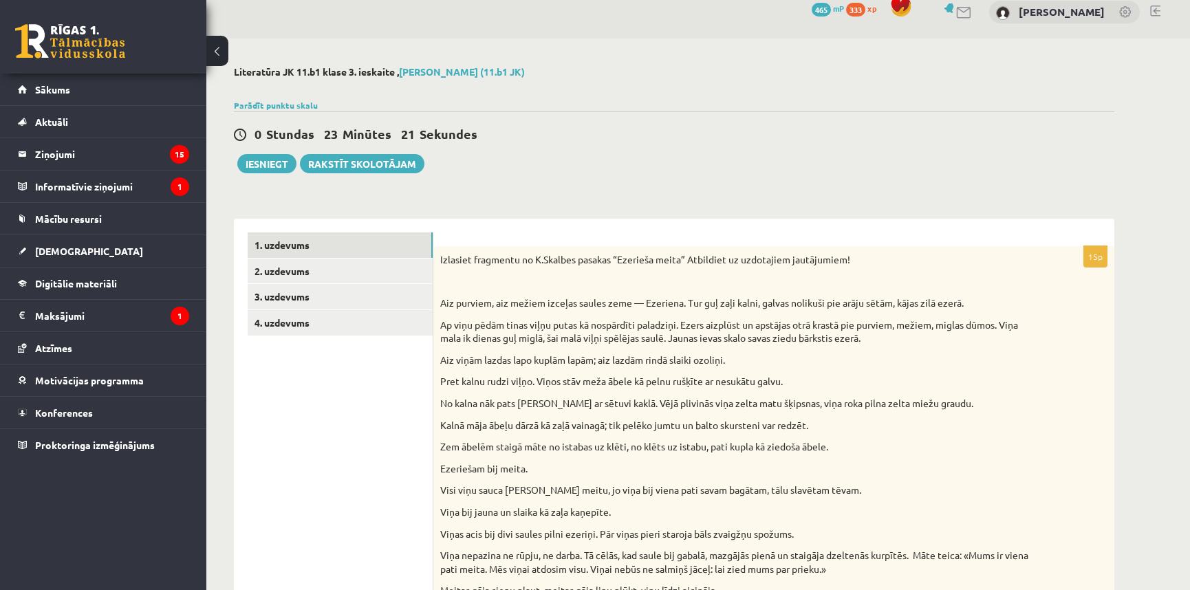
scroll to position [0, 0]
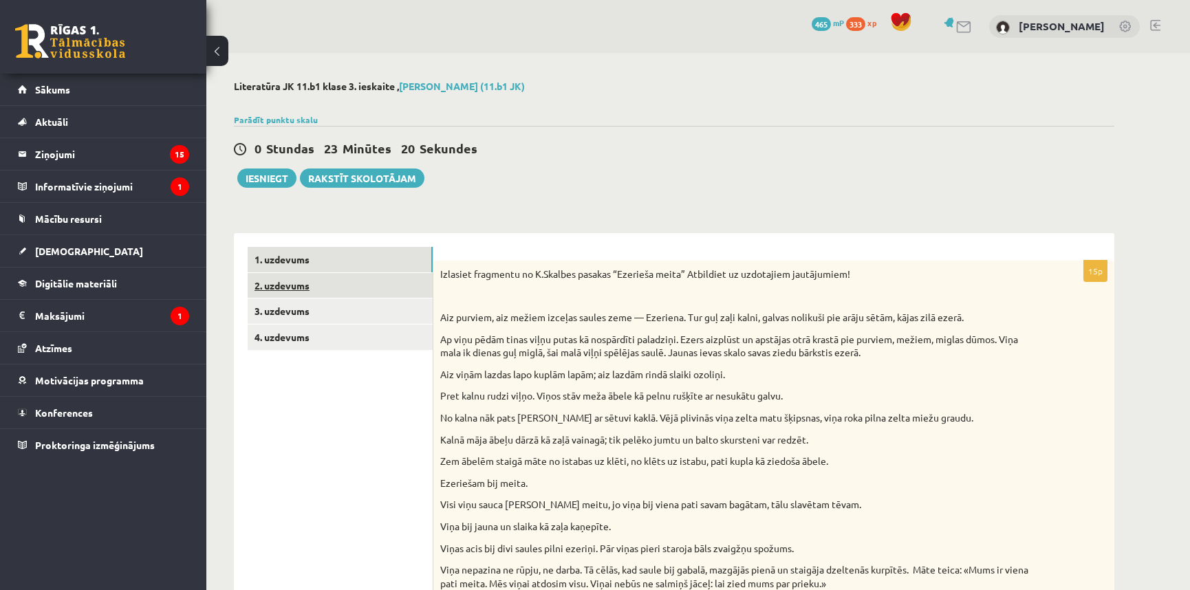
click at [323, 275] on link "2. uzdevums" at bounding box center [340, 285] width 185 height 25
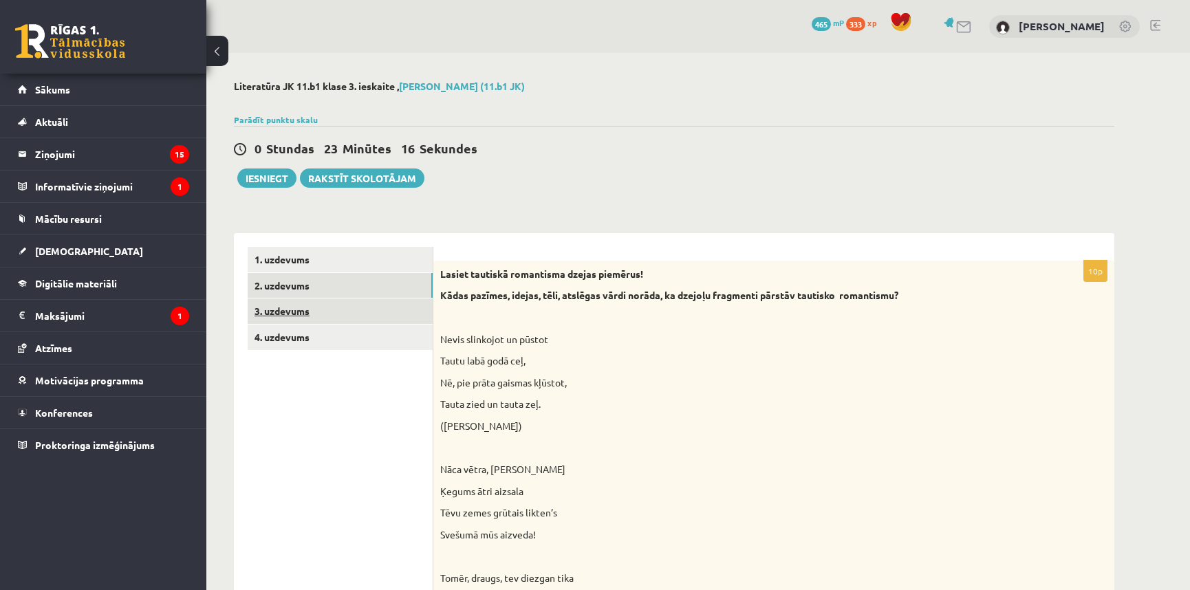
click at [323, 312] on link "3. uzdevums" at bounding box center [340, 311] width 185 height 25
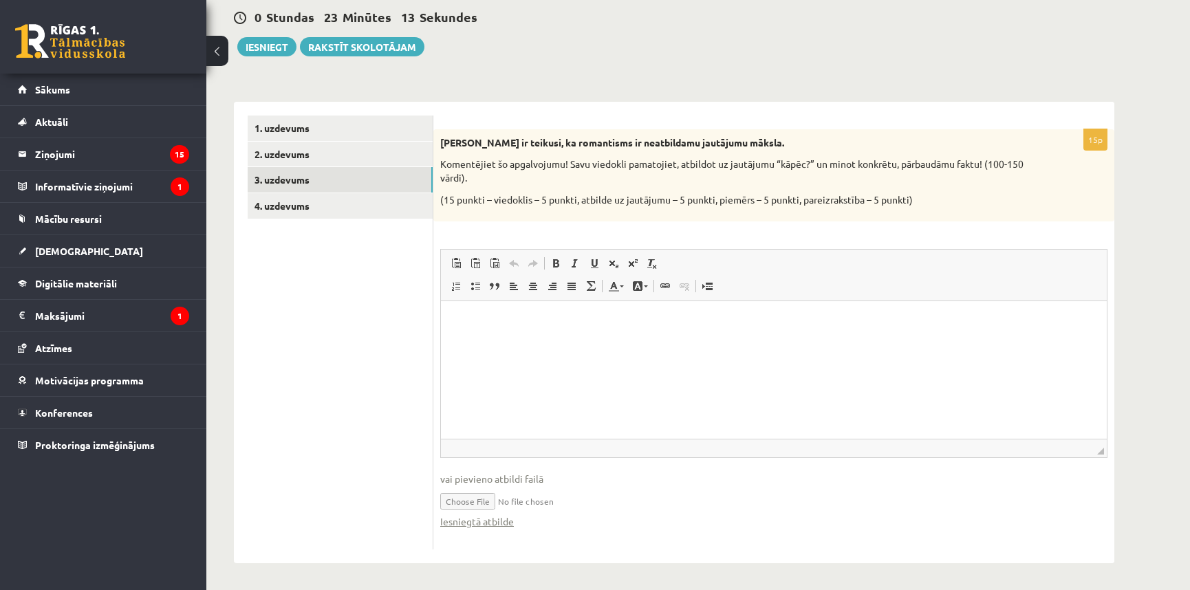
scroll to position [132, 0]
click at [482, 532] on fieldset "Rich Text Editor, wiswyg-editor-user-answer-47024835991480 Editor toolbars Past…" at bounding box center [774, 395] width 668 height 294
click at [482, 524] on link "Iesniegtā atbilde" at bounding box center [477, 521] width 74 height 14
click at [324, 211] on link "4. uzdevums" at bounding box center [340, 205] width 185 height 25
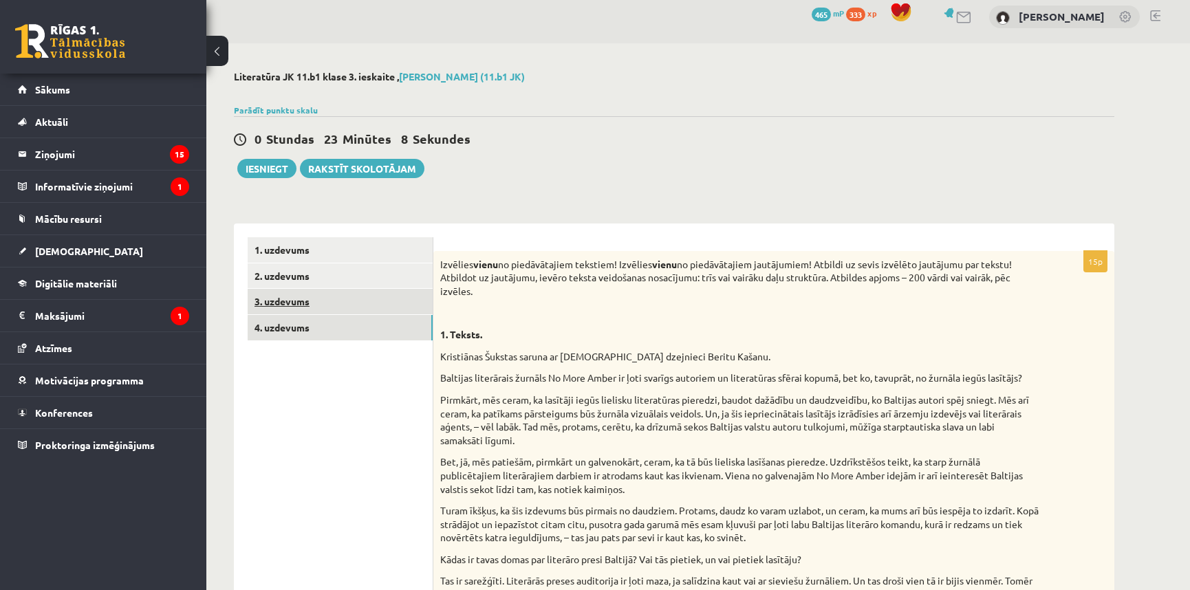
scroll to position [0, 0]
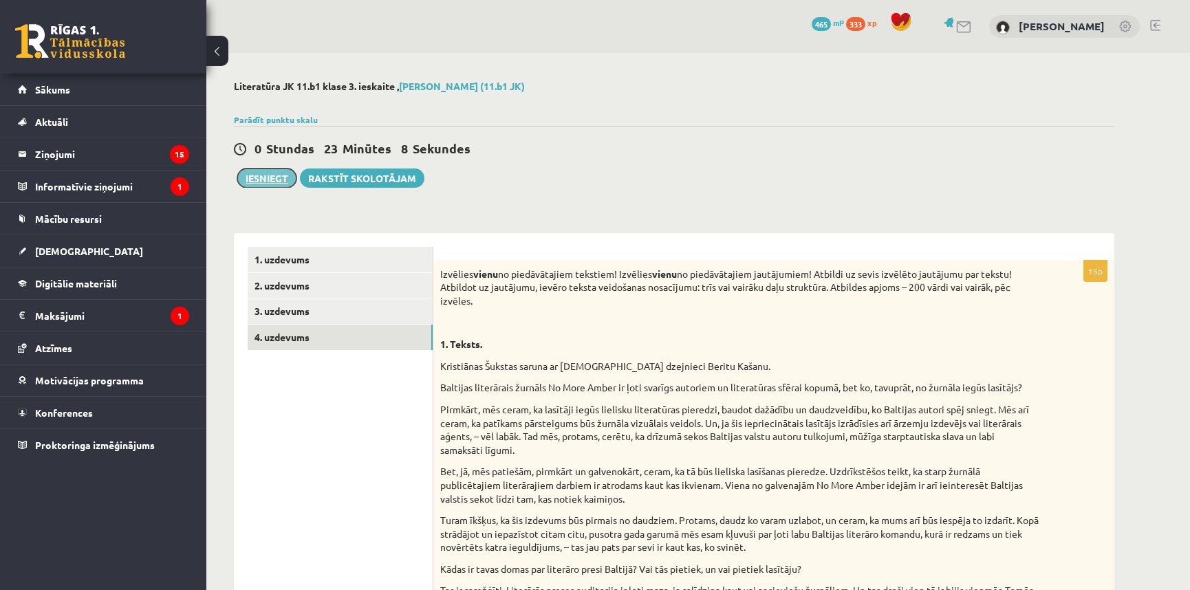
click at [261, 175] on button "Iesniegt" at bounding box center [266, 178] width 59 height 19
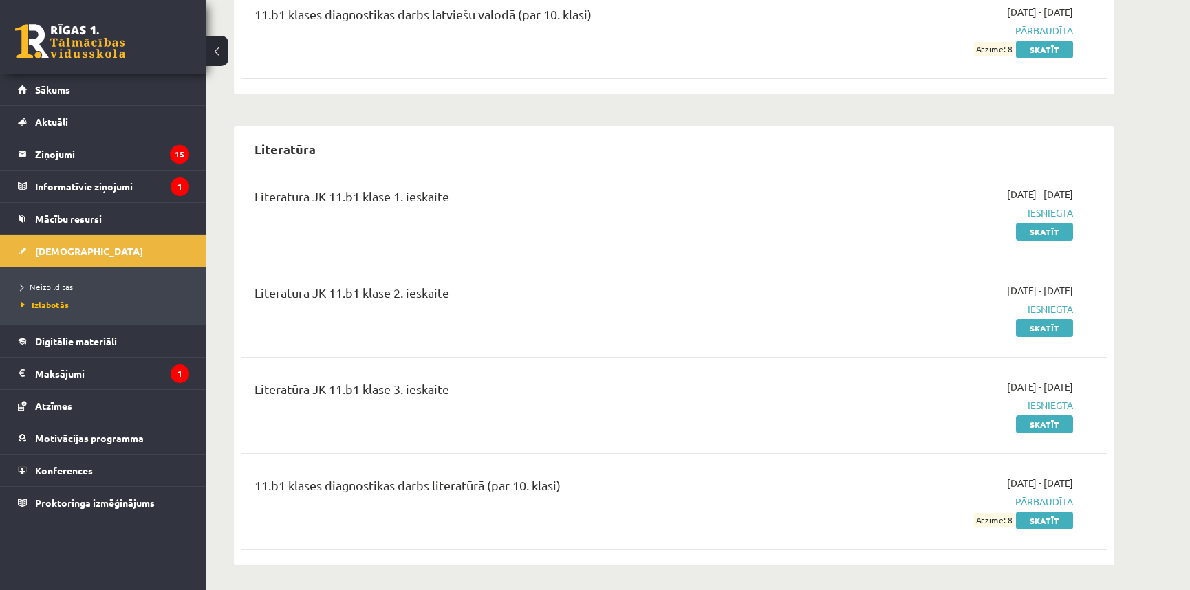
scroll to position [1029, 0]
